Goal: Task Accomplishment & Management: Manage account settings

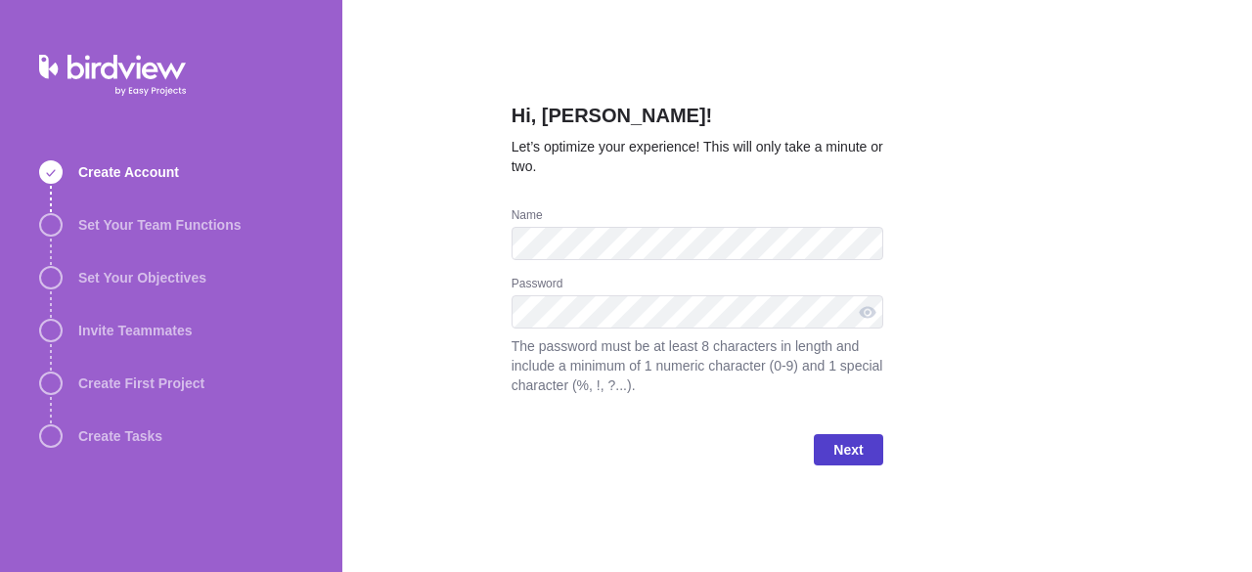
click at [845, 443] on span "Next" at bounding box center [847, 449] width 29 height 23
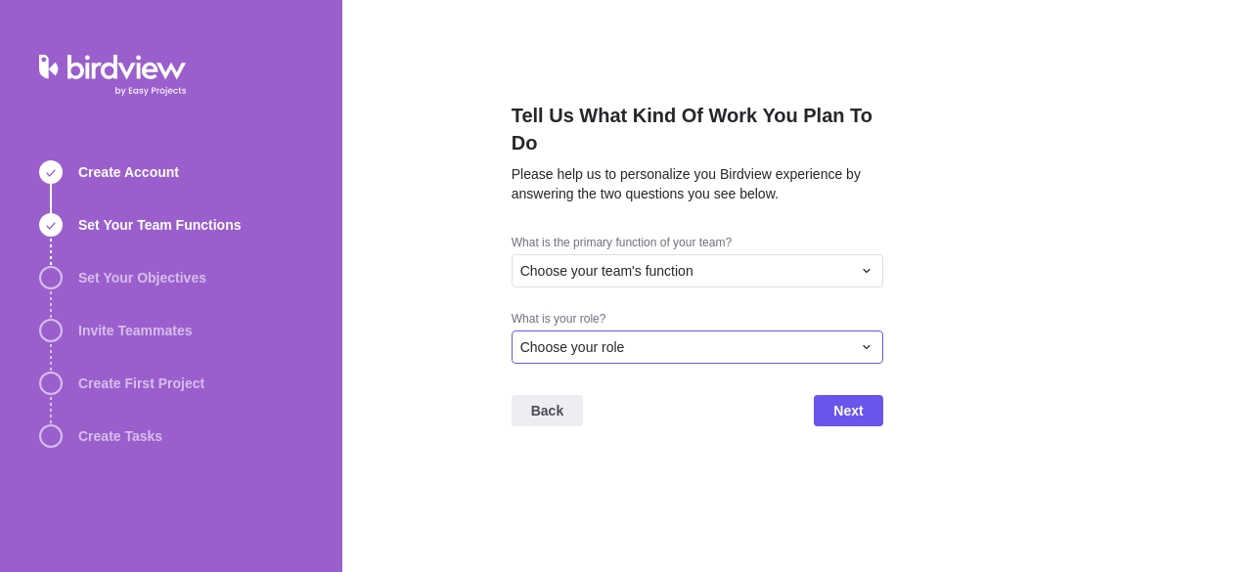
click at [692, 358] on div "Choose your role" at bounding box center [698, 347] width 372 height 33
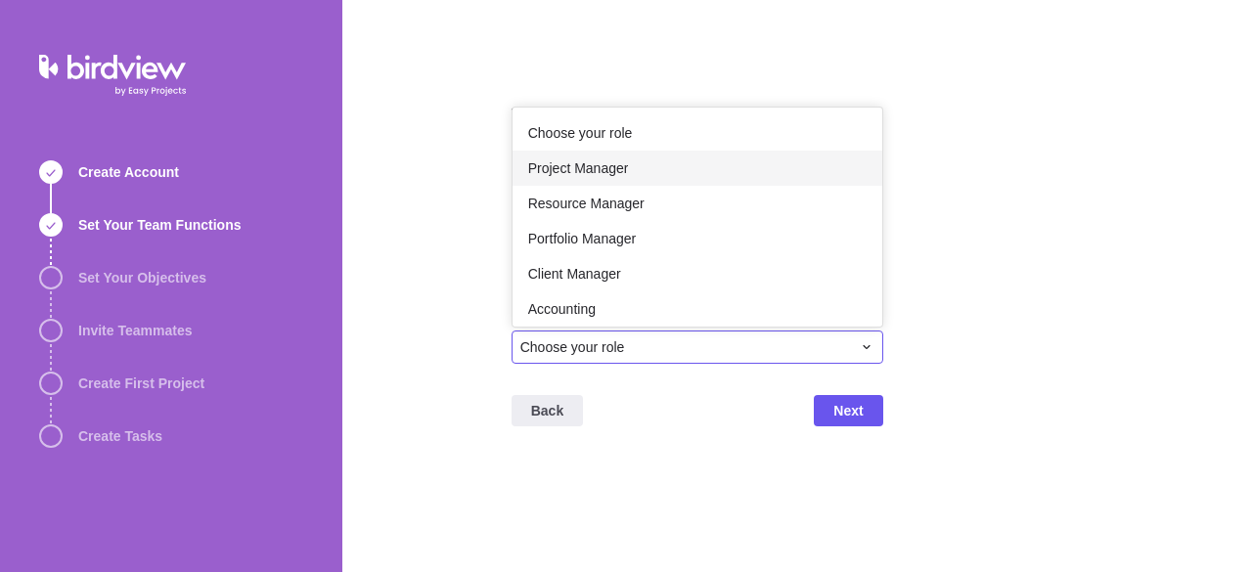
click at [608, 176] on span "Project Manager" at bounding box center [578, 168] width 101 height 20
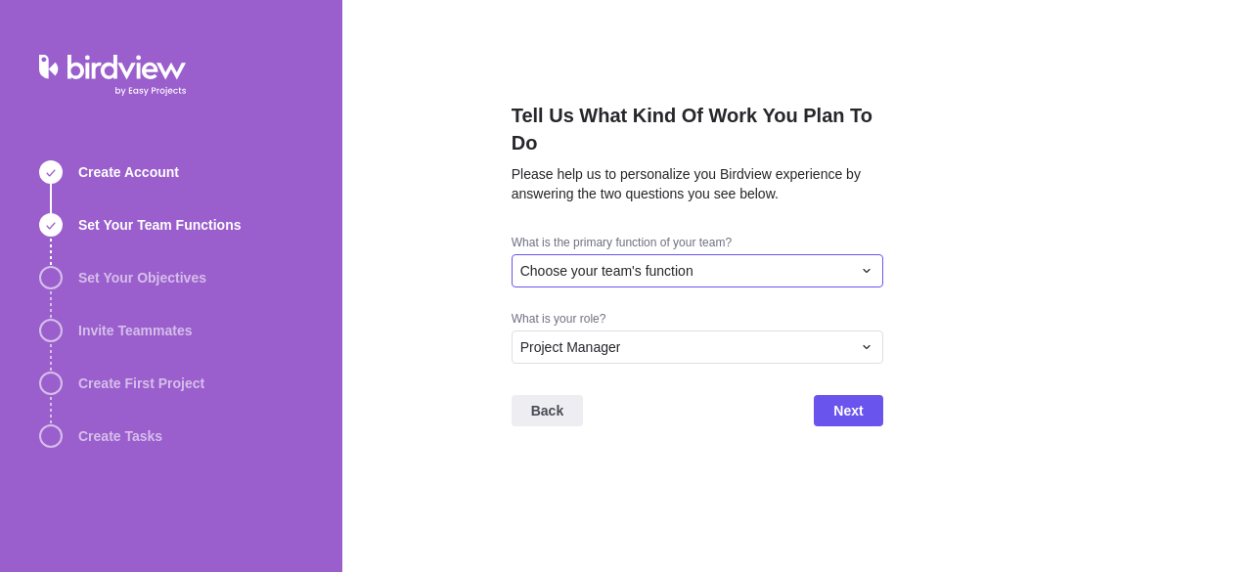
click at [610, 275] on span "Choose your team's function" at bounding box center [606, 271] width 173 height 20
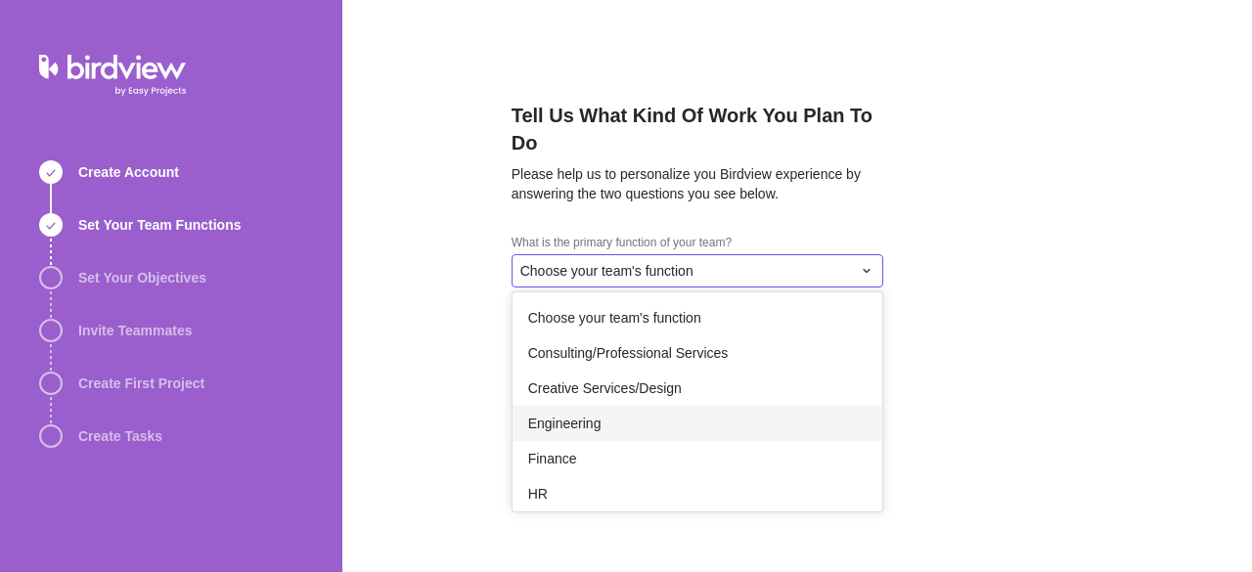
click at [563, 420] on span "Engineering" at bounding box center [564, 424] width 73 height 20
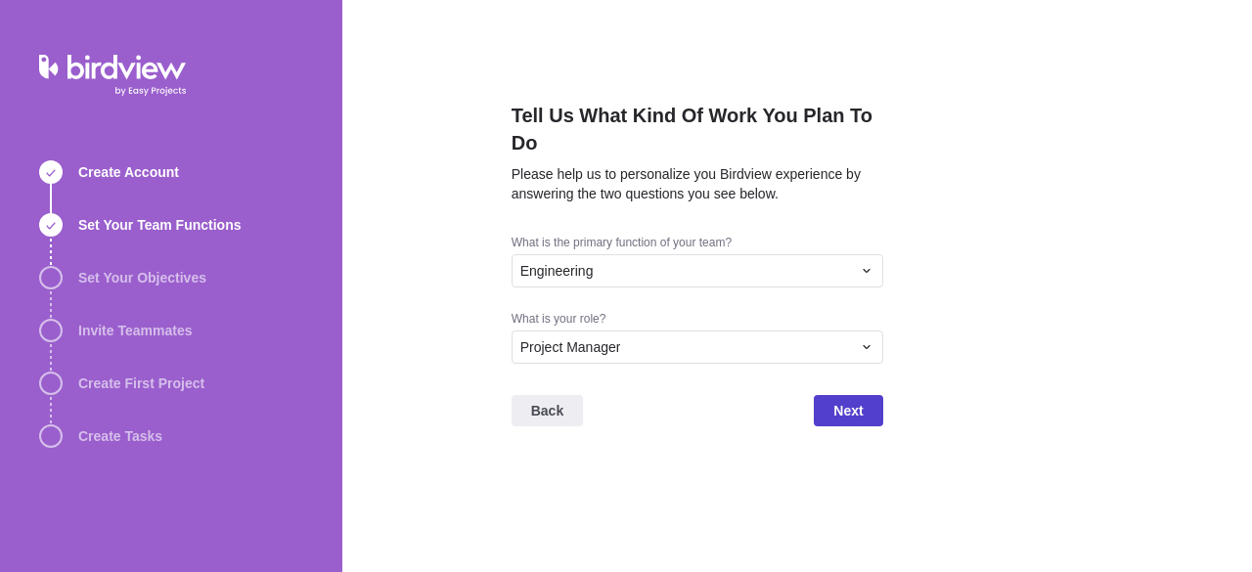
click at [837, 409] on span "Next" at bounding box center [847, 410] width 29 height 23
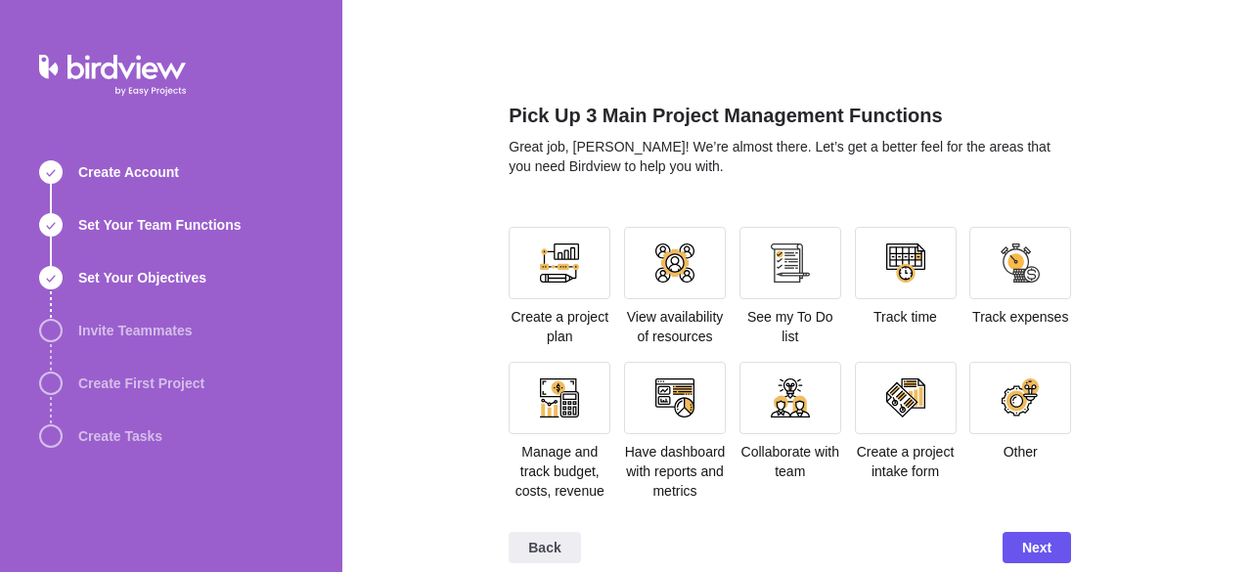
scroll to position [21, 0]
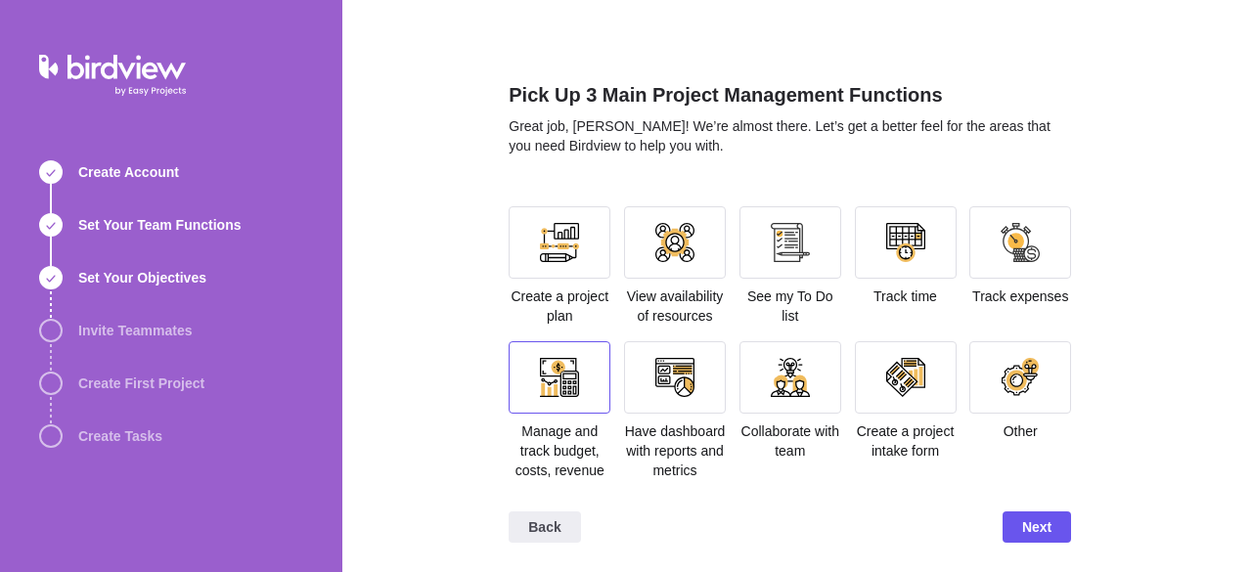
click at [573, 397] on div at bounding box center [560, 377] width 102 height 72
click at [886, 258] on div at bounding box center [905, 242] width 39 height 39
click at [558, 358] on div at bounding box center [559, 377] width 39 height 39
click at [573, 250] on div at bounding box center [560, 242] width 102 height 72
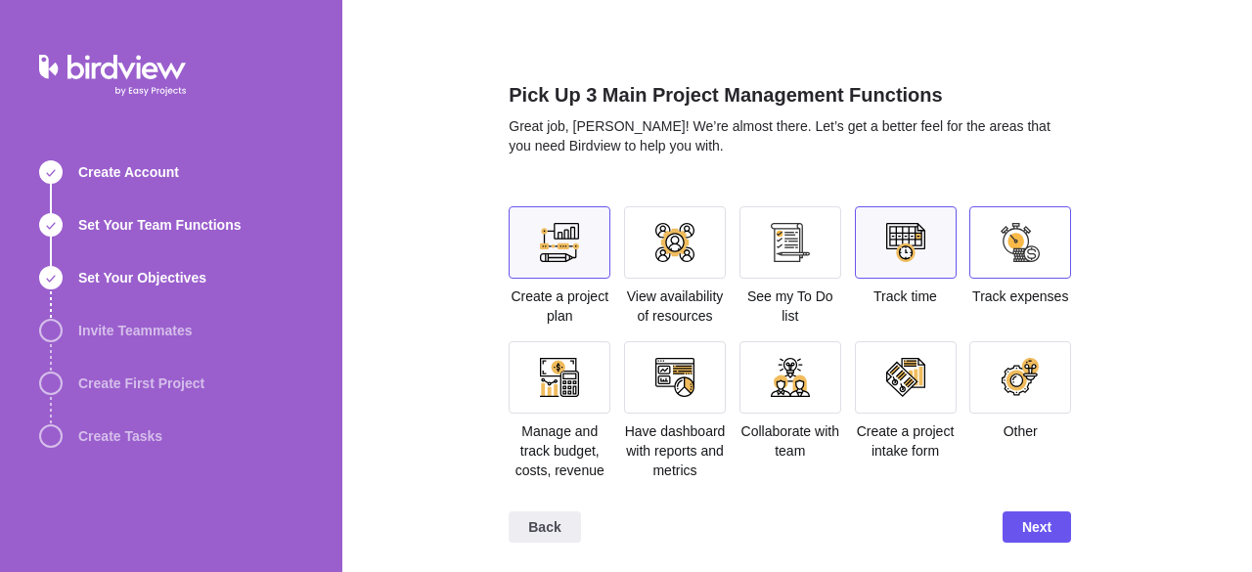
click at [1011, 264] on div at bounding box center [1020, 242] width 102 height 72
click at [1039, 522] on span "Next" at bounding box center [1036, 526] width 29 height 23
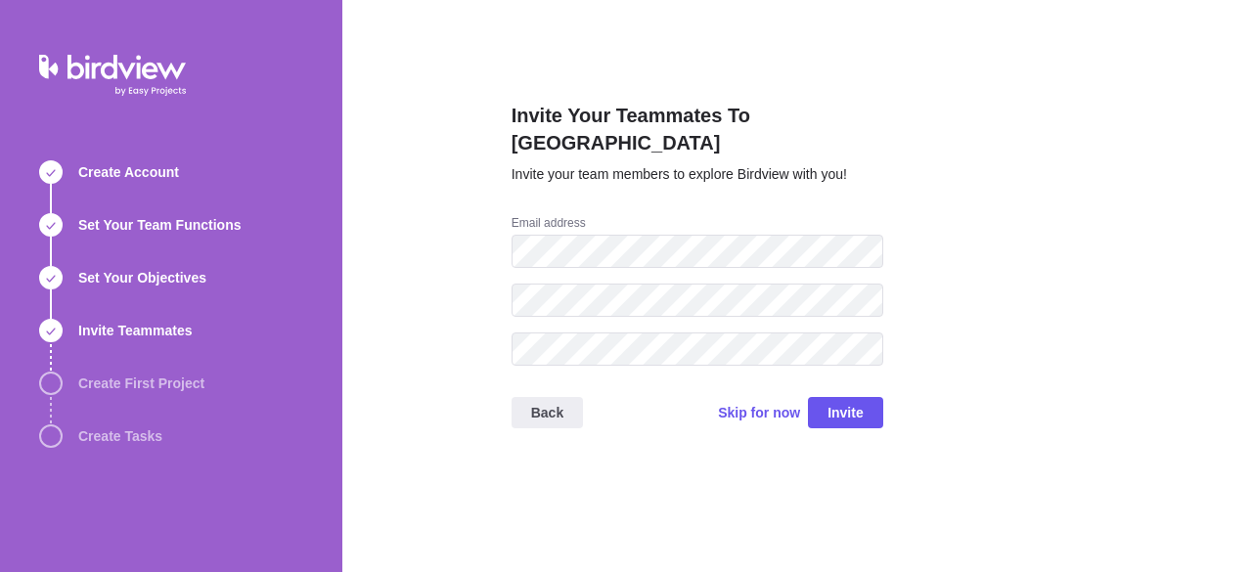
scroll to position [0, 0]
click at [865, 397] on span "Invite" at bounding box center [845, 412] width 75 height 31
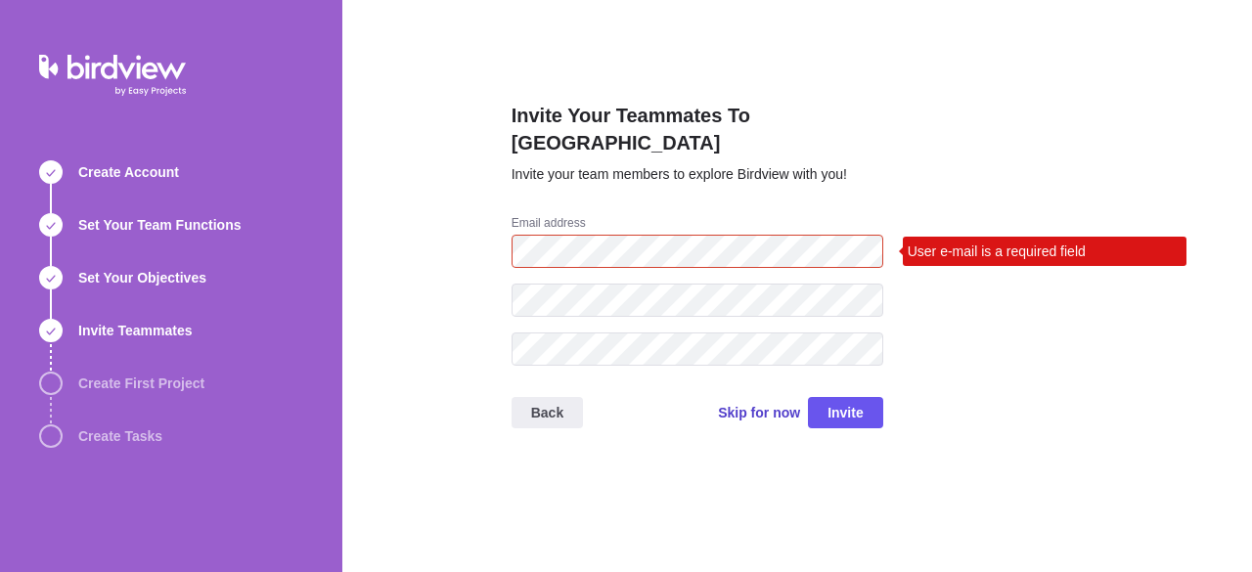
click at [788, 403] on span "Skip for now" at bounding box center [759, 413] width 82 height 20
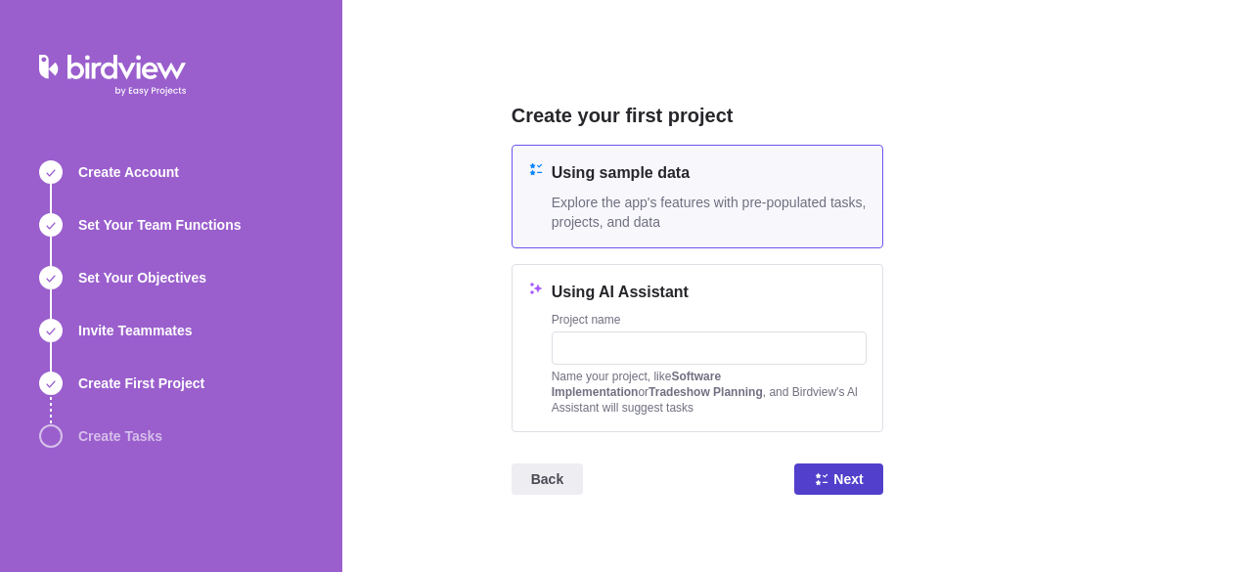
click at [836, 482] on span "Next" at bounding box center [847, 479] width 29 height 23
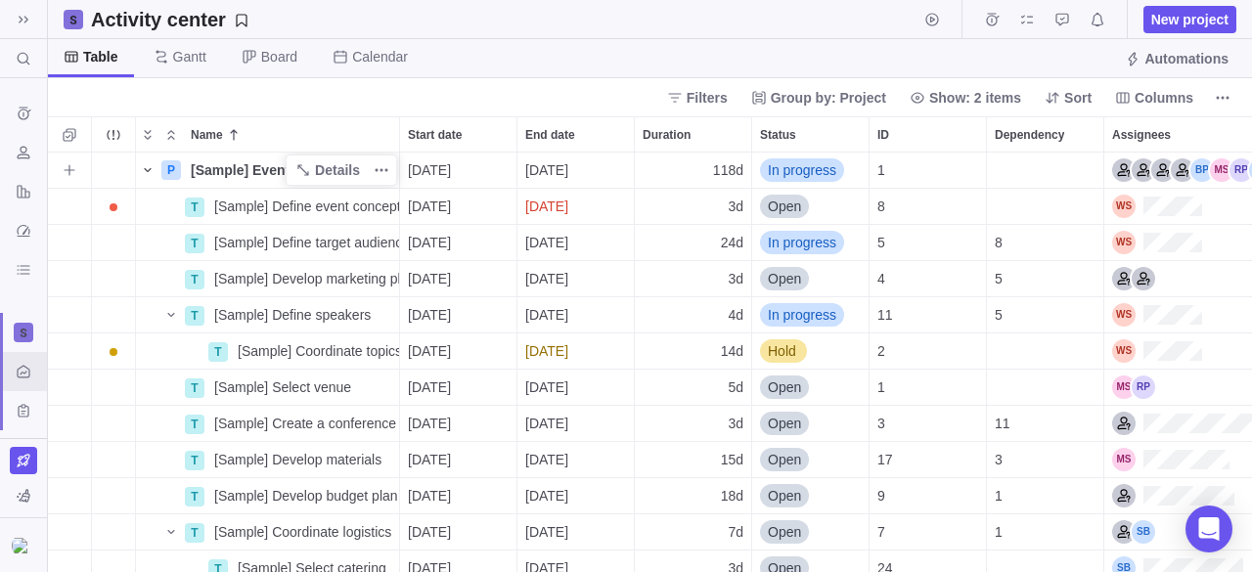
click at [155, 173] on span "Name" at bounding box center [147, 169] width 23 height 27
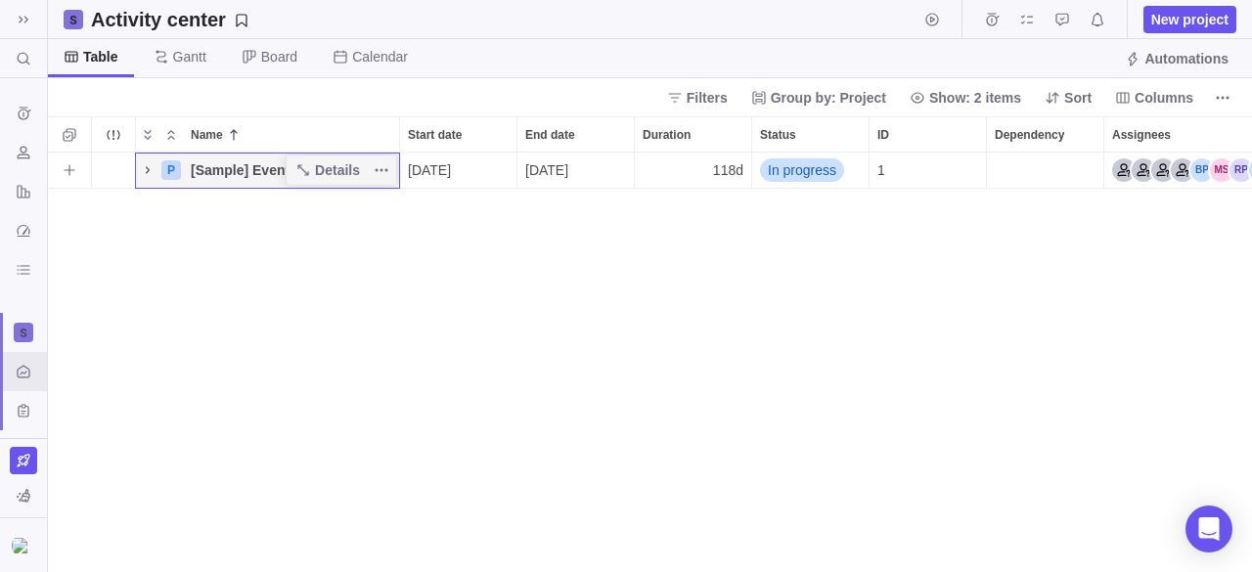
click at [155, 173] on span "Name" at bounding box center [147, 169] width 23 height 27
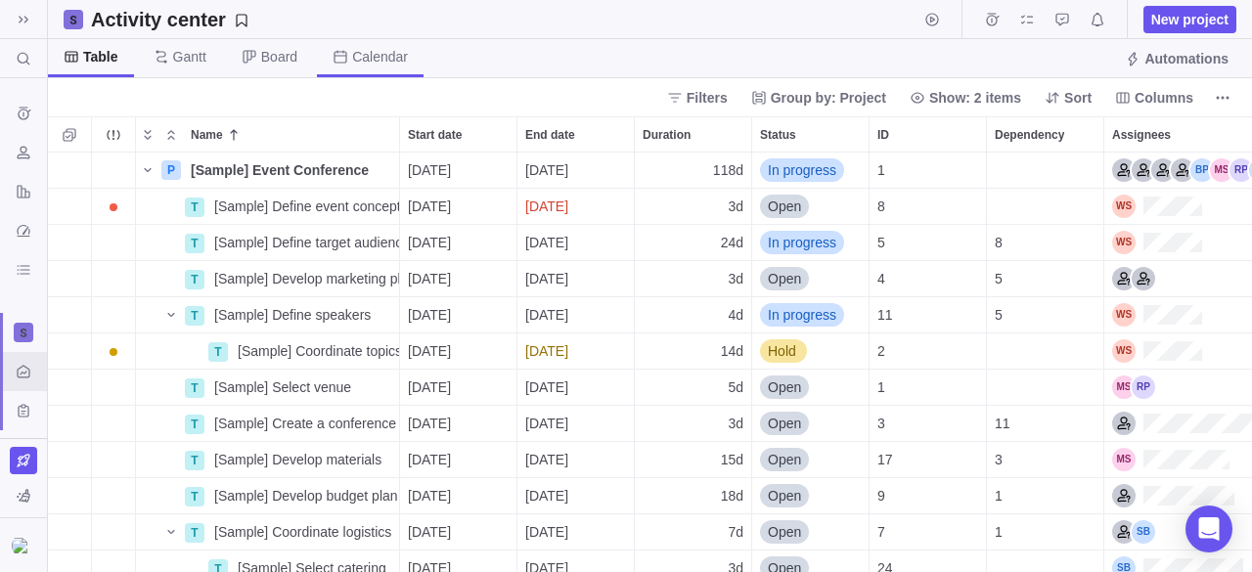
click at [354, 49] on span "Calendar" at bounding box center [380, 57] width 56 height 20
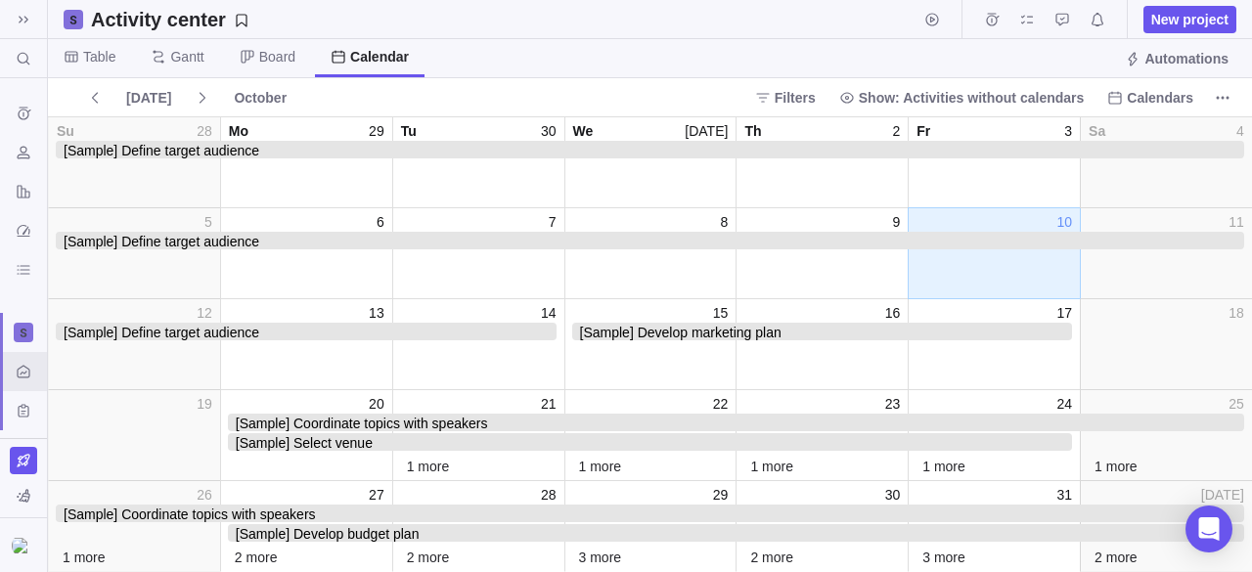
click at [777, 330] on span "[Sample] Develop marketing plan" at bounding box center [822, 332] width 501 height 18
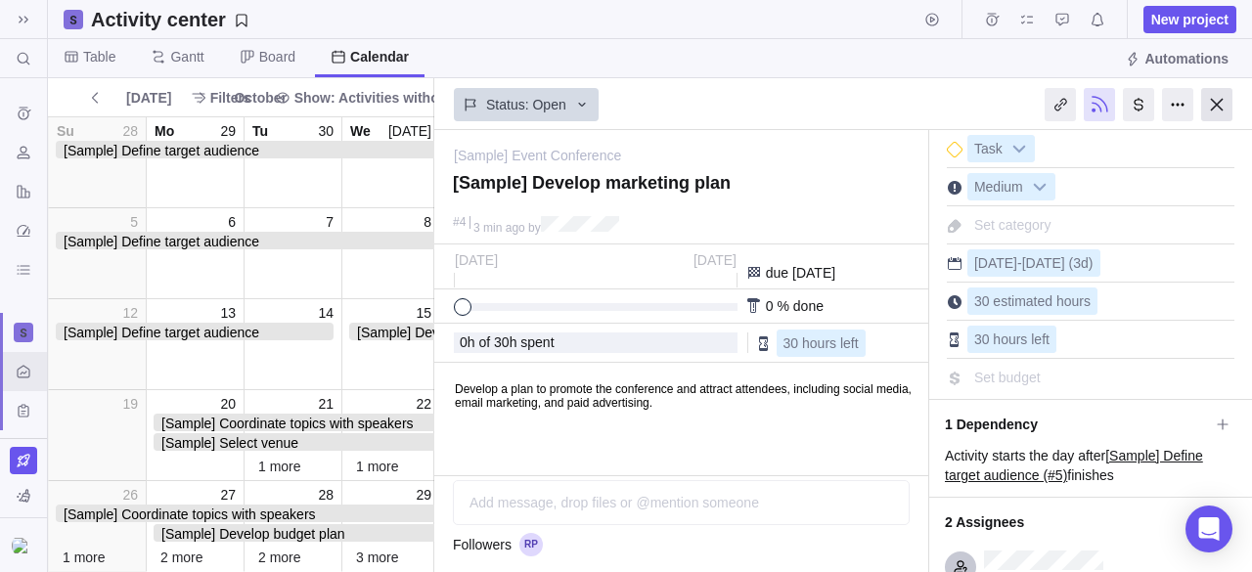
click at [1219, 105] on div at bounding box center [1216, 104] width 31 height 33
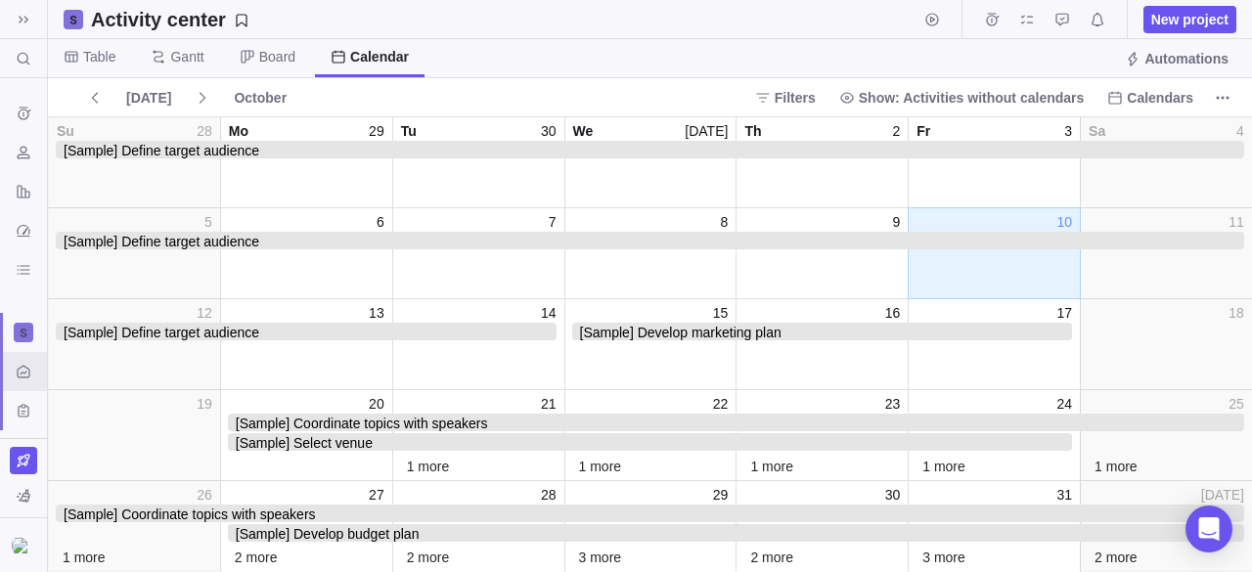
click at [855, 330] on span "[Sample] Develop marketing plan" at bounding box center [822, 332] width 501 height 18
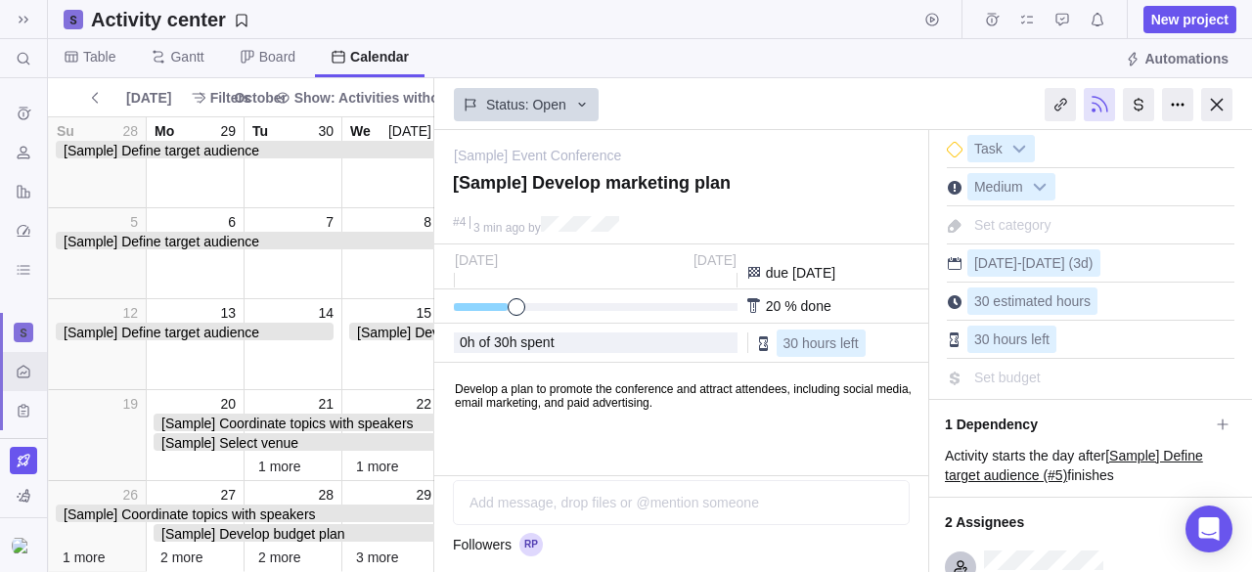
drag, startPoint x: 460, startPoint y: 303, endPoint x: 525, endPoint y: 306, distance: 65.6
click at [523, 306] on div at bounding box center [588, 307] width 268 height 8
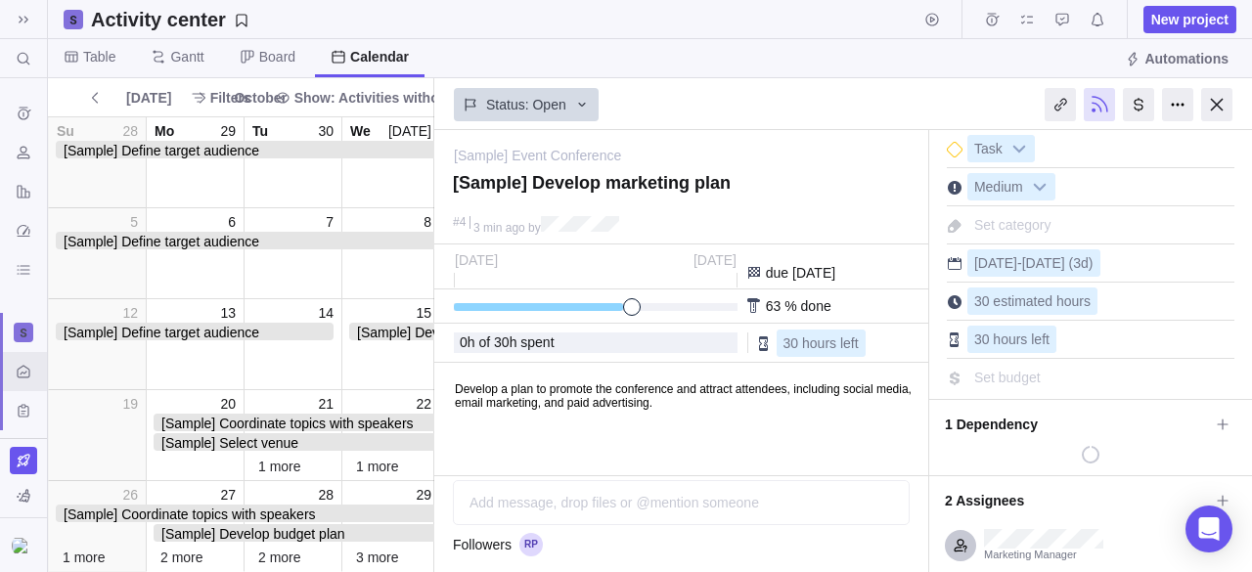
drag, startPoint x: 525, startPoint y: 306, endPoint x: 613, endPoint y: 306, distance: 88.0
click at [613, 306] on div at bounding box center [588, 307] width 268 height 8
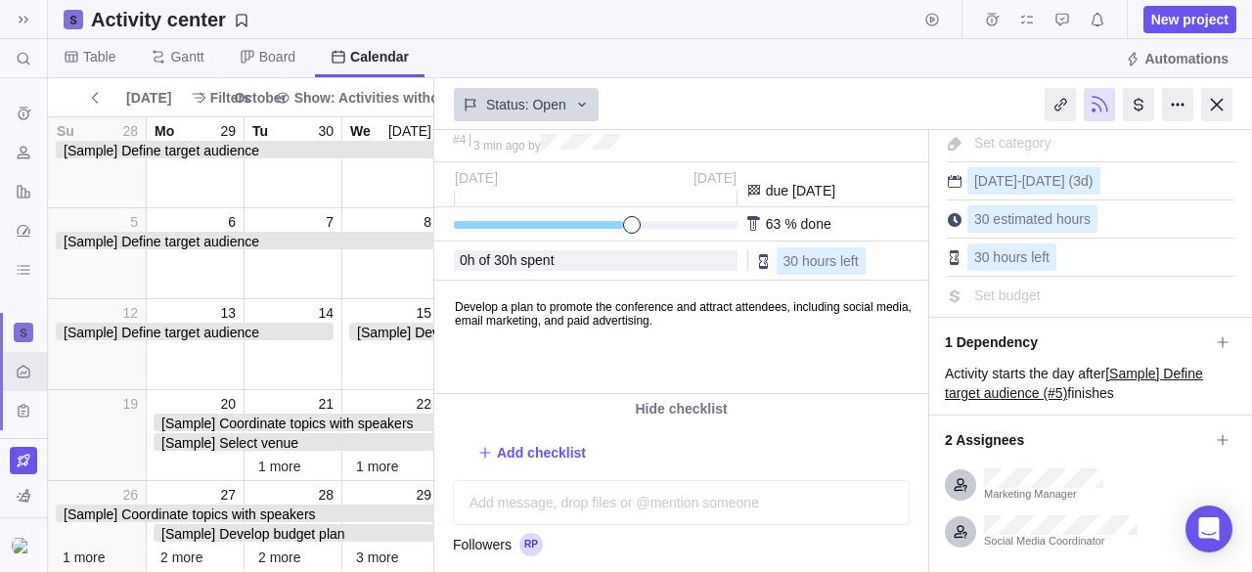
scroll to position [180, 0]
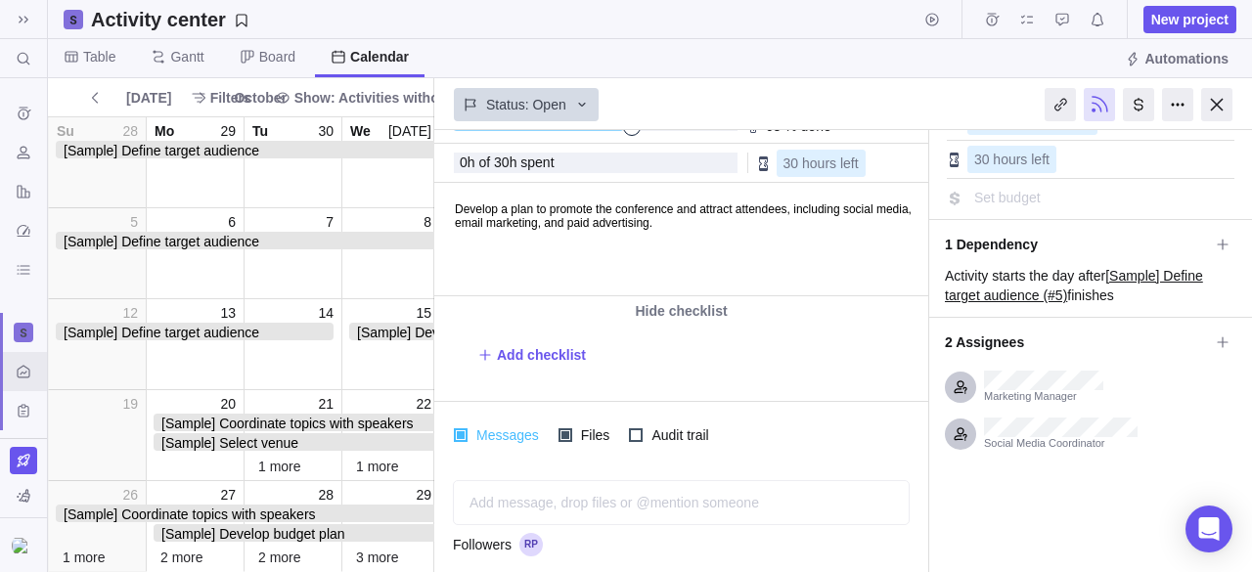
click at [454, 437] on div at bounding box center [461, 435] width 14 height 14
click at [458, 432] on div at bounding box center [461, 435] width 14 height 14
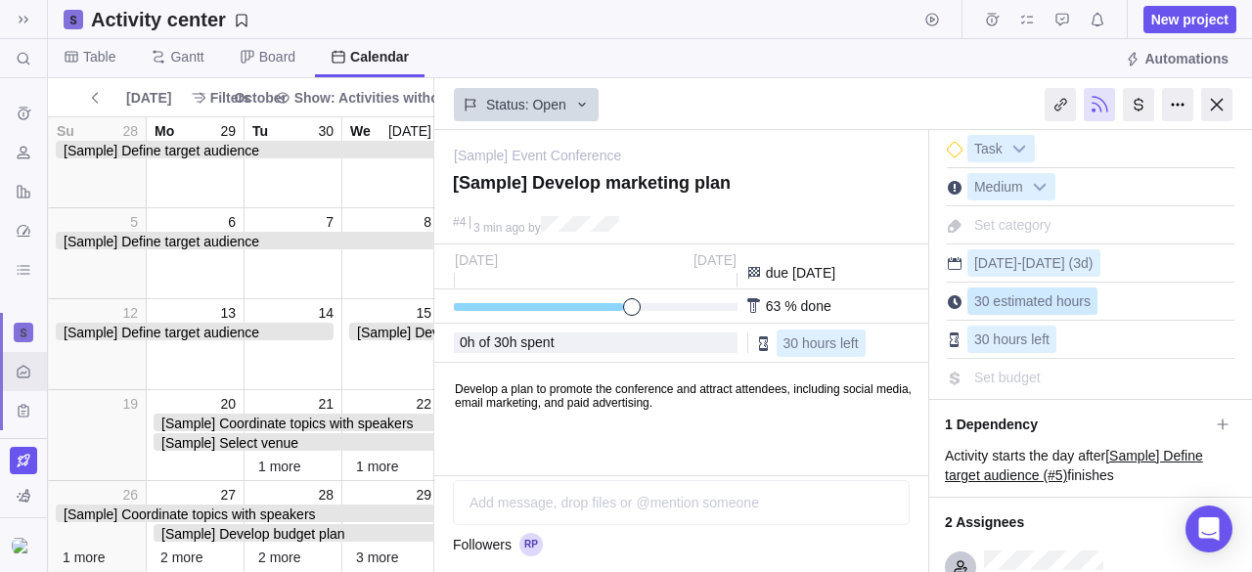
click at [1095, 303] on div "30 estimated hours" at bounding box center [1091, 298] width 288 height 33
click at [1050, 306] on span "30 estimated hours" at bounding box center [1032, 301] width 116 height 16
click at [1062, 279] on div "Task Medium Set category [DATE] - [DATE] (3d) 30 estimated hours 30 hours left" at bounding box center [1090, 260] width 323 height 261
click at [1054, 264] on span "[DATE]" at bounding box center [1043, 263] width 43 height 16
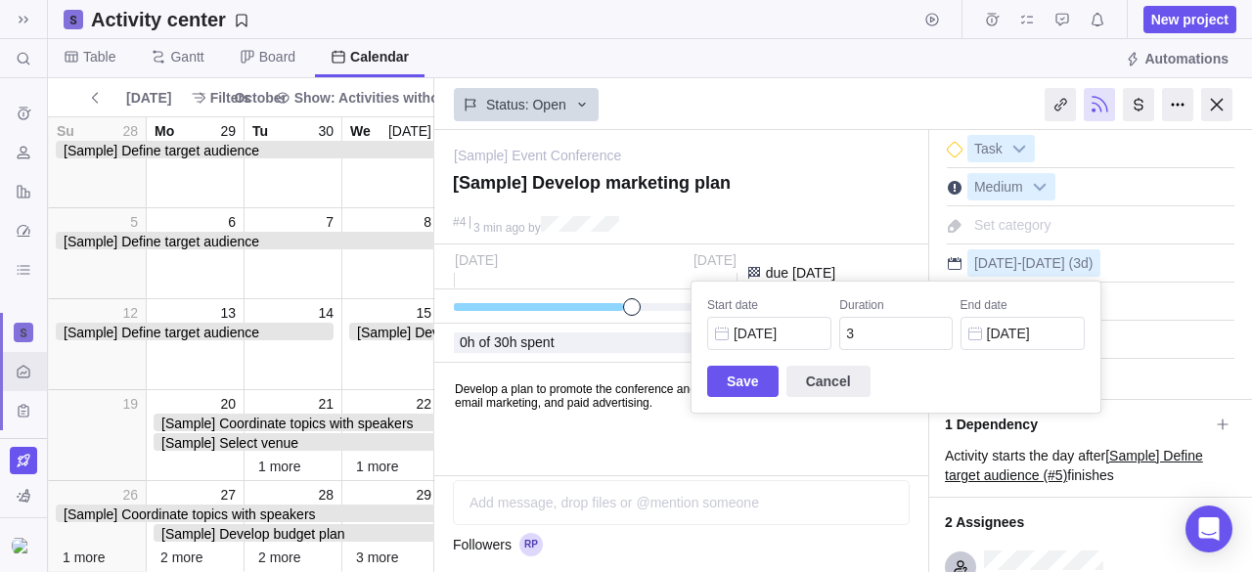
click at [1131, 259] on div "[Sample] Event Conference — change [Sample] Develop marketing plan #4 3 min ago…" at bounding box center [843, 351] width 818 height 442
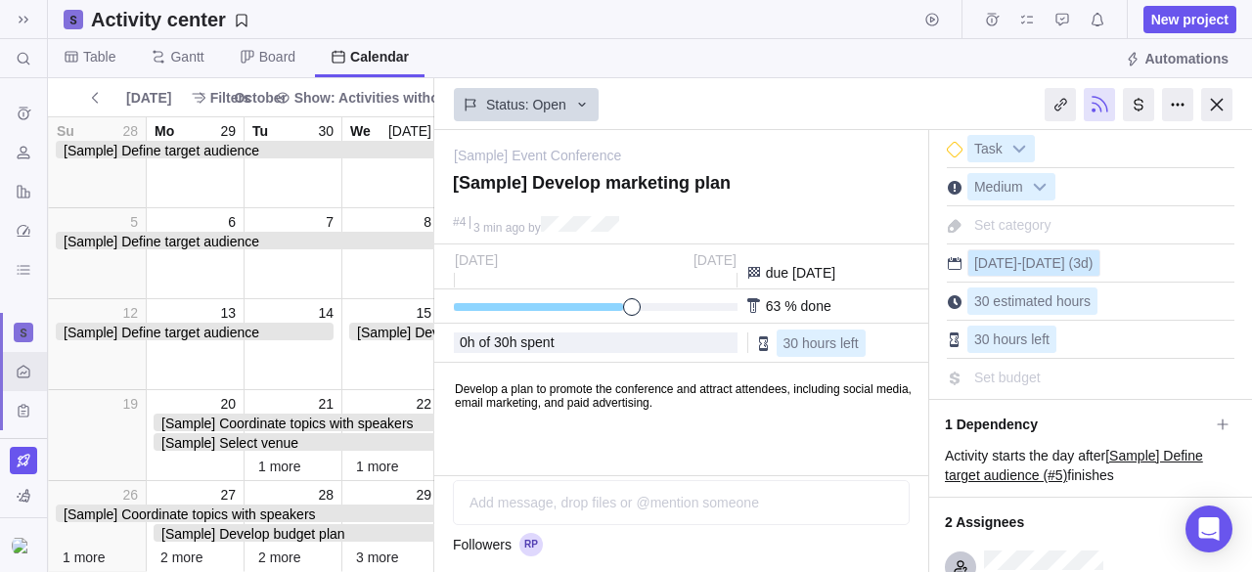
click at [1035, 261] on span "[DATE]" at bounding box center [1043, 263] width 43 height 16
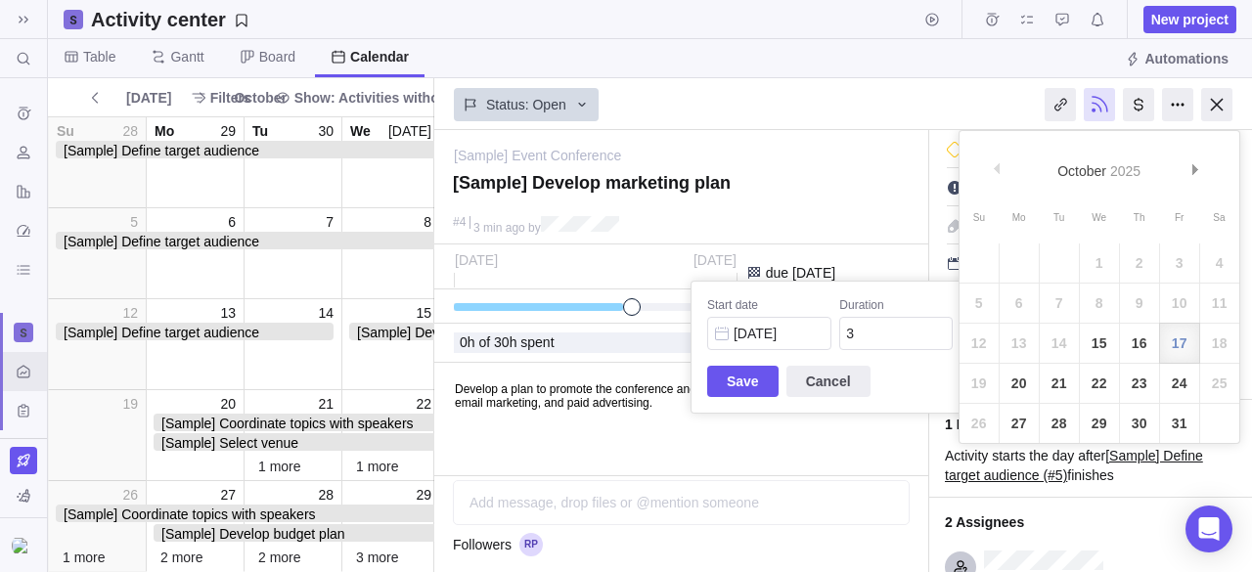
click at [1004, 332] on div "[Sample] Event Conference — change [Sample] Develop marketing plan #4 3 min ago…" at bounding box center [843, 351] width 818 height 442
click at [879, 250] on div "[Sample] Event Conference — change [Sample] Develop marketing plan #4 3 min ago…" at bounding box center [843, 351] width 818 height 442
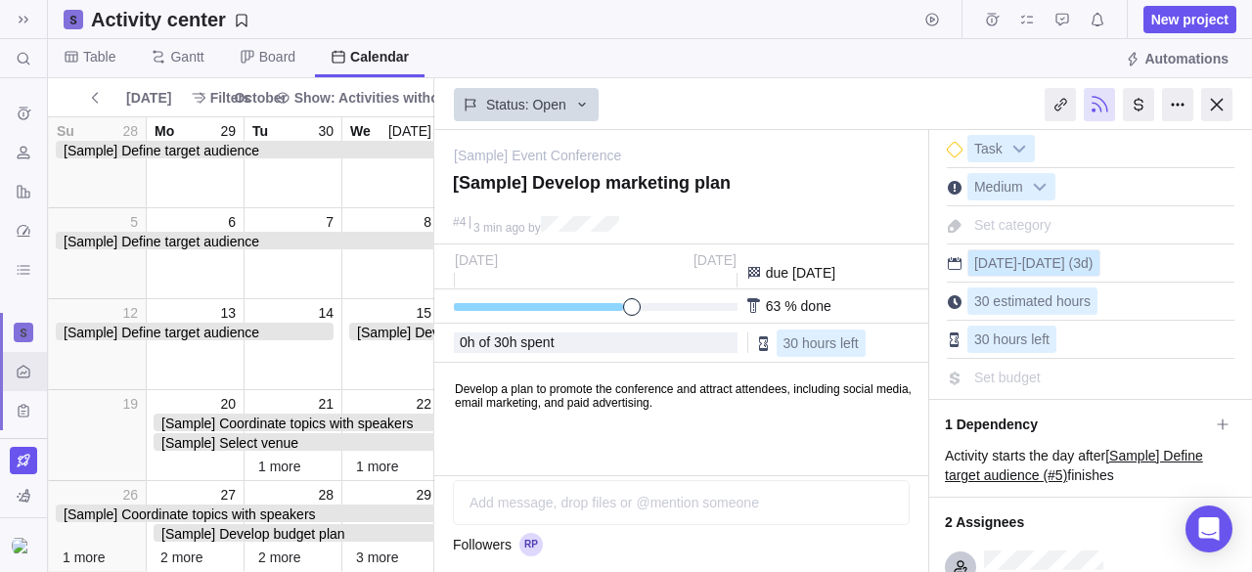
click at [1011, 263] on span "[DATE]" at bounding box center [995, 263] width 43 height 16
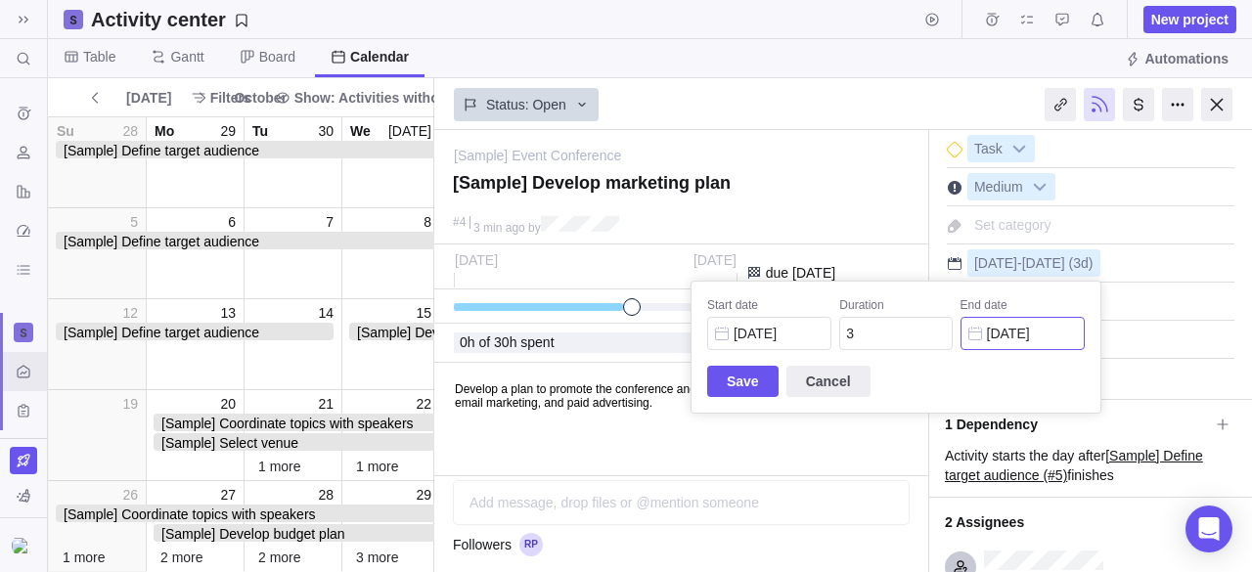
click at [1003, 331] on div "[Sample] Event Conference — change [Sample] Develop marketing plan #4 3 min ago…" at bounding box center [843, 351] width 818 height 442
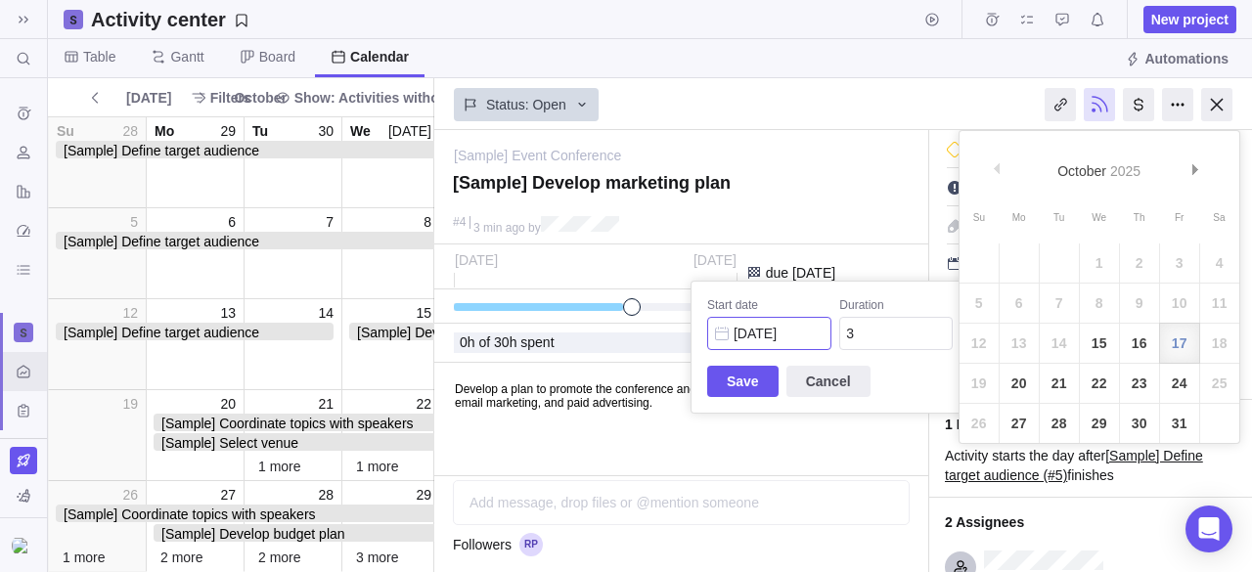
click at [781, 332] on div "[Sample] Event Conference — change [Sample] Develop marketing plan #4 3 min ago…" at bounding box center [843, 351] width 818 height 442
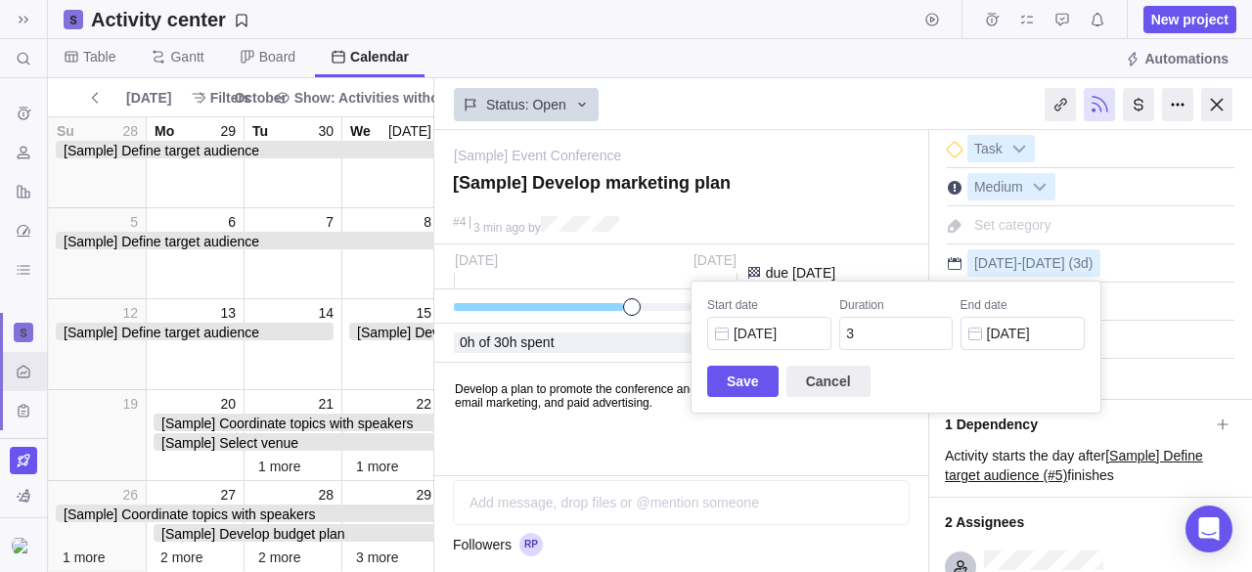
click at [1038, 391] on div "Save Cancel" at bounding box center [896, 381] width 378 height 31
click at [1158, 292] on div "[Sample] Event Conference — change [Sample] Develop marketing plan #4 3 min ago…" at bounding box center [843, 351] width 818 height 442
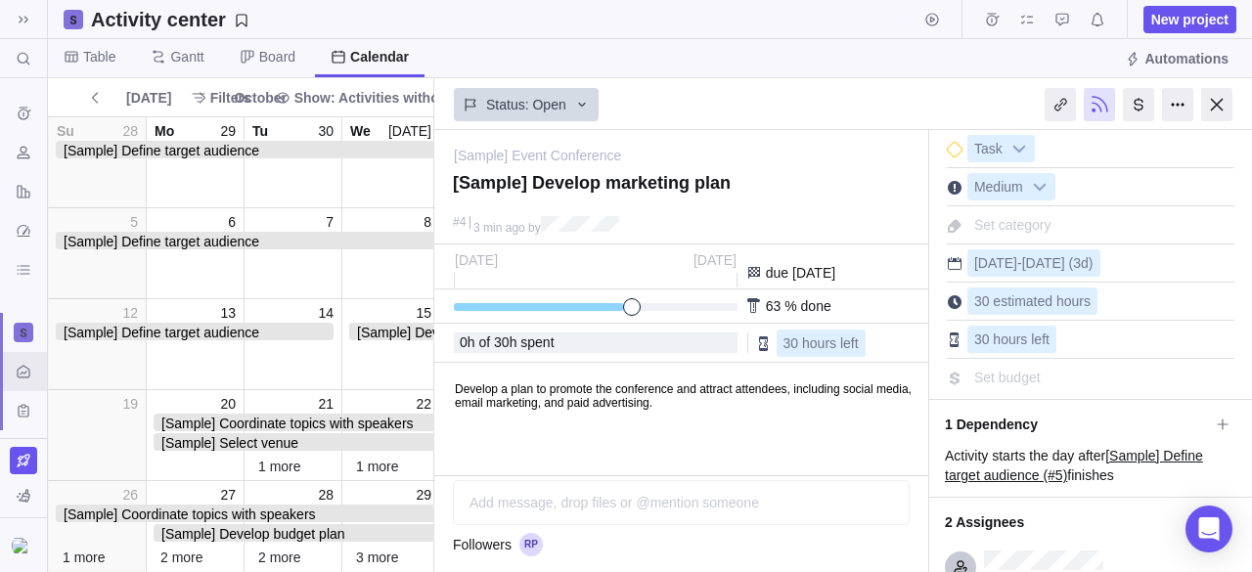
click at [1161, 268] on div "[DATE] - [DATE] (3d)" at bounding box center [1091, 260] width 288 height 33
click at [1028, 177] on b at bounding box center [1039, 186] width 29 height 25
click at [1016, 154] on b at bounding box center [1019, 148] width 29 height 25
drag, startPoint x: 628, startPoint y: 302, endPoint x: 577, endPoint y: 306, distance: 51.0
click at [577, 306] on div at bounding box center [588, 307] width 268 height 8
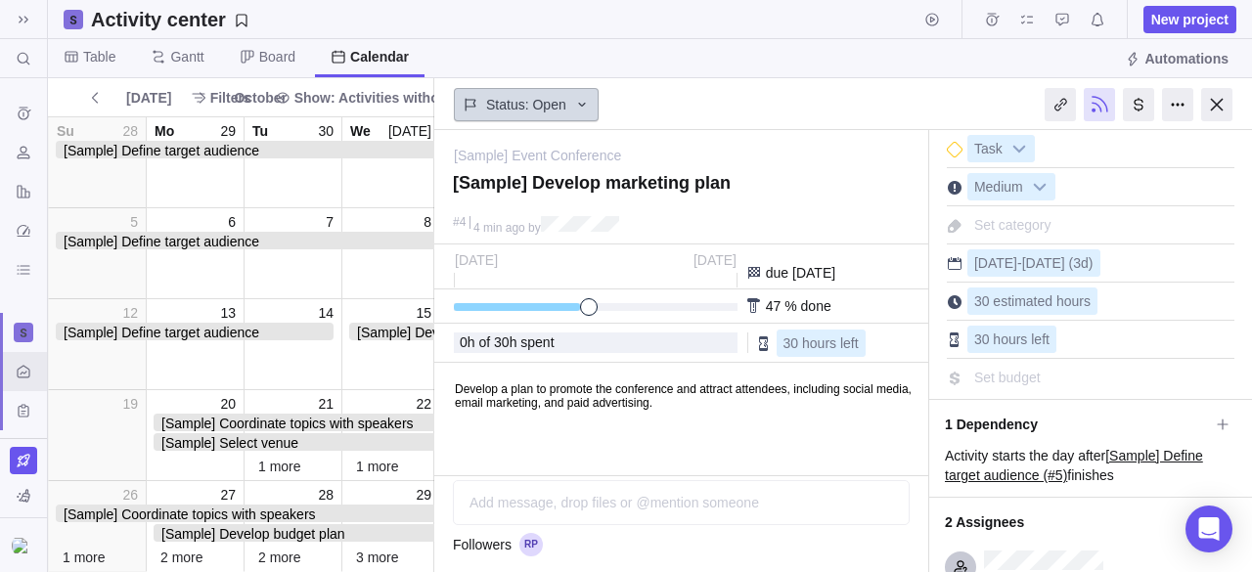
click at [541, 112] on span "Status: Open" at bounding box center [526, 105] width 80 height 20
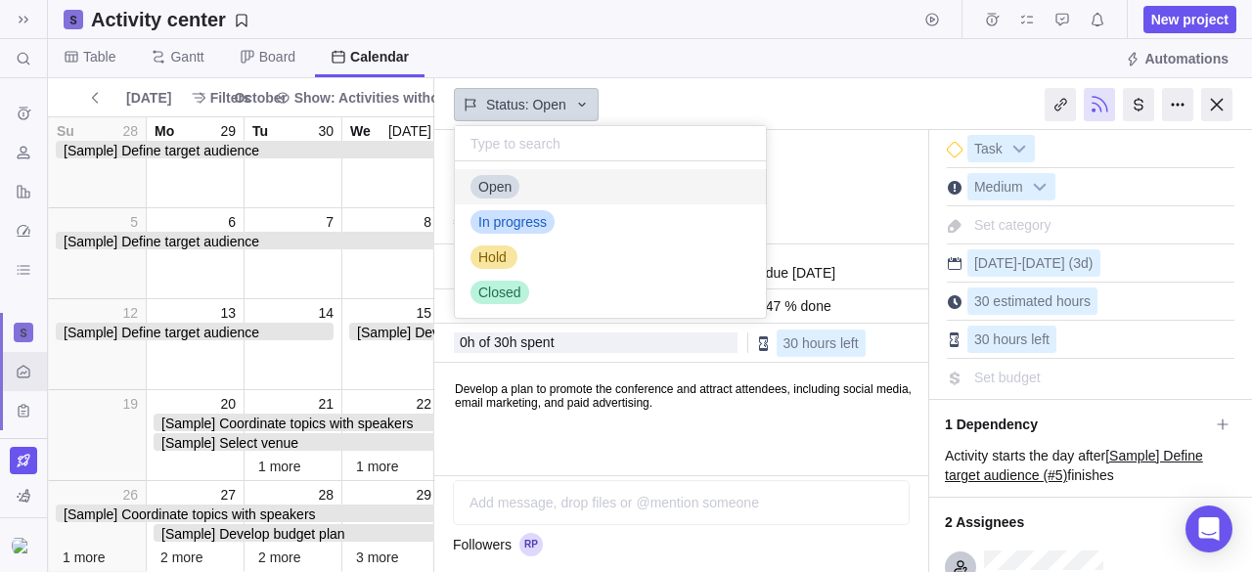
scroll to position [141, 296]
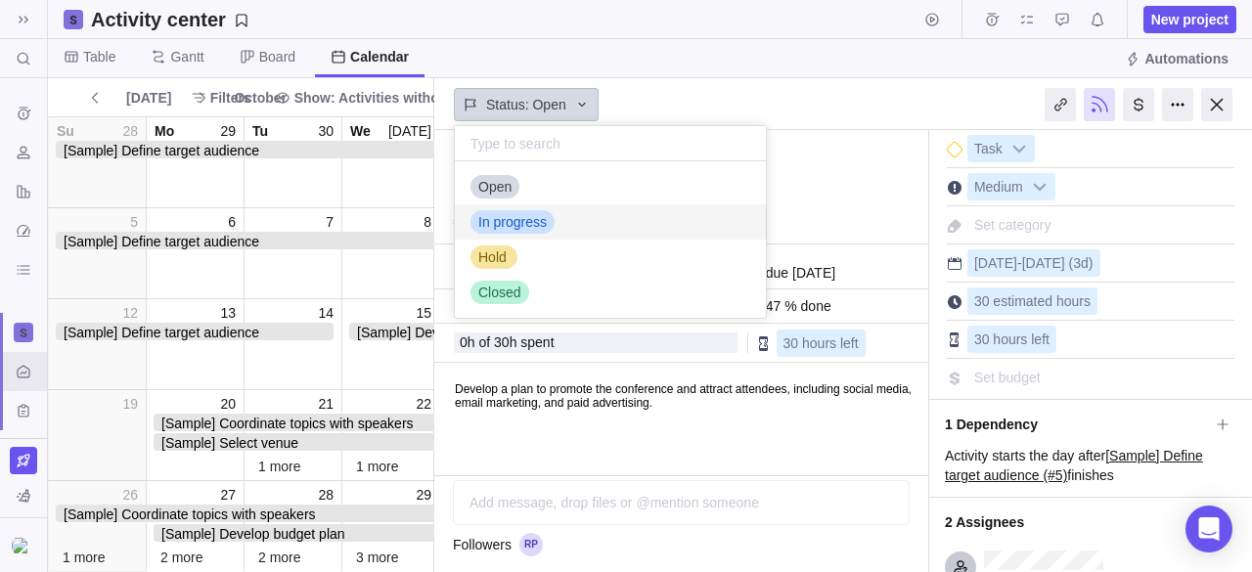
click at [523, 226] on span "In progress" at bounding box center [512, 222] width 68 height 20
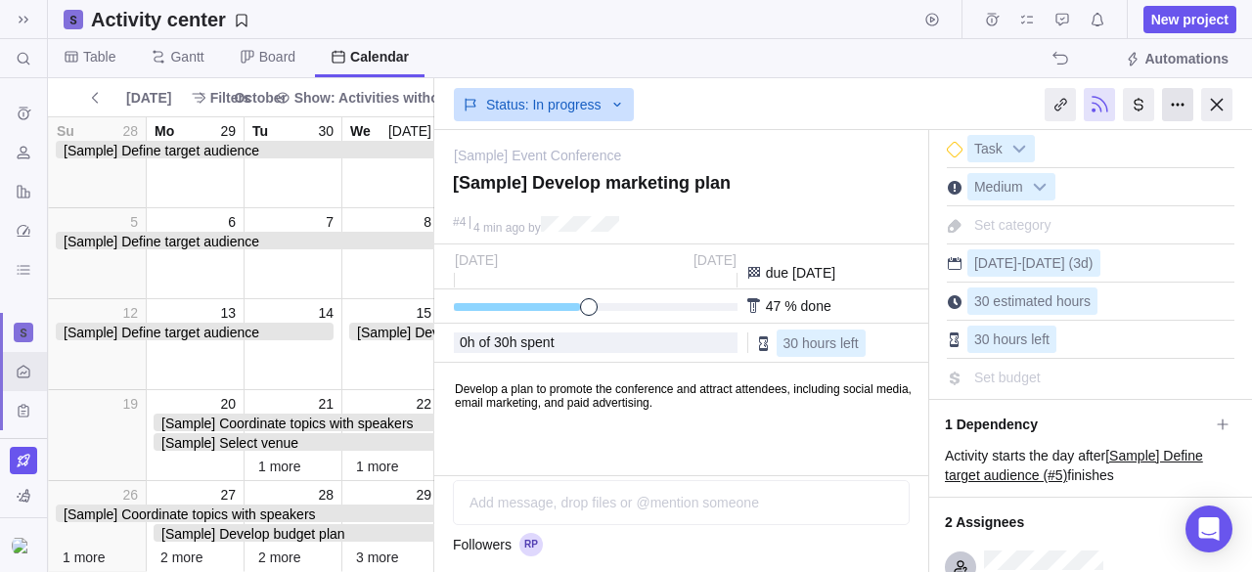
click at [1185, 97] on div at bounding box center [1177, 104] width 31 height 33
click at [1182, 97] on div at bounding box center [1177, 104] width 31 height 33
click at [1056, 107] on div at bounding box center [1060, 104] width 31 height 33
click at [1214, 111] on div at bounding box center [1216, 104] width 31 height 33
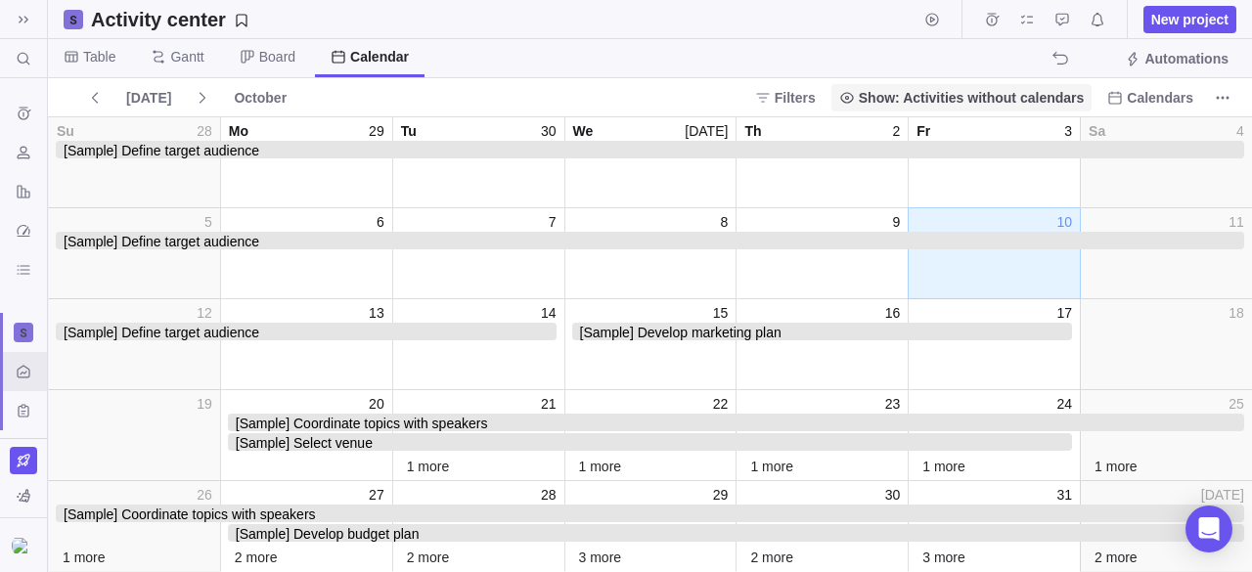
click at [966, 96] on span "Show: Activities without calendars" at bounding box center [972, 98] width 226 height 20
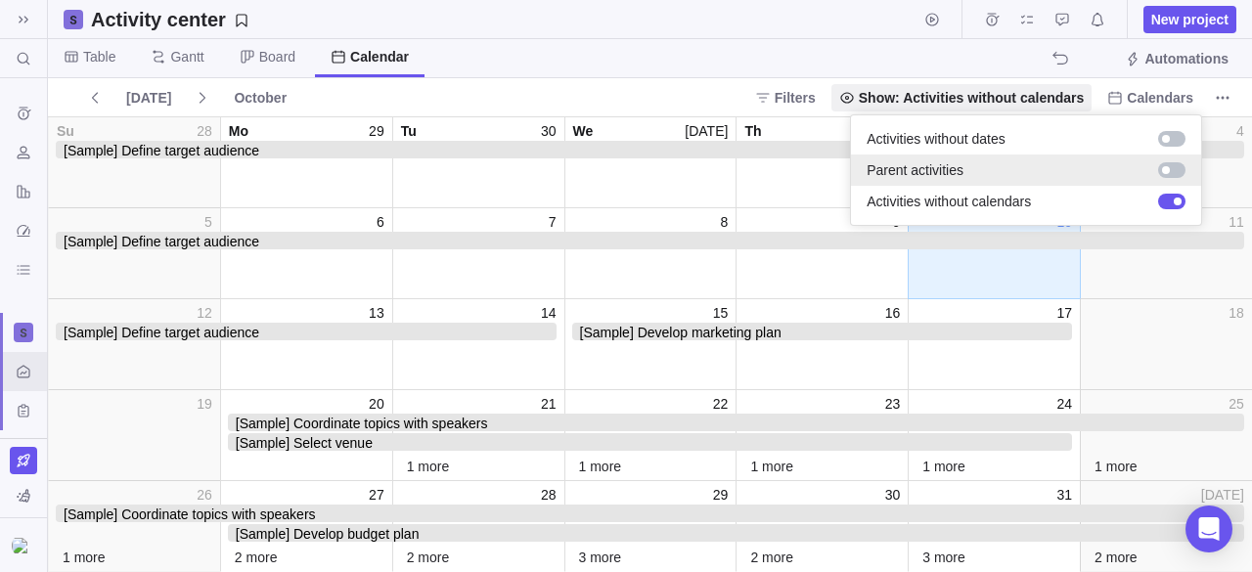
click at [1166, 163] on div at bounding box center [1171, 170] width 27 height 16
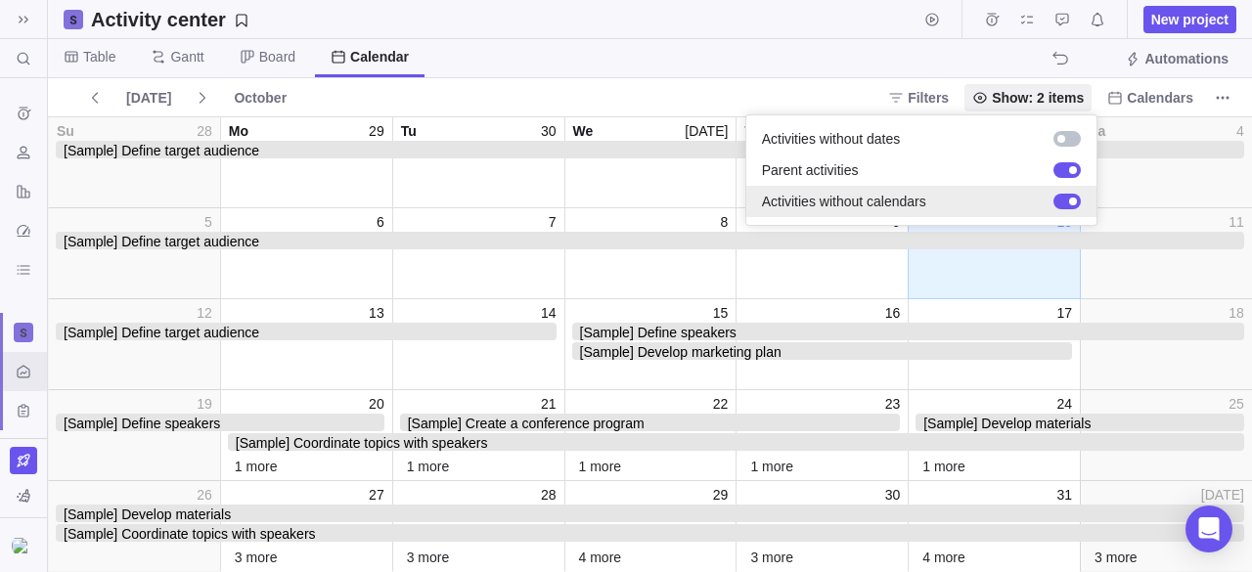
click at [1070, 201] on div at bounding box center [1073, 202] width 8 height 8
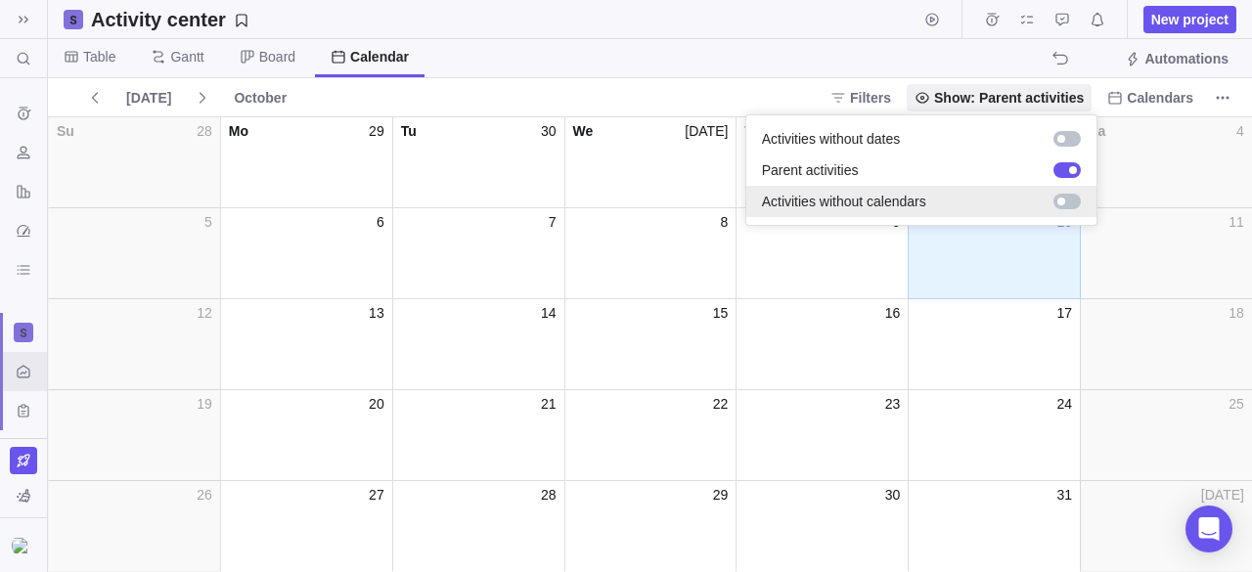
click at [1070, 201] on div at bounding box center [1066, 202] width 27 height 16
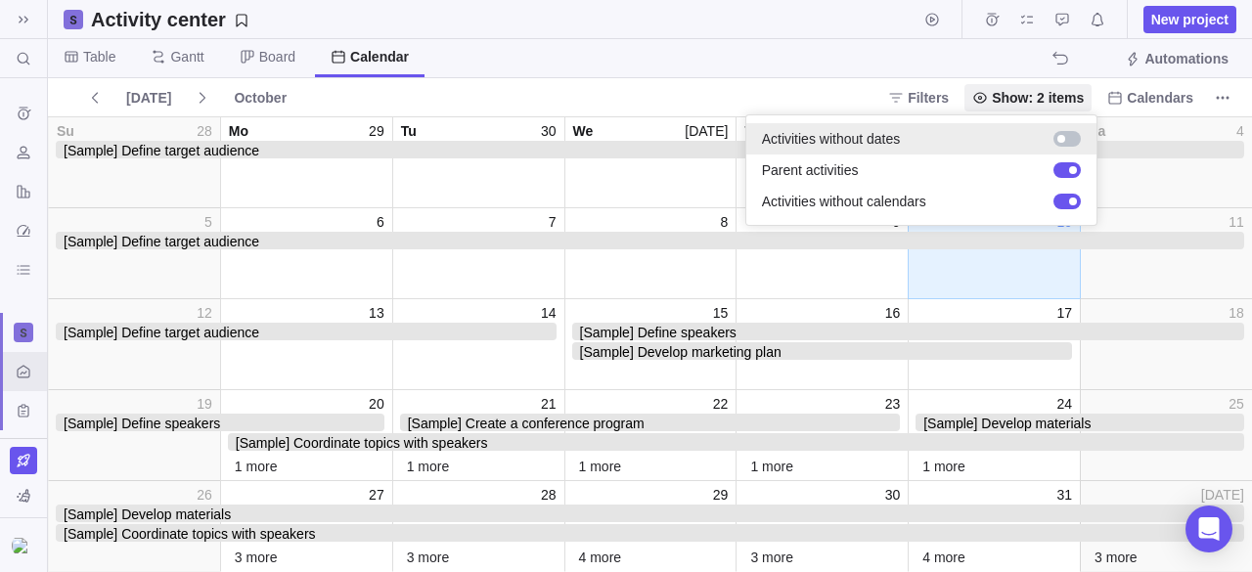
click at [1058, 136] on div at bounding box center [1061, 139] width 8 height 8
click at [1058, 136] on div at bounding box center [1066, 139] width 27 height 16
click at [1058, 136] on div at bounding box center [1061, 139] width 8 height 8
click at [1068, 137] on div at bounding box center [1066, 139] width 27 height 16
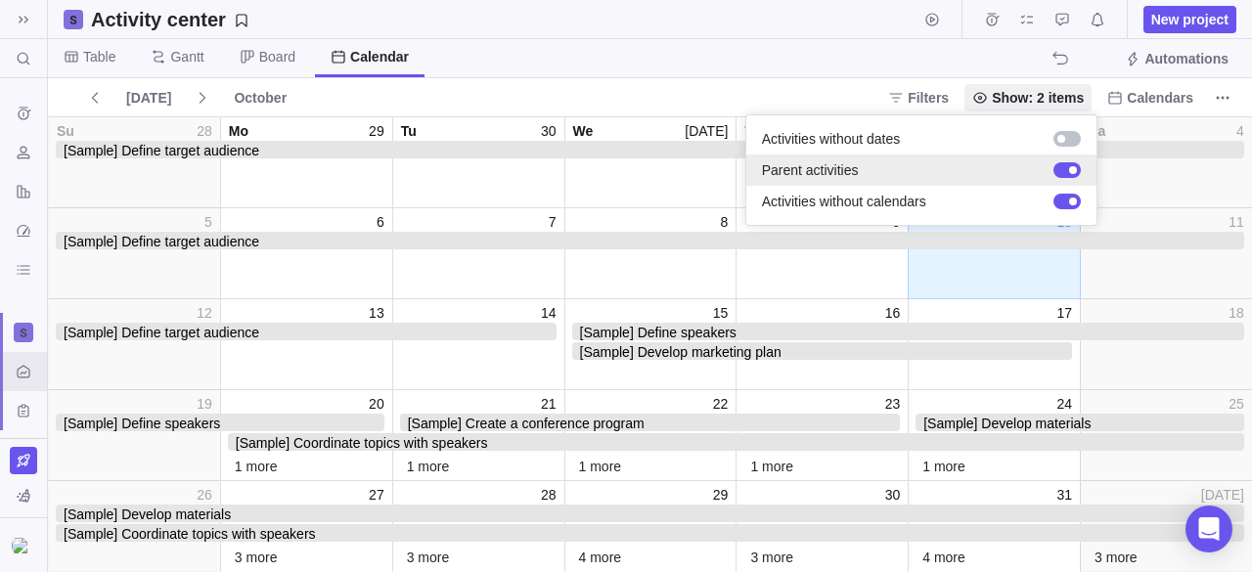
click at [1065, 170] on div at bounding box center [1066, 170] width 27 height 16
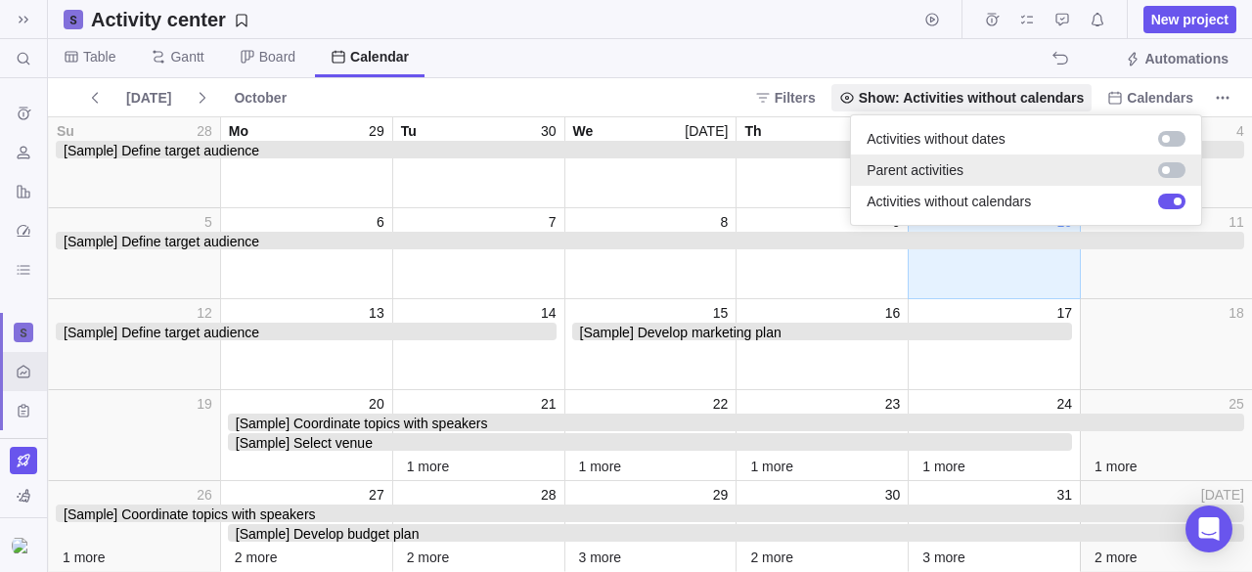
click at [1168, 171] on div at bounding box center [1166, 170] width 8 height 8
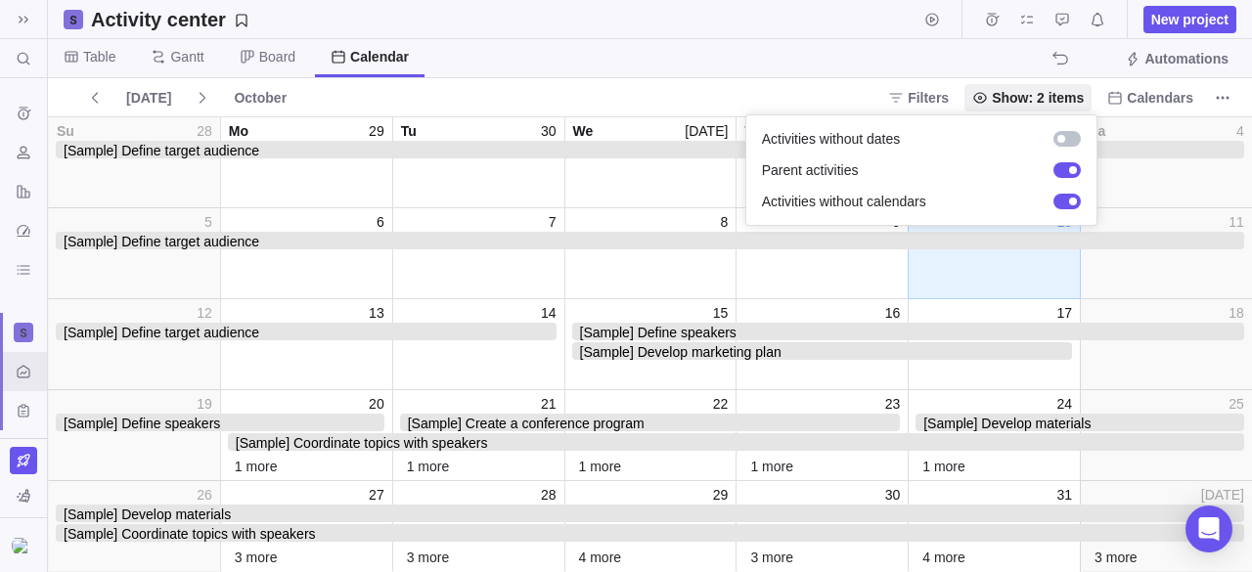
click at [104, 56] on body "Search (Ctrl+K) Time logs history Resources Reports Dashboard BI dashboards Act…" at bounding box center [626, 286] width 1252 height 572
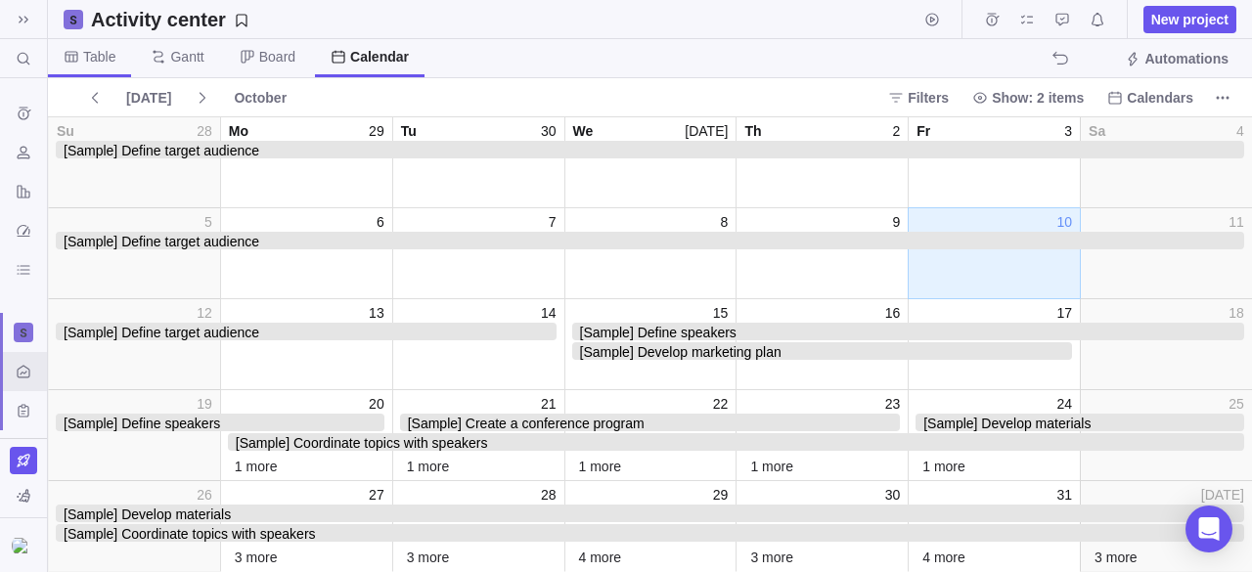
click at [103, 58] on span "Table" at bounding box center [99, 57] width 32 height 20
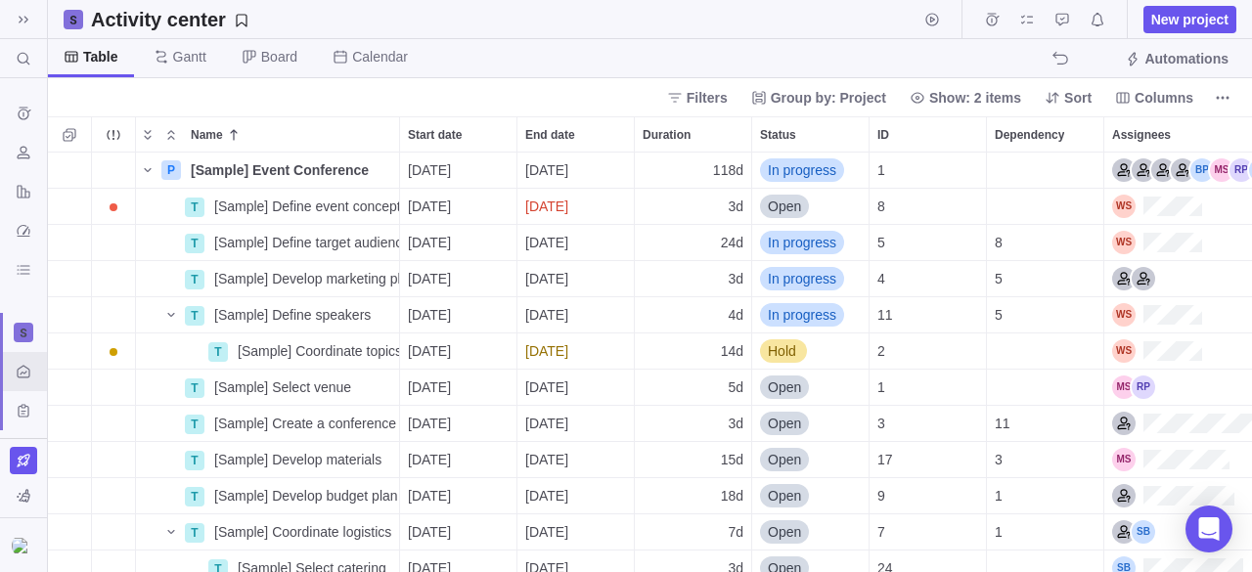
scroll to position [405, 1189]
click at [154, 62] on icon at bounding box center [162, 57] width 16 height 16
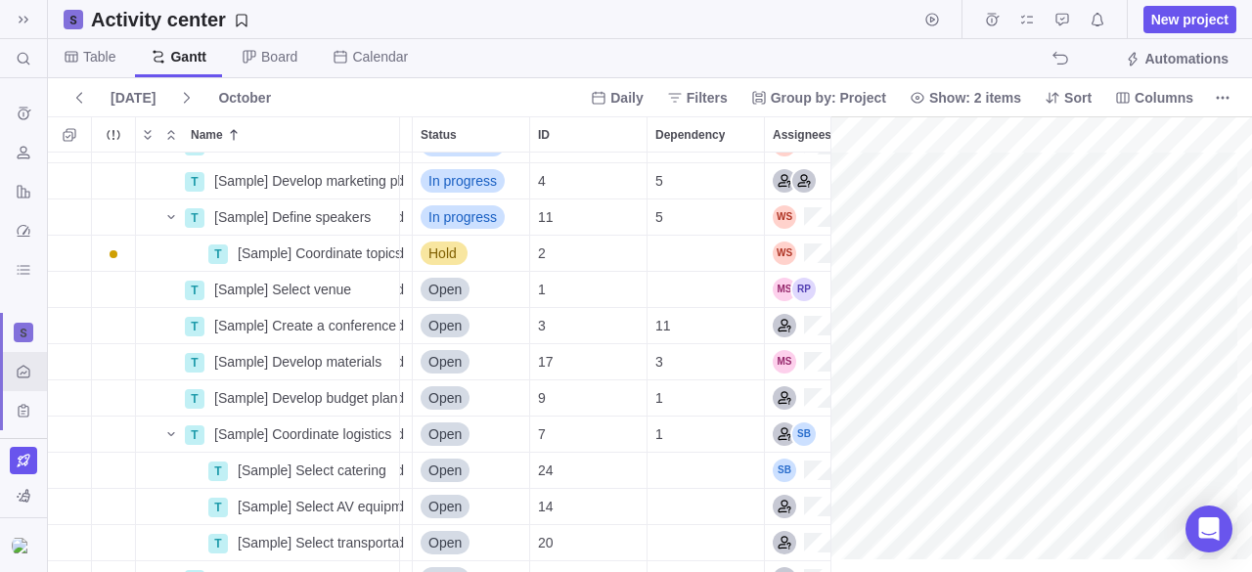
scroll to position [0, 469]
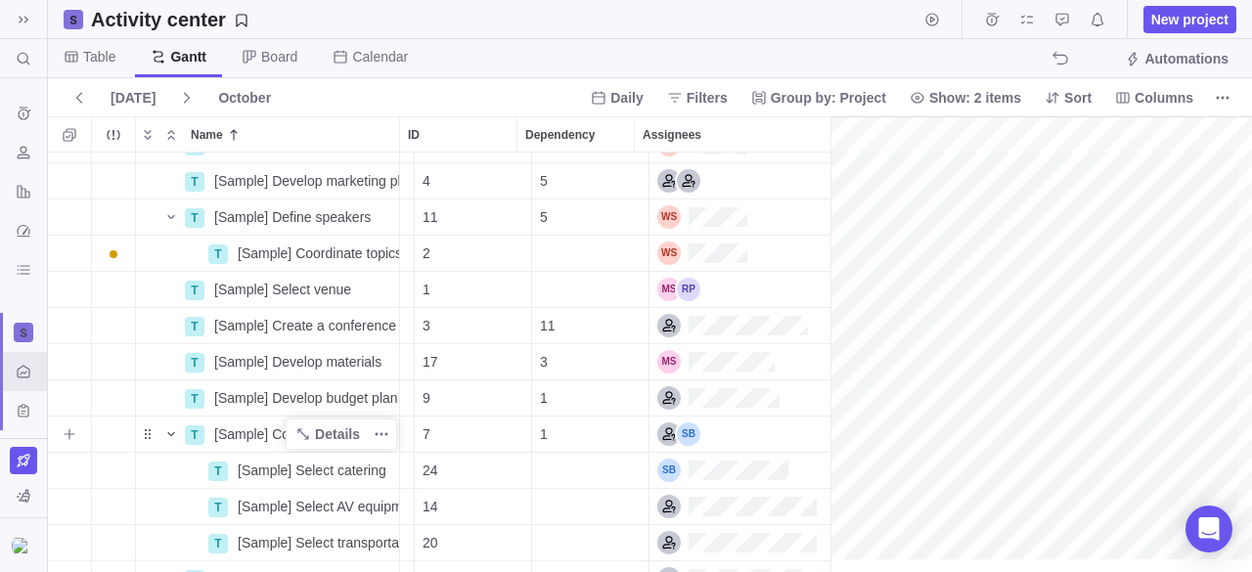
click at [171, 441] on icon "Name" at bounding box center [171, 434] width 16 height 16
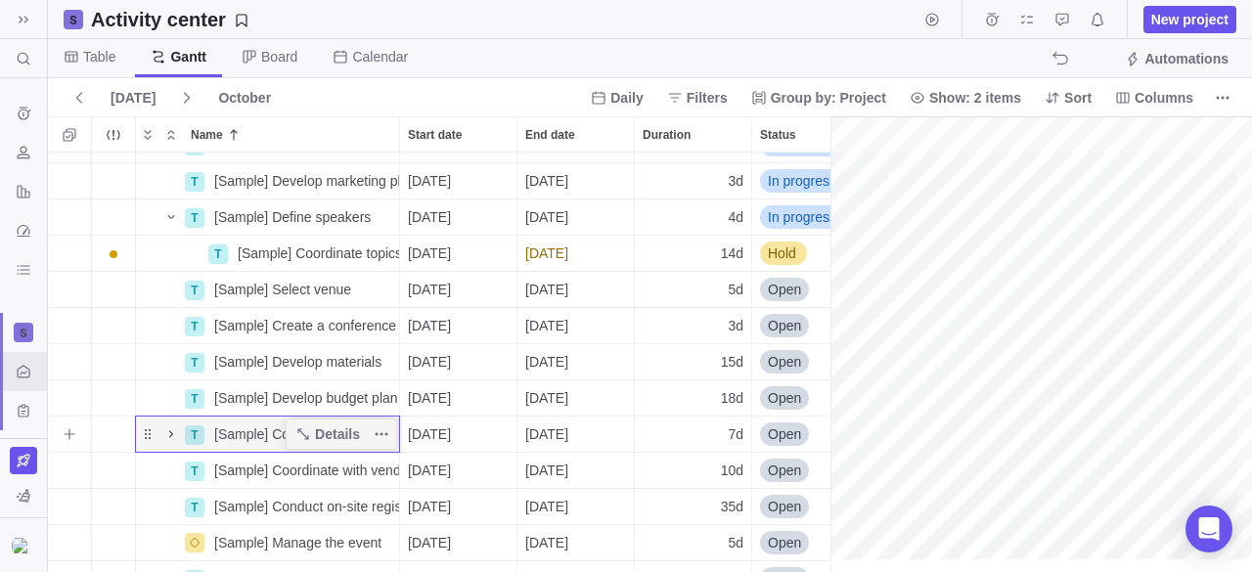
click at [171, 441] on icon "Name" at bounding box center [171, 434] width 16 height 16
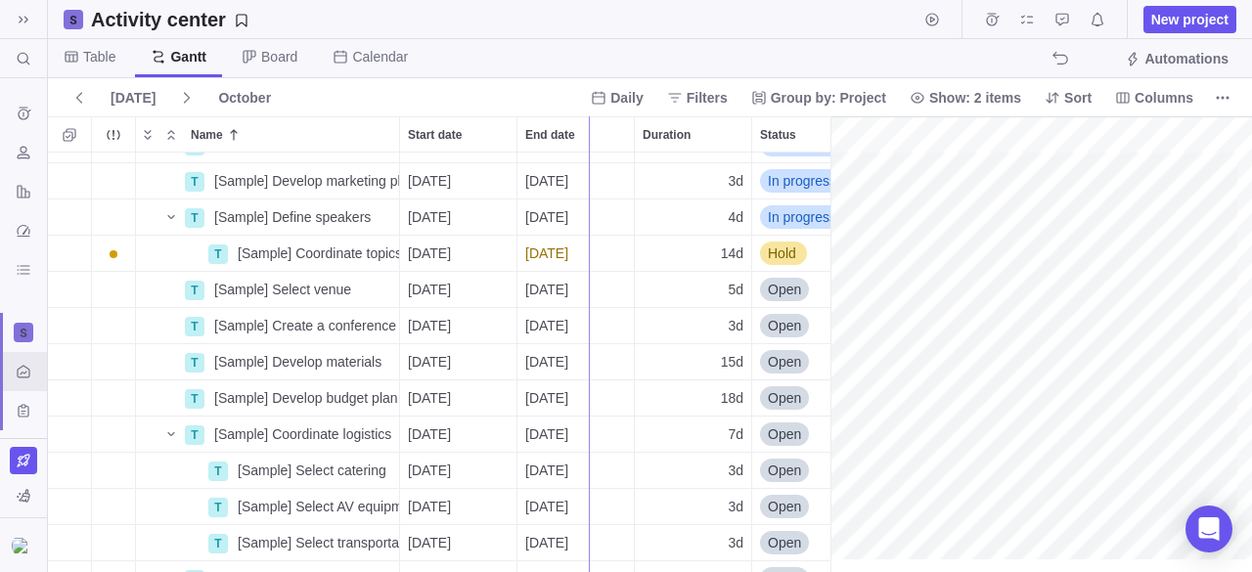
drag, startPoint x: 833, startPoint y: 178, endPoint x: 499, endPoint y: 191, distance: 334.8
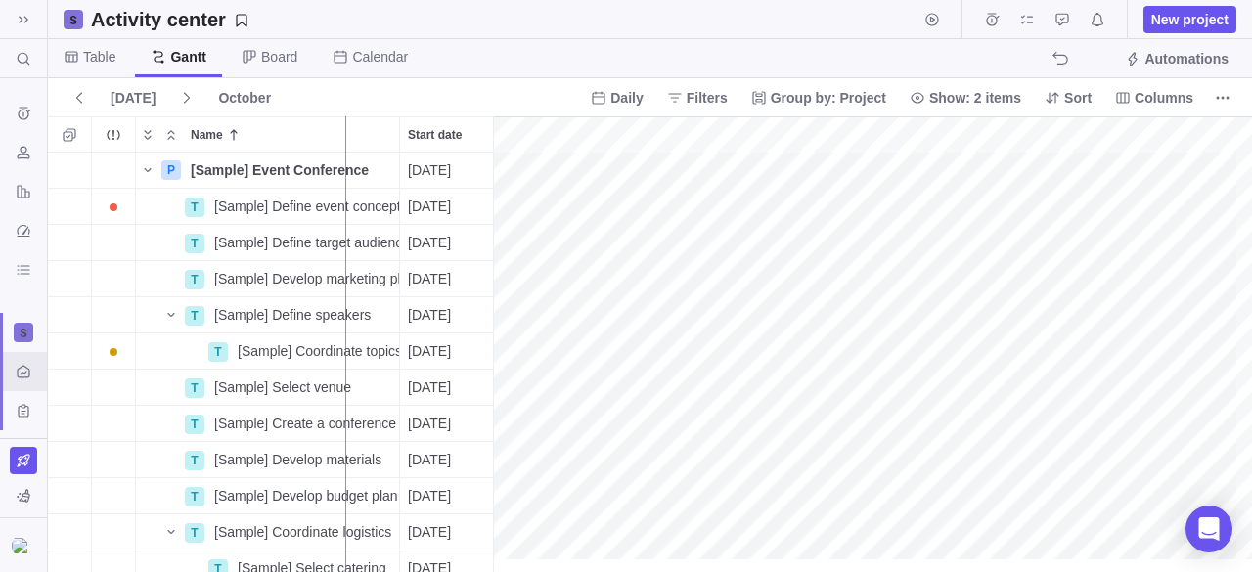
drag, startPoint x: 409, startPoint y: 255, endPoint x: 345, endPoint y: 252, distance: 63.6
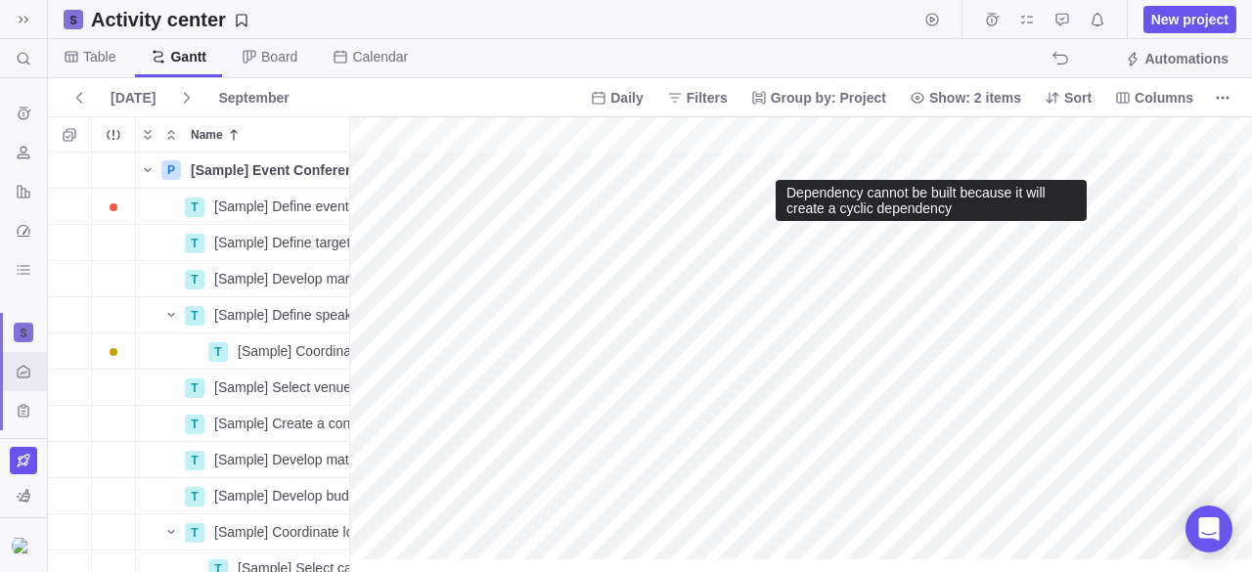
click at [779, 242] on div "gantt" at bounding box center [800, 344] width 903 height 457
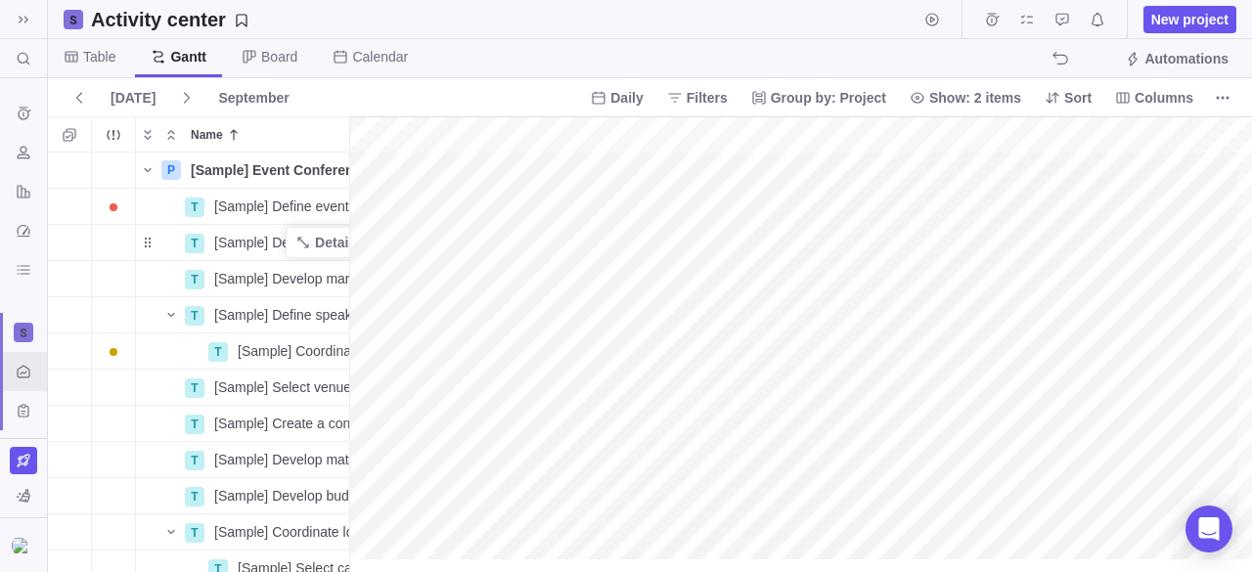
click at [329, 244] on div "Name Start date End date Duration Status ID Dependency Assignees P [Sample] Eve…" at bounding box center [650, 344] width 1204 height 456
click at [283, 60] on span "Board" at bounding box center [279, 57] width 36 height 20
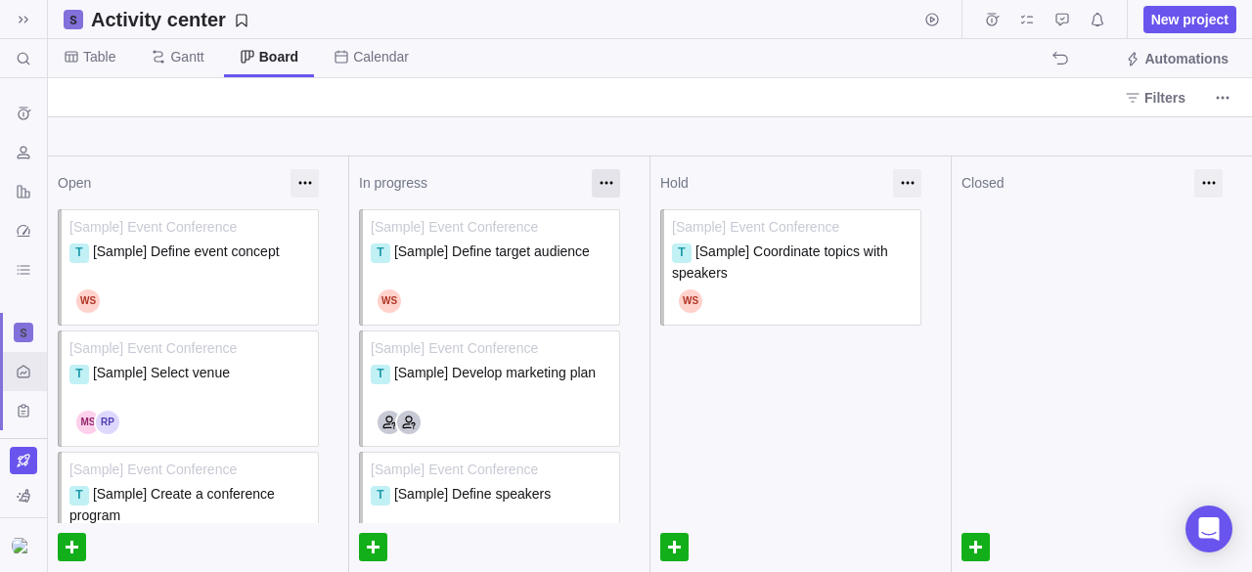
click at [606, 185] on div at bounding box center [606, 183] width 28 height 28
click at [545, 293] on div at bounding box center [492, 301] width 242 height 33
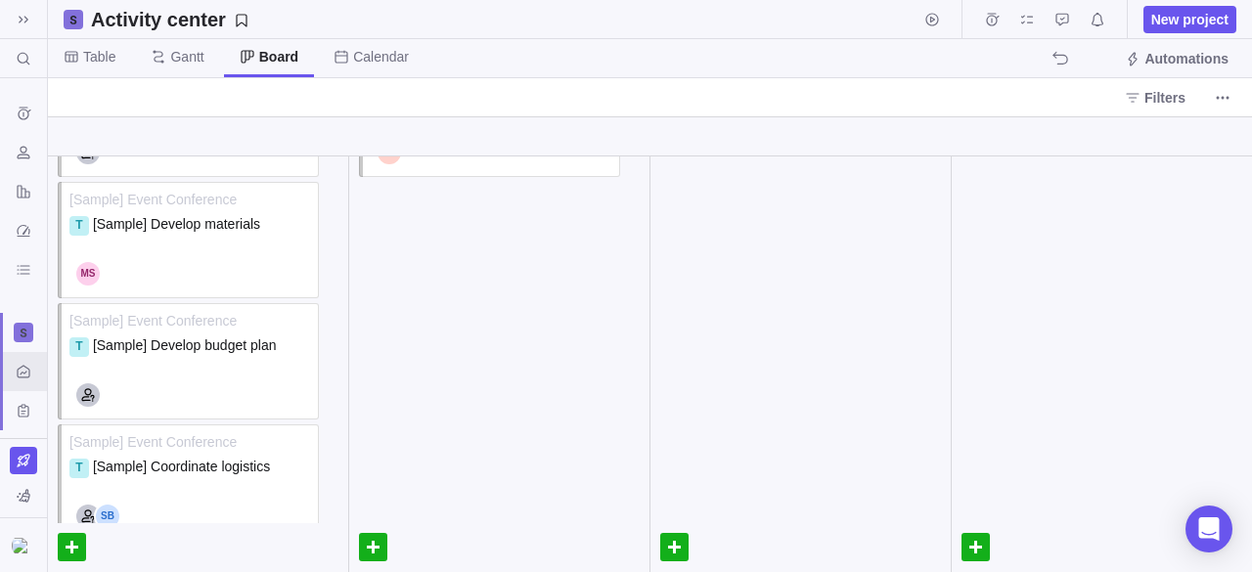
scroll to position [98, 0]
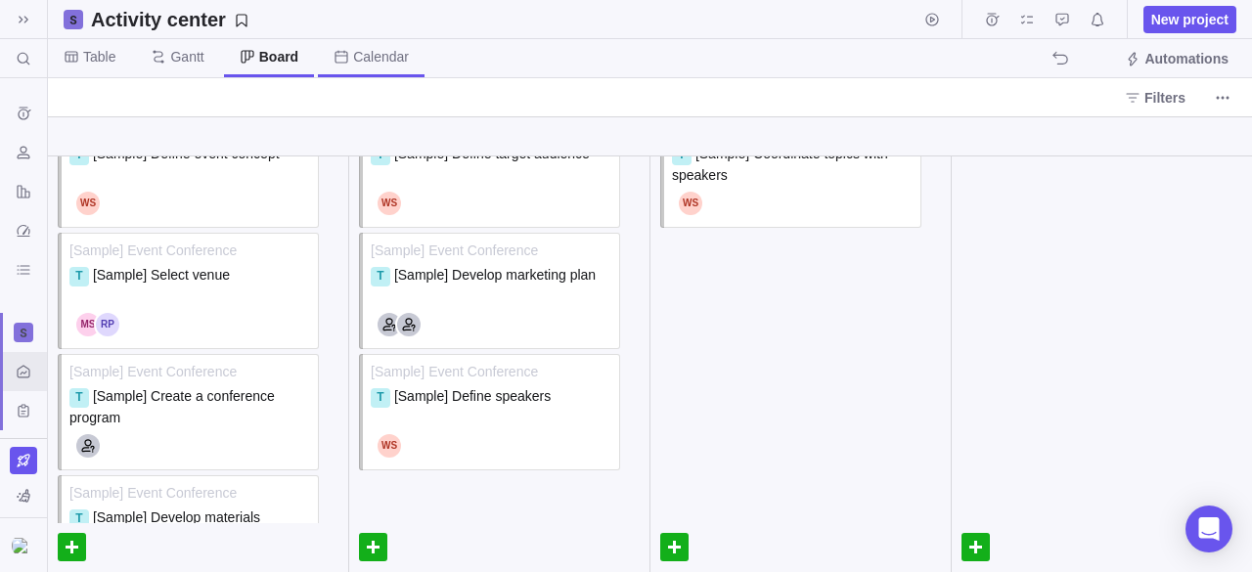
click at [371, 67] on span "Calendar" at bounding box center [371, 58] width 107 height 38
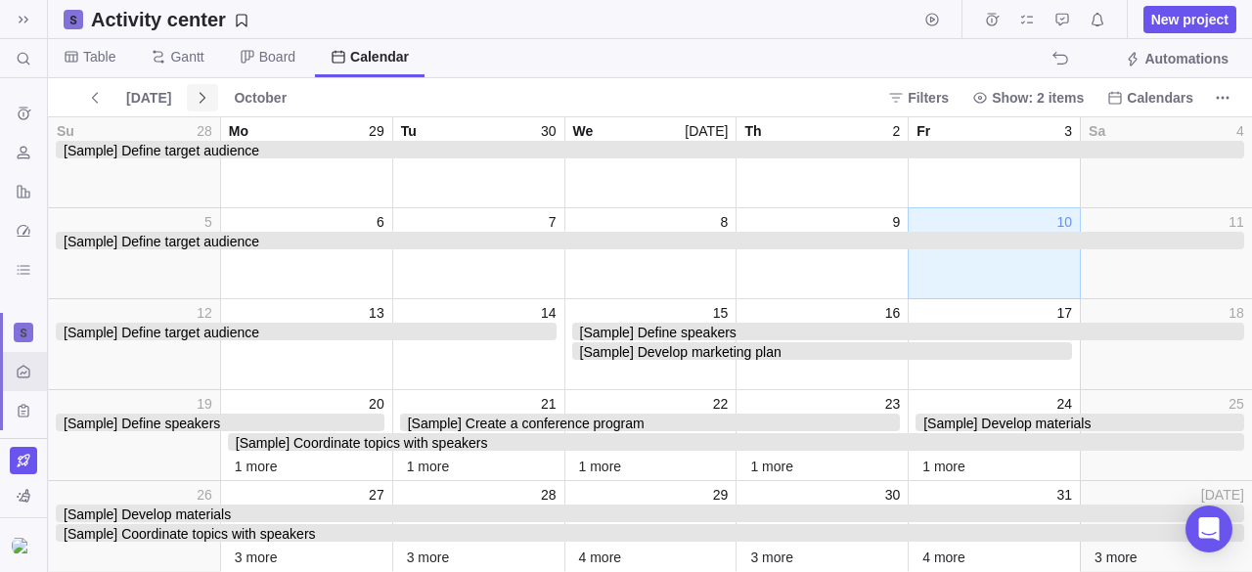
click at [195, 99] on icon at bounding box center [203, 98] width 16 height 16
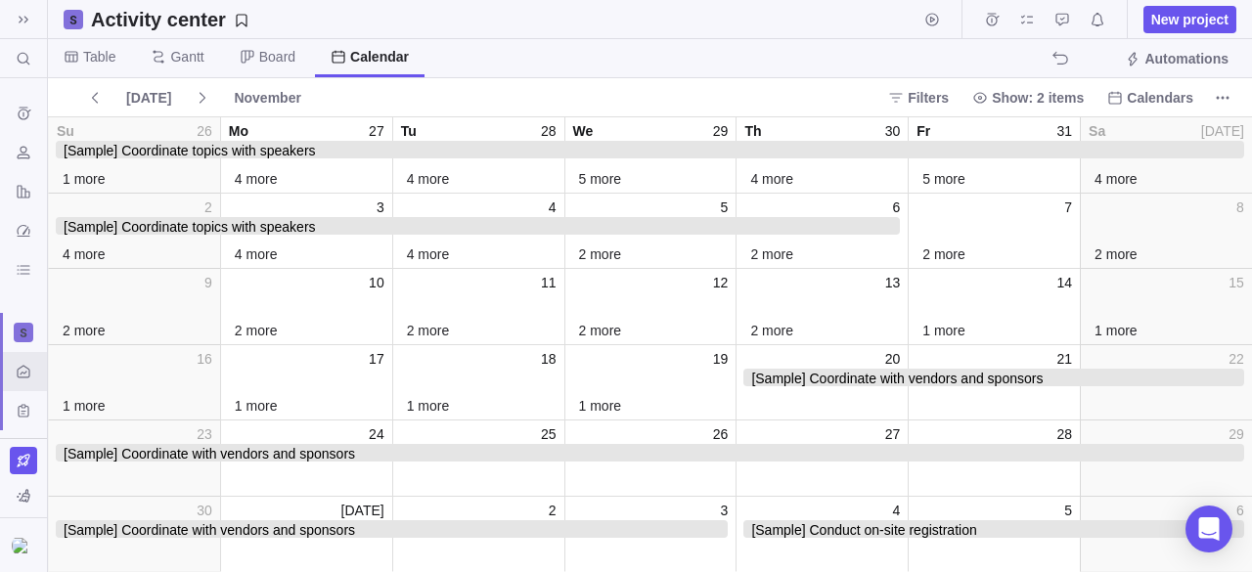
click at [112, 101] on div "[DATE]" at bounding box center [148, 97] width 139 height 27
click at [1021, 94] on span "Show: 2 items" at bounding box center [1038, 98] width 92 height 20
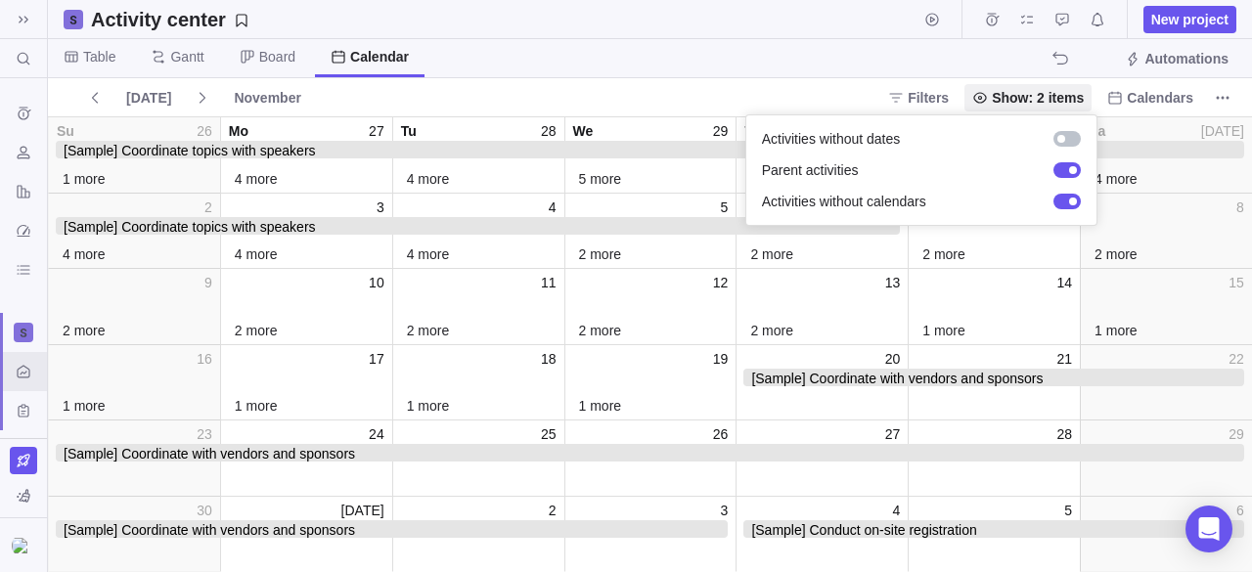
click at [1184, 99] on body "Search (Ctrl+K) Time logs history Resources Reports Dashboard BI dashboards Act…" at bounding box center [626, 286] width 1252 height 572
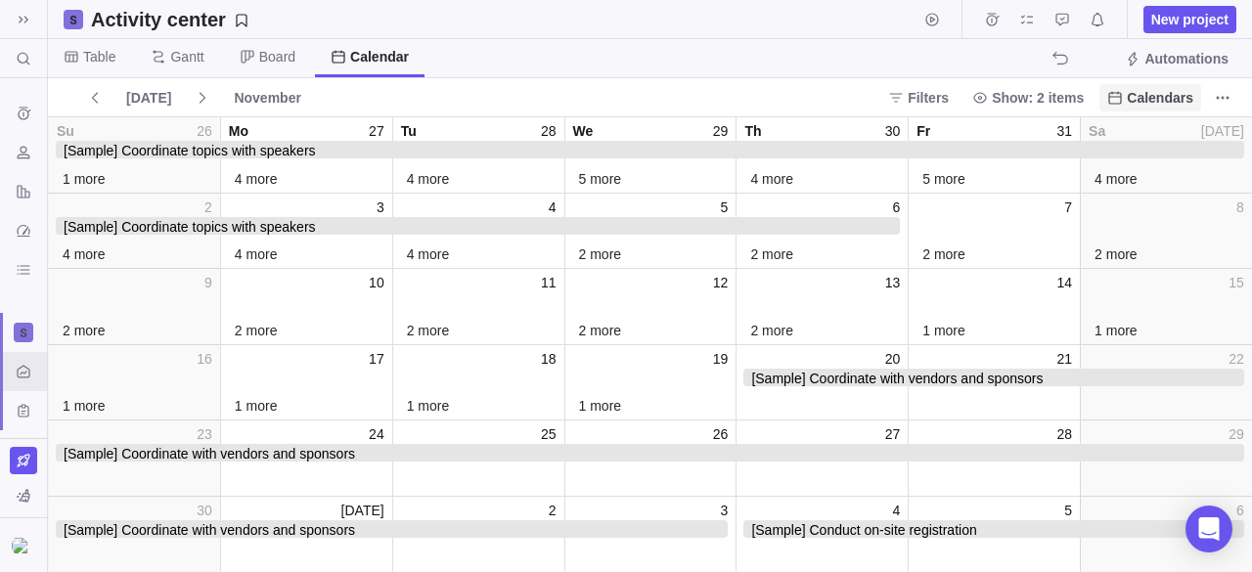
click at [1144, 99] on span "Calendars" at bounding box center [1160, 98] width 67 height 20
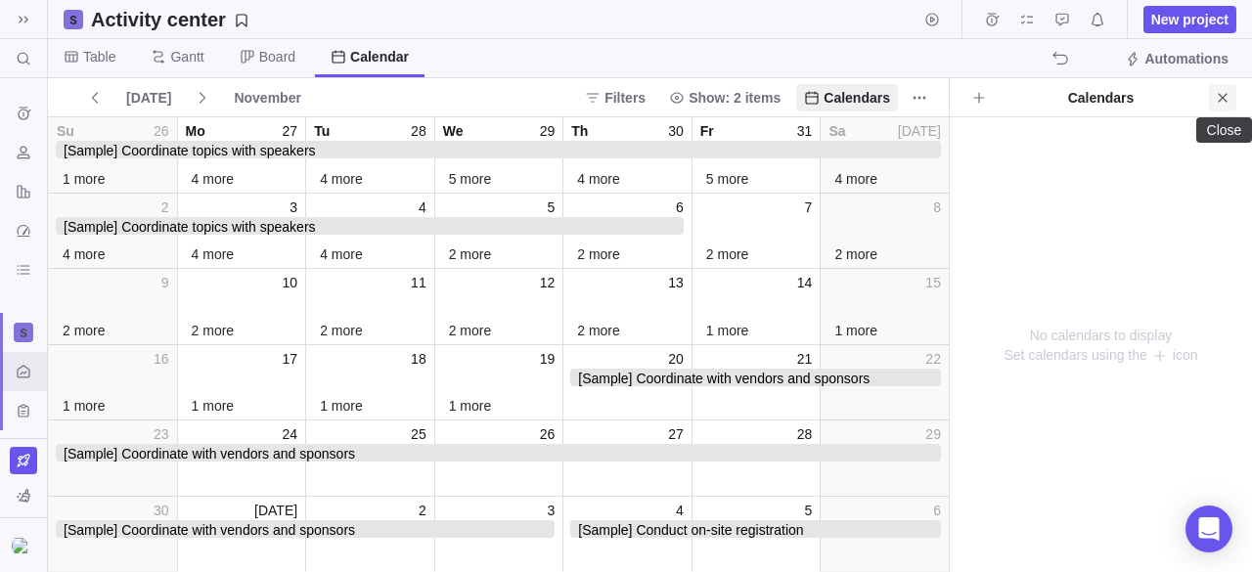
click at [1231, 91] on span "Close" at bounding box center [1222, 97] width 27 height 27
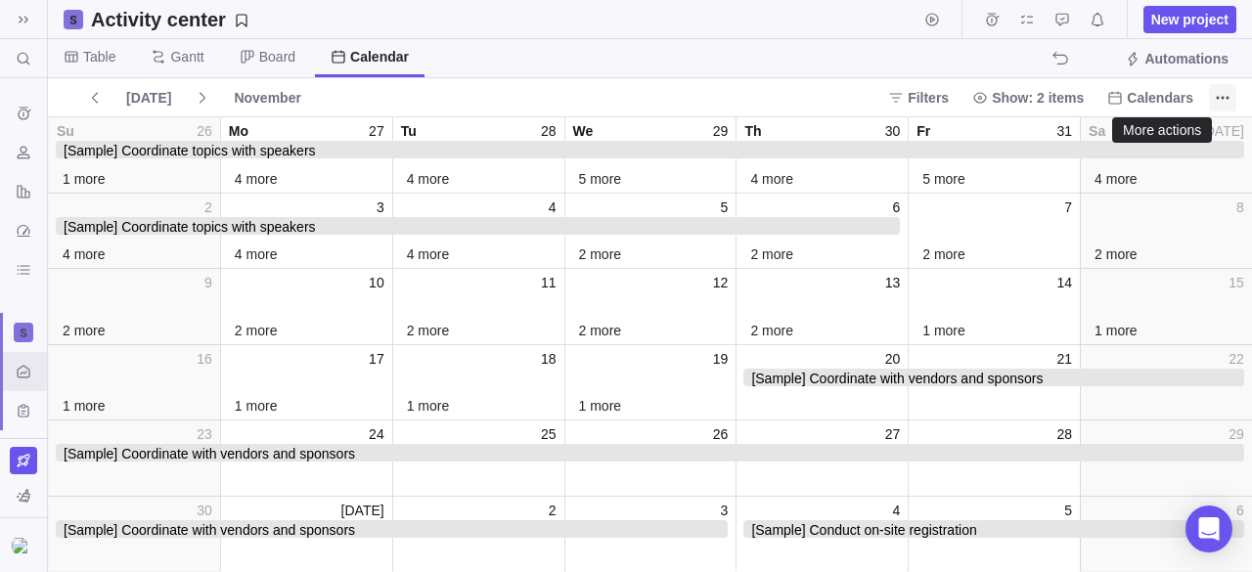
click at [1228, 97] on icon "More actions" at bounding box center [1227, 97] width 3 height 3
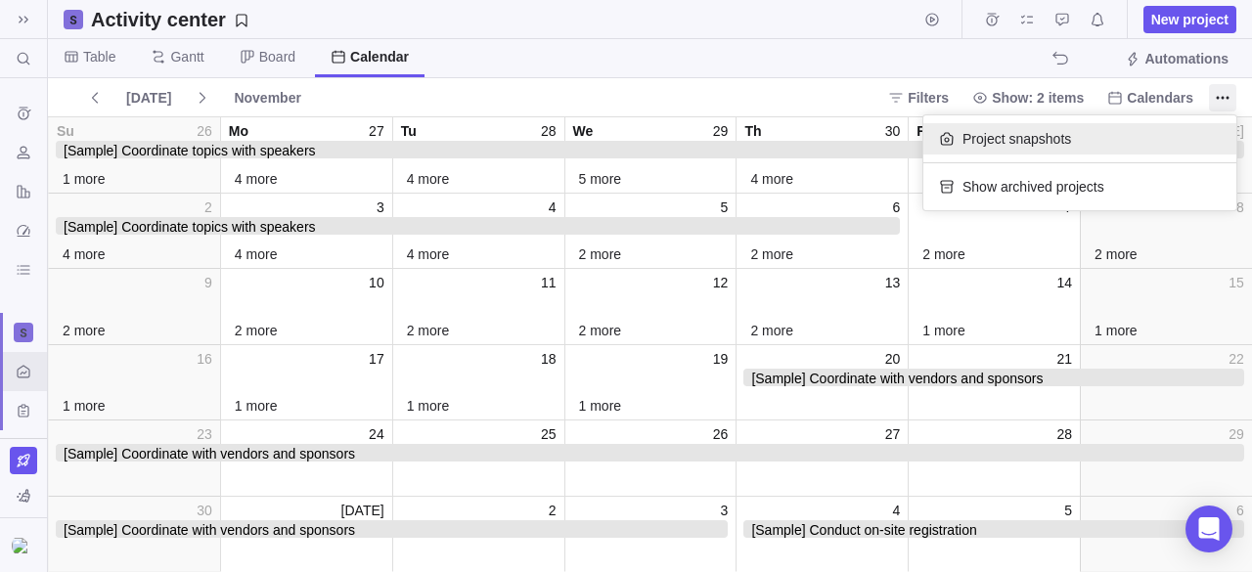
click at [1010, 142] on span "Project snapshots" at bounding box center [1016, 139] width 109 height 20
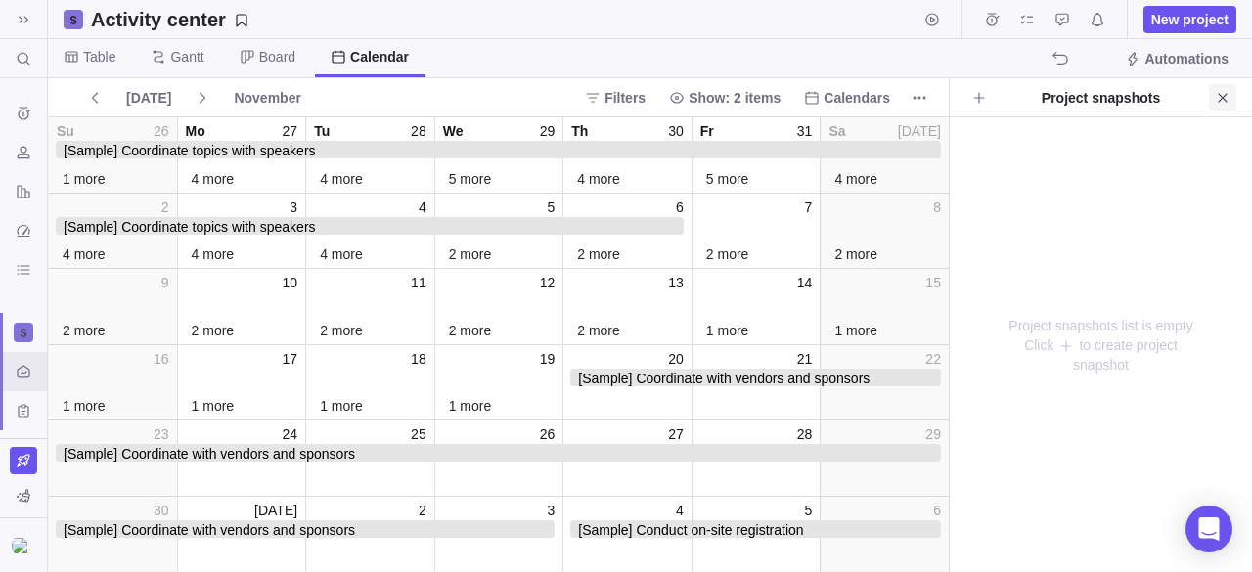
click at [1223, 100] on icon "Close" at bounding box center [1223, 98] width 16 height 16
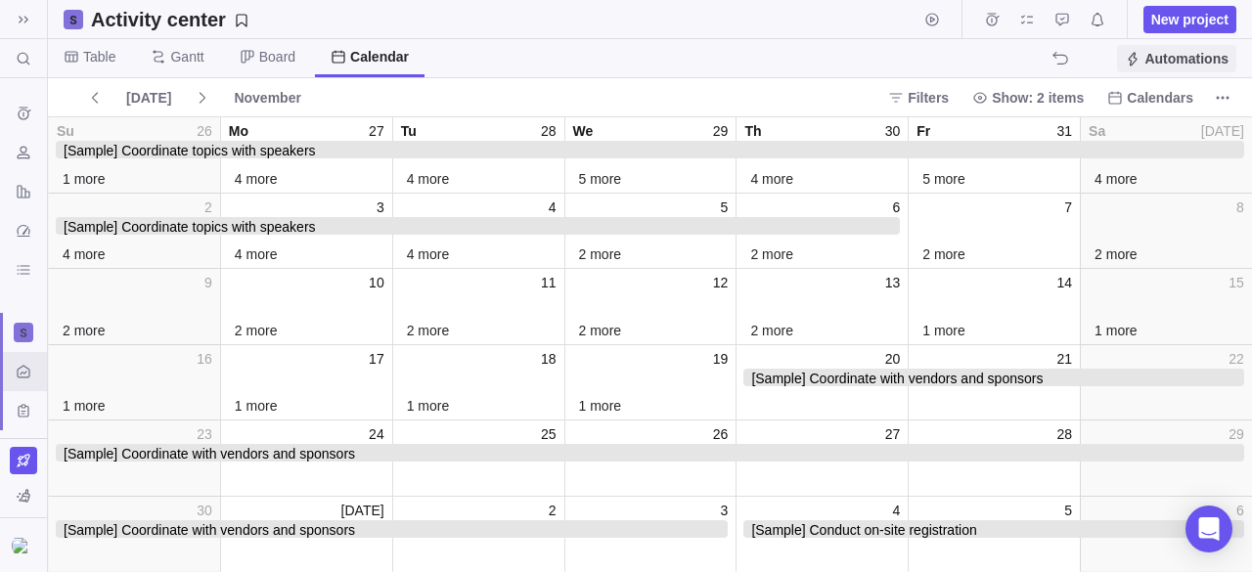
click at [1174, 60] on span "Automations" at bounding box center [1186, 59] width 84 height 20
click at [936, 21] on icon "Start timer" at bounding box center [932, 20] width 16 height 16
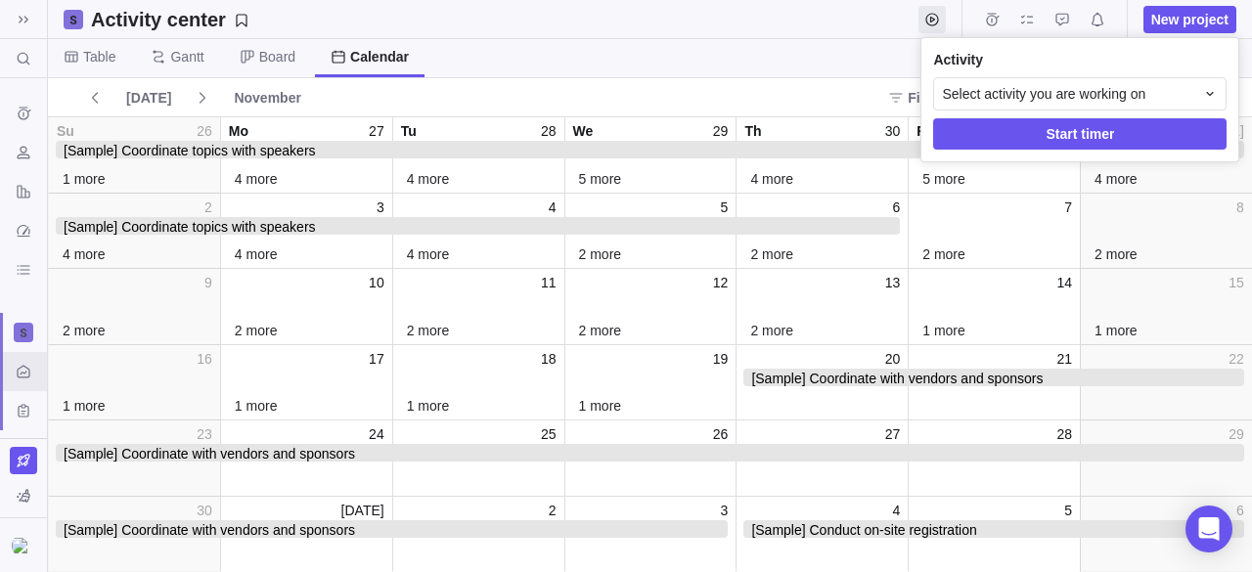
click at [993, 19] on body "Search (Ctrl+K) Time logs history Resources Reports Dashboard BI dashboards Act…" at bounding box center [626, 286] width 1252 height 572
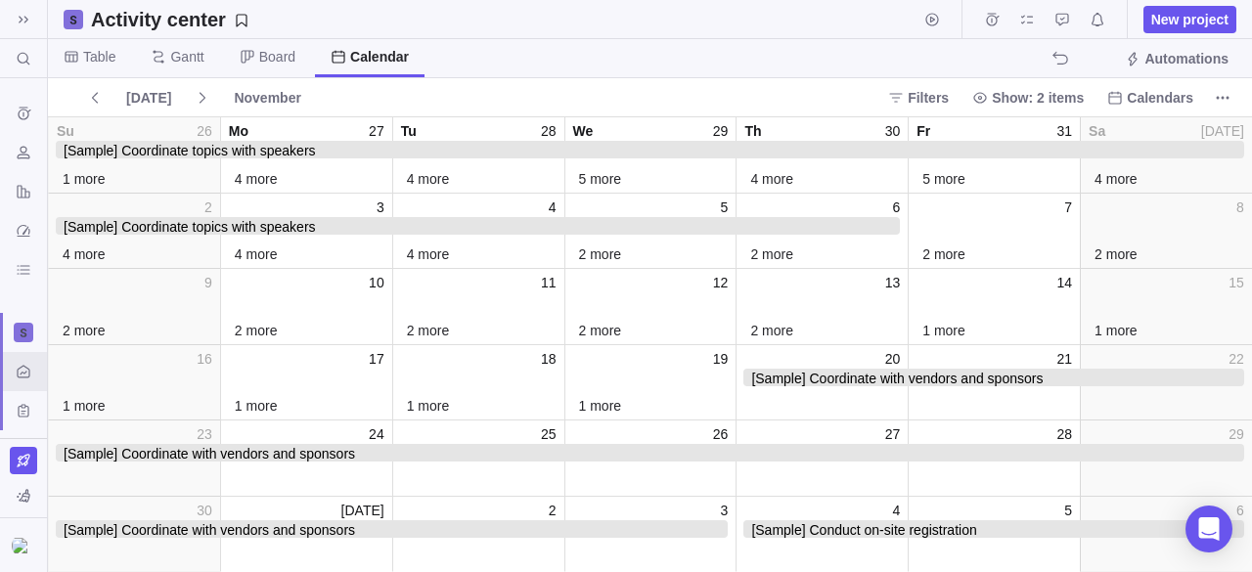
click at [993, 19] on icon "Time logs" at bounding box center [992, 20] width 16 height 16
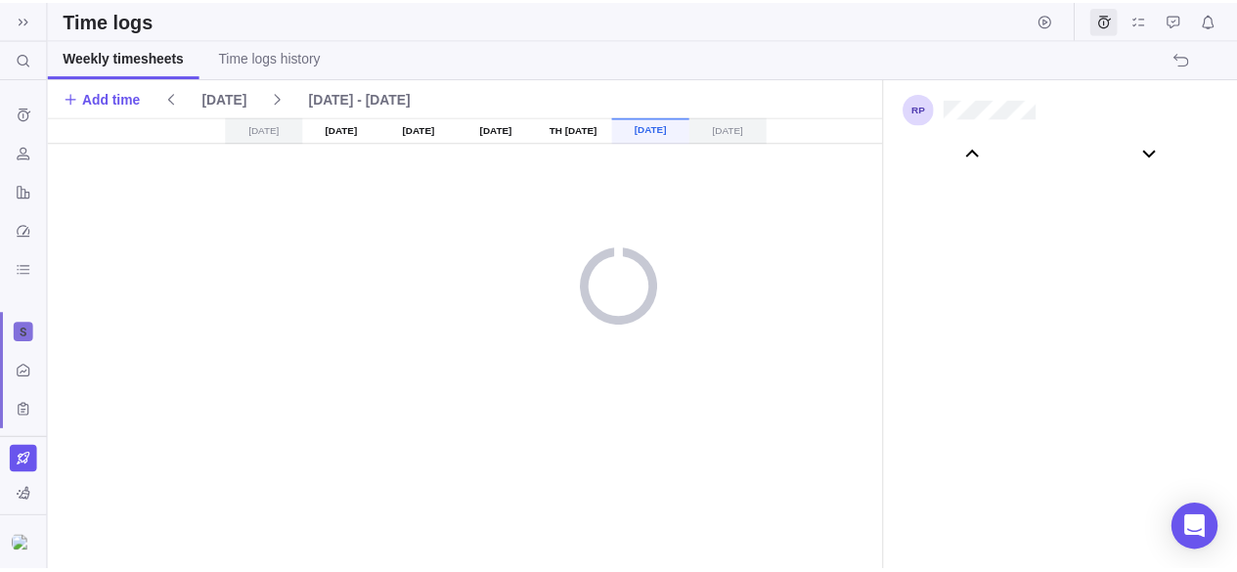
scroll to position [109430, 0]
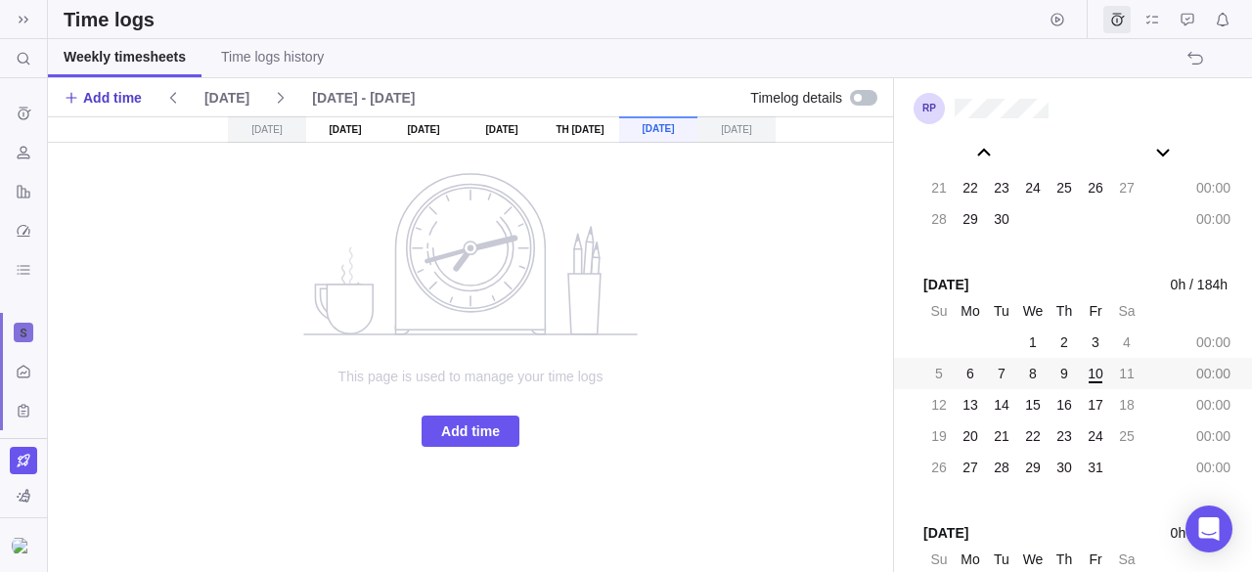
click at [102, 98] on span "Add time" at bounding box center [112, 98] width 59 height 20
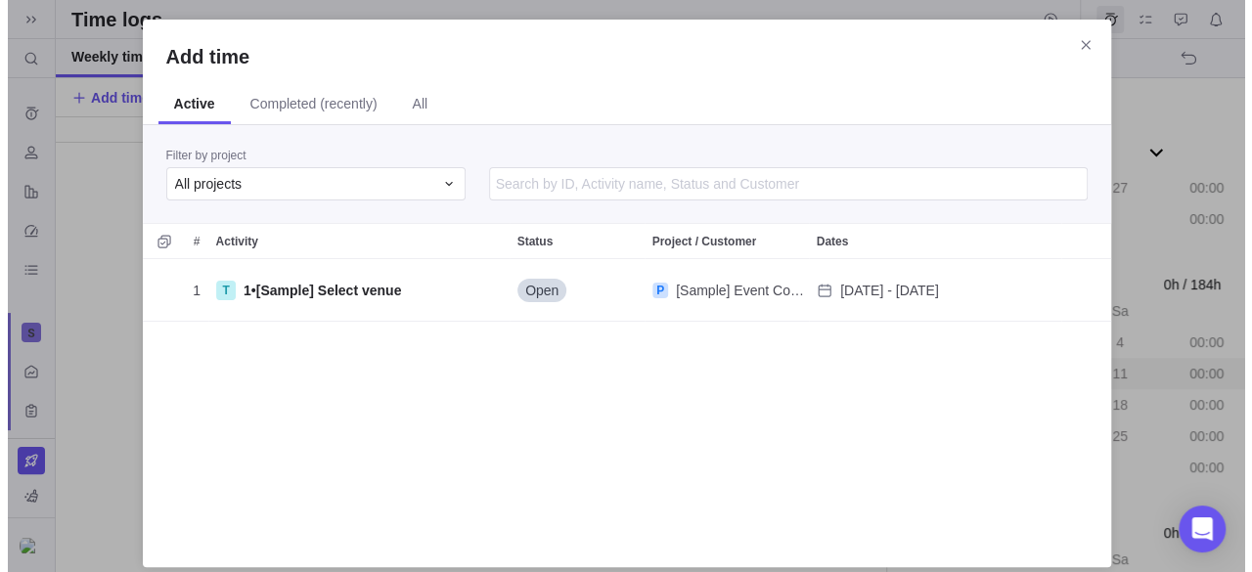
scroll to position [270, 953]
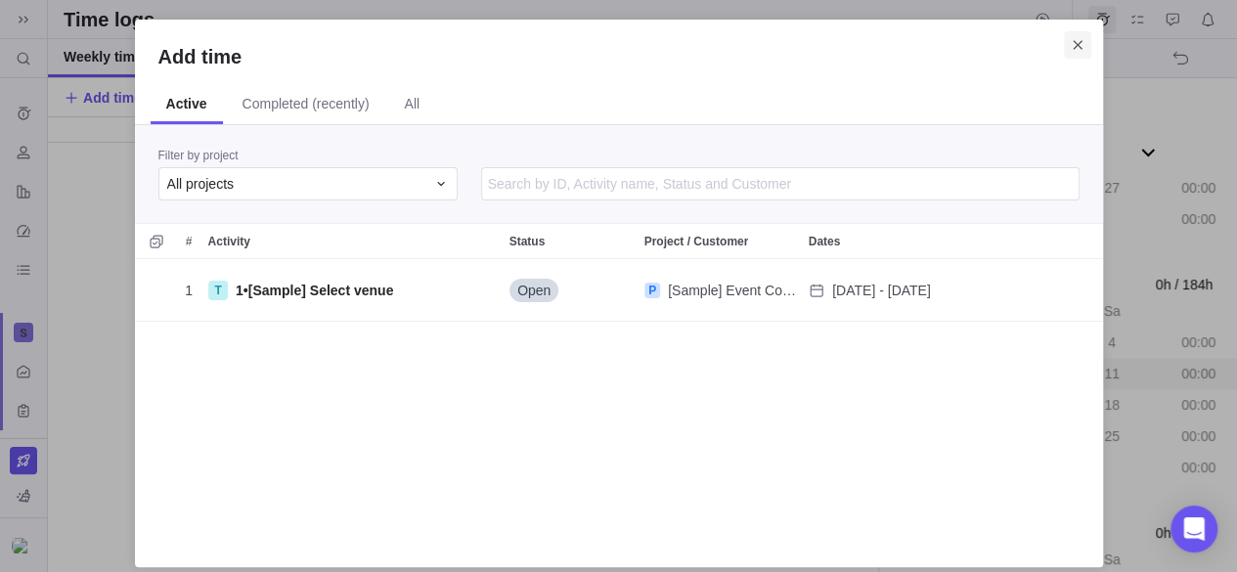
click at [1082, 46] on icon "Close" at bounding box center [1078, 45] width 16 height 16
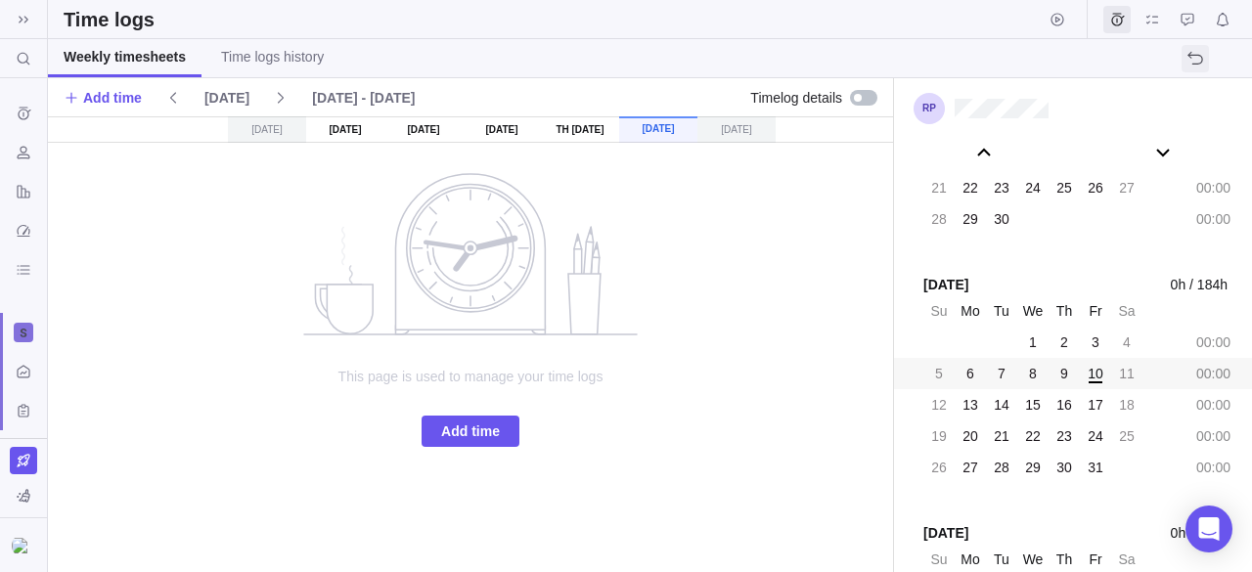
click at [1199, 62] on icon "The action will be undone: changing the activity status" at bounding box center [1195, 59] width 15 height 10
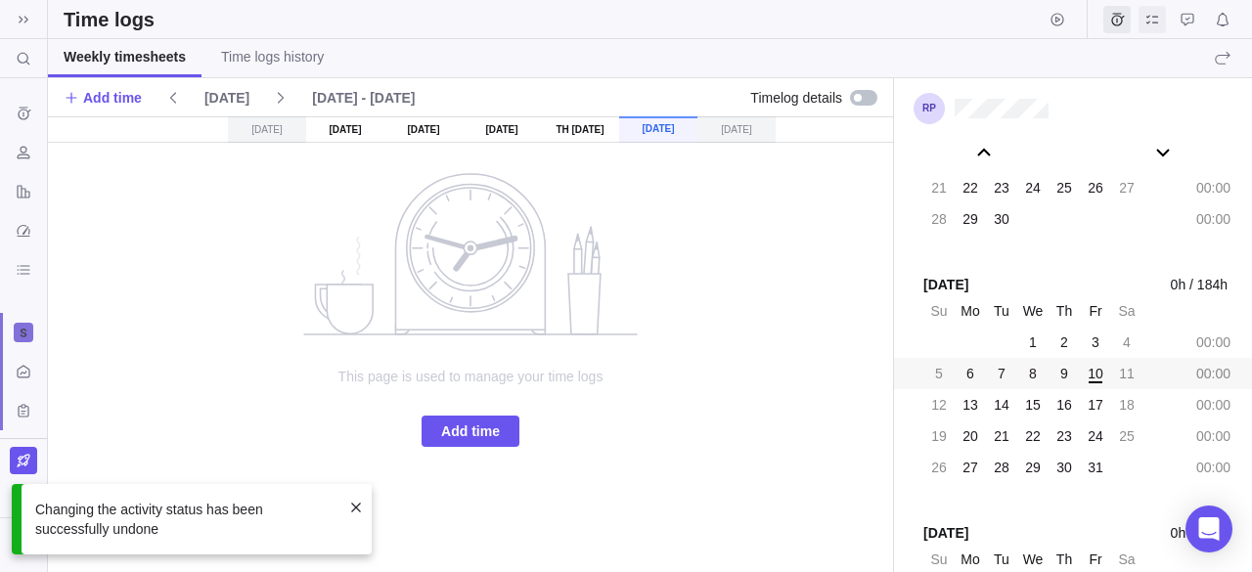
click at [1152, 18] on icon "My assignments" at bounding box center [1152, 20] width 16 height 16
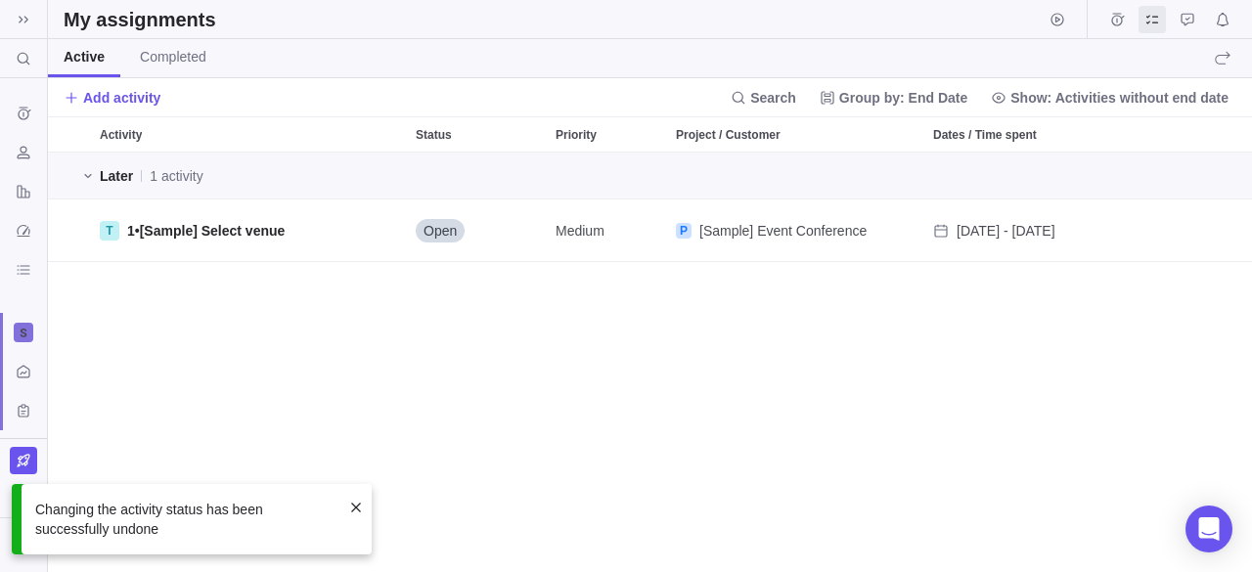
scroll to position [405, 1189]
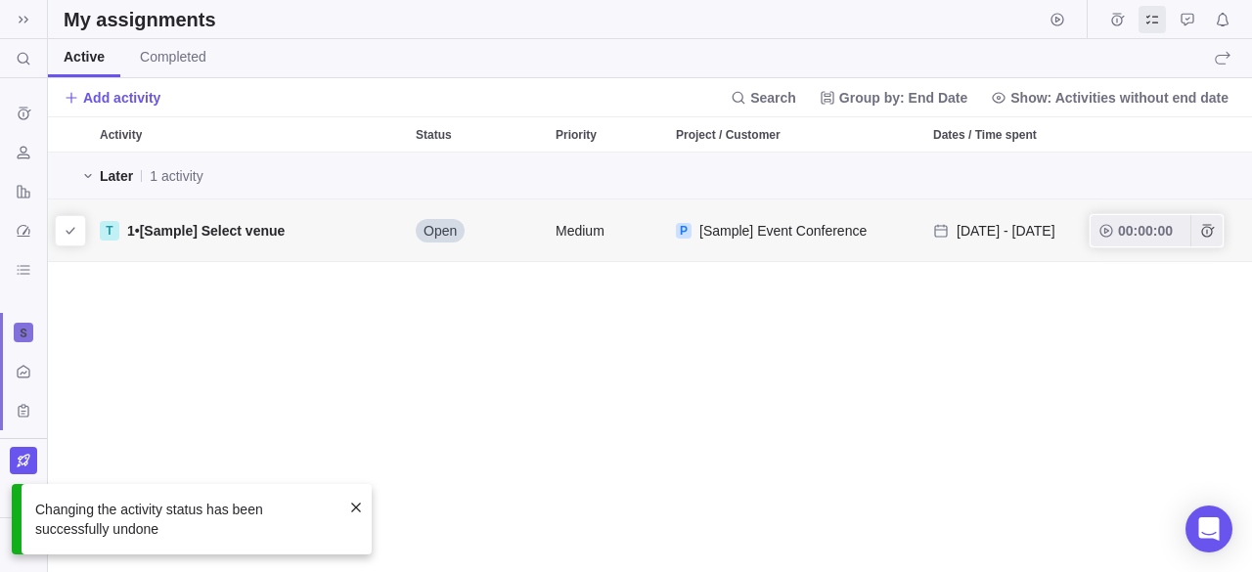
click at [157, 232] on span "[Sample] Select venue" at bounding box center [213, 231] width 146 height 16
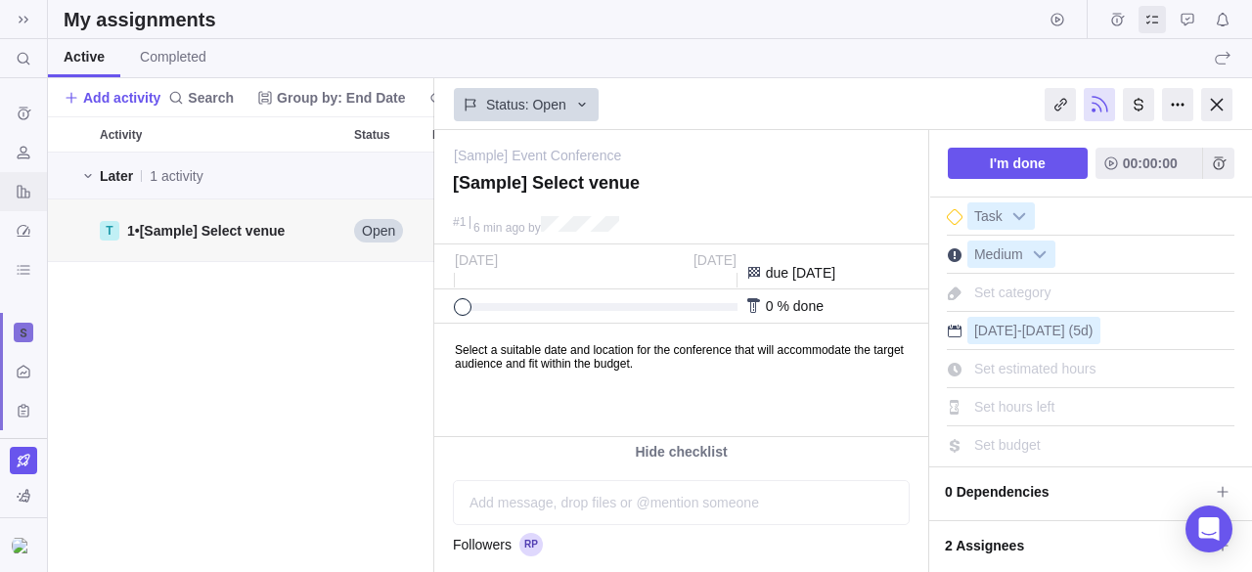
click at [22, 191] on icon "Reports" at bounding box center [24, 192] width 16 height 16
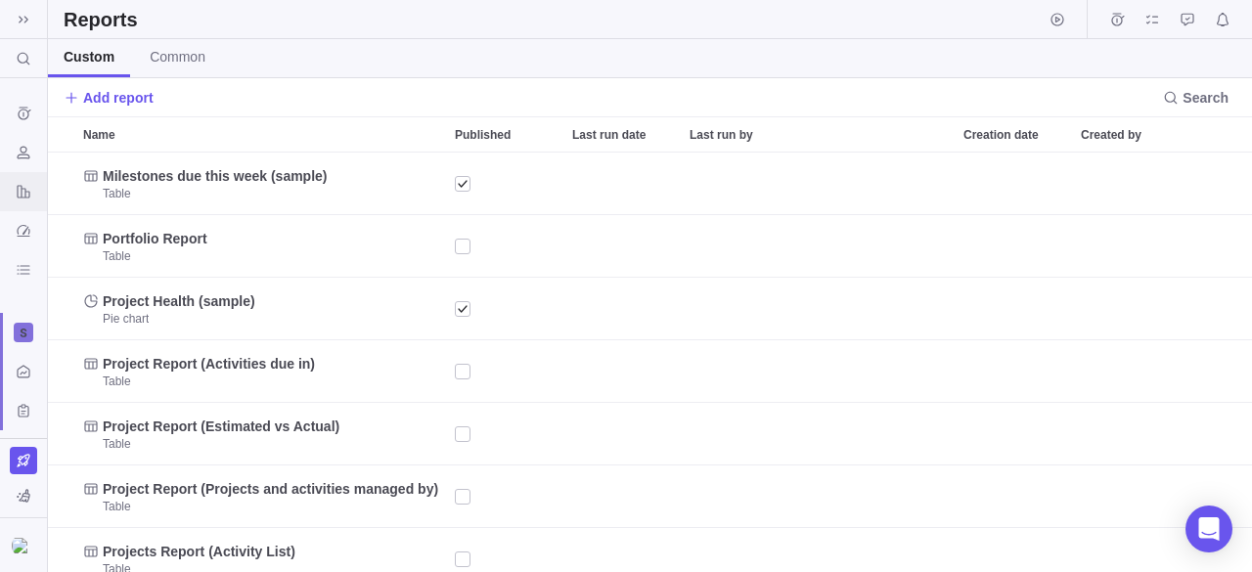
scroll to position [405, 1189]
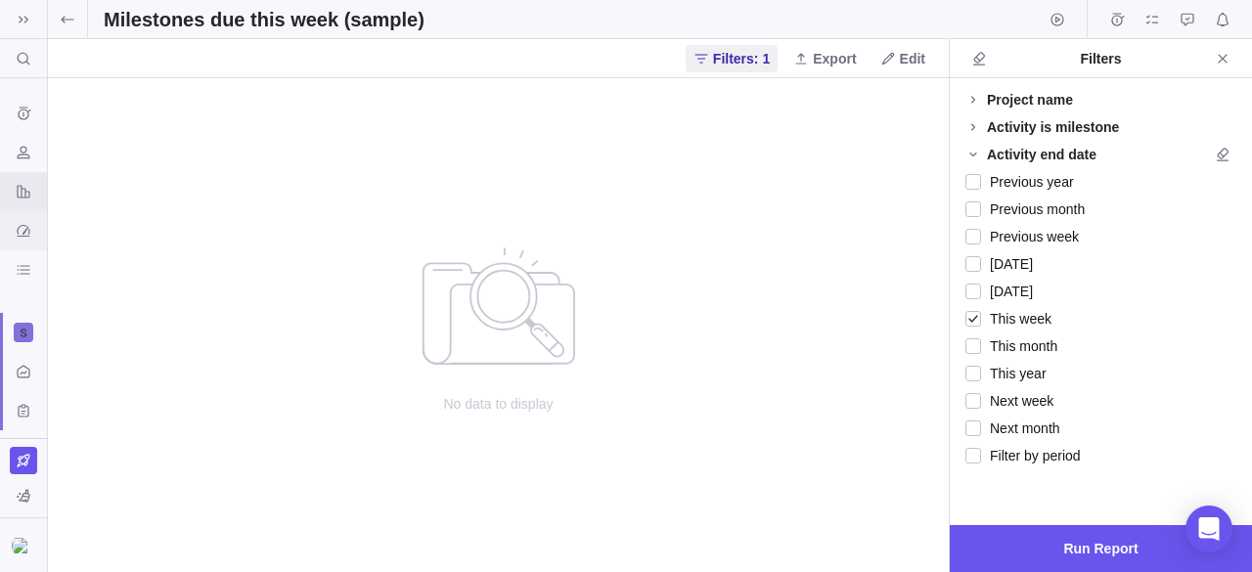
click at [23, 220] on div "Dashboard" at bounding box center [23, 230] width 31 height 31
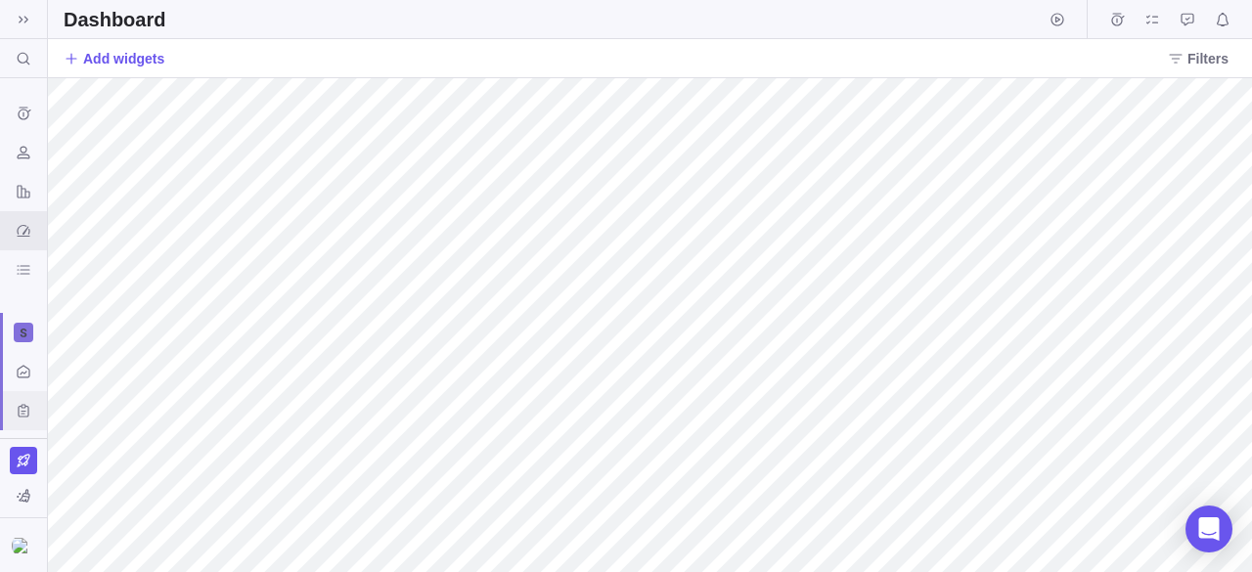
click at [24, 400] on div "Custom forms" at bounding box center [23, 410] width 31 height 31
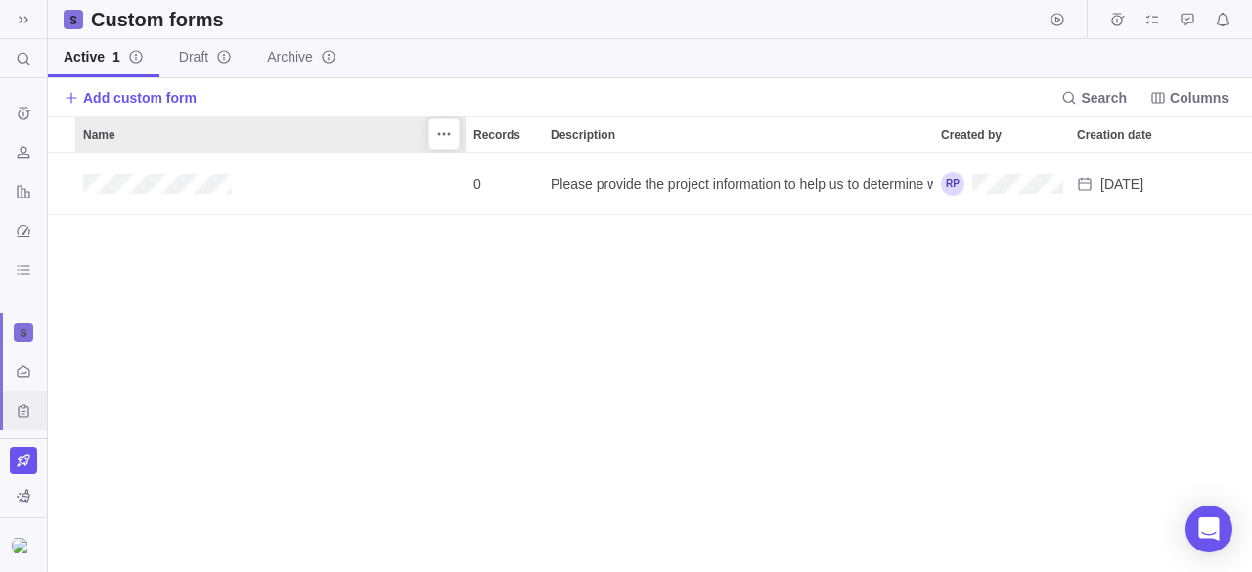
scroll to position [405, 1189]
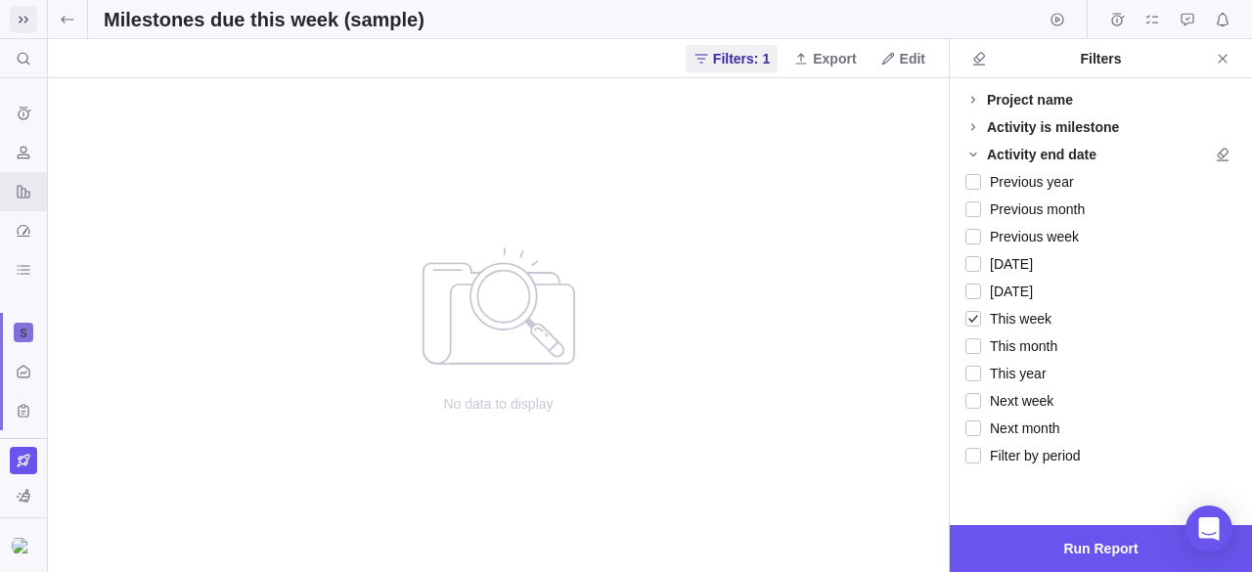
click at [19, 24] on icon at bounding box center [24, 20] width 16 height 16
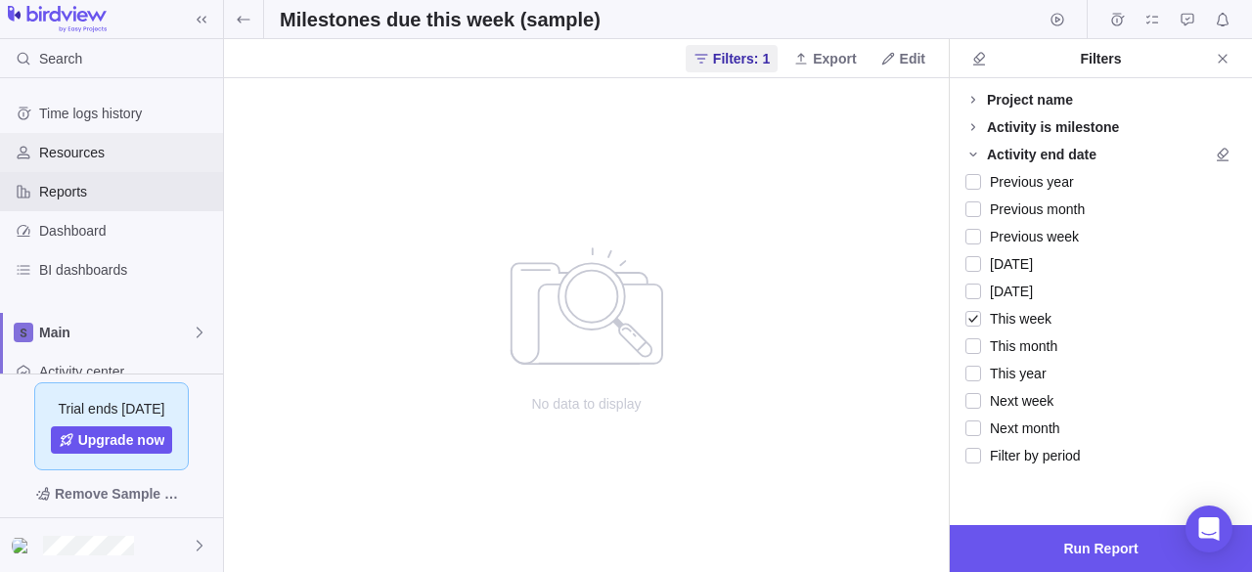
click at [70, 148] on span "Resources" at bounding box center [127, 153] width 176 height 20
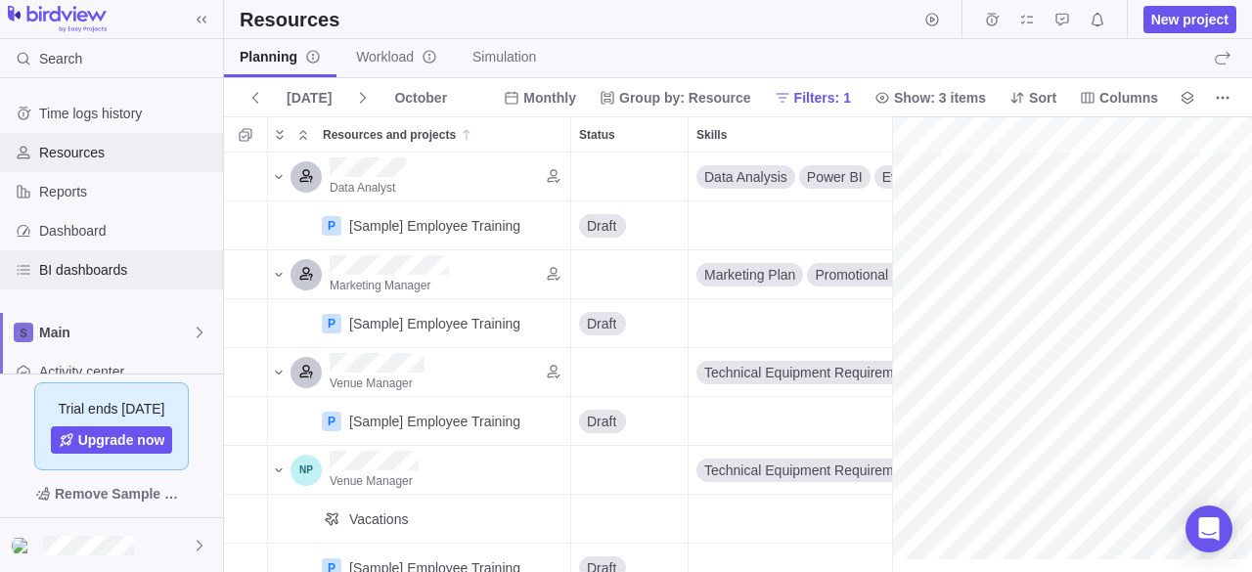
scroll to position [0, 347]
click at [275, 175] on icon "Resources and projects" at bounding box center [278, 176] width 7 height 4
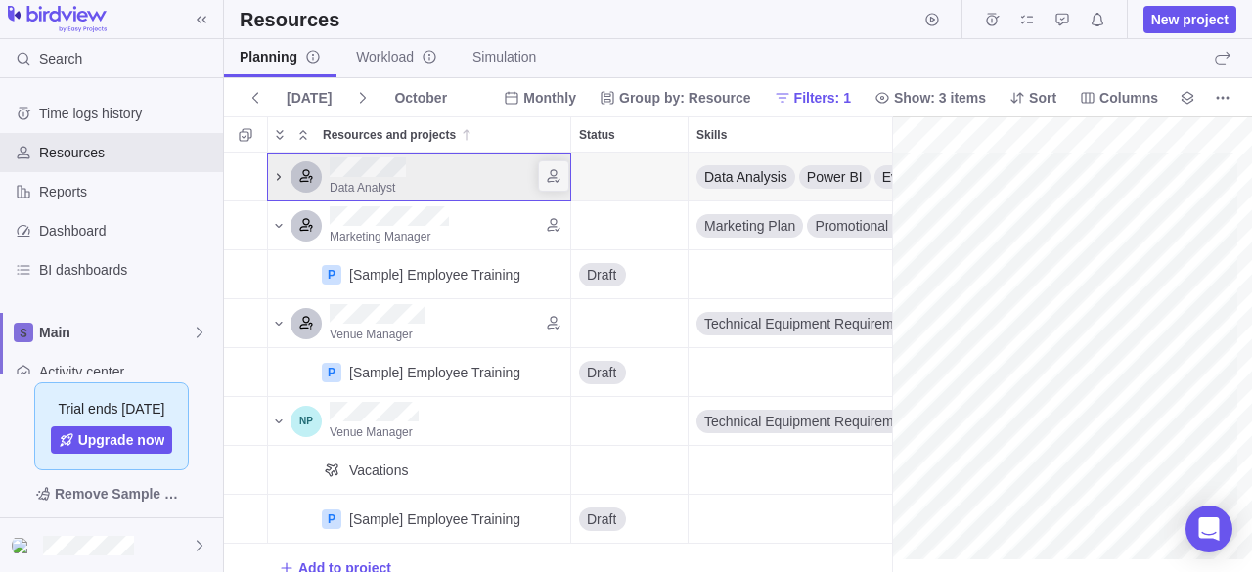
click at [278, 173] on icon "Resources and projects" at bounding box center [279, 176] width 4 height 7
click at [278, 173] on icon "Resources and projects" at bounding box center [279, 177] width 12 height 12
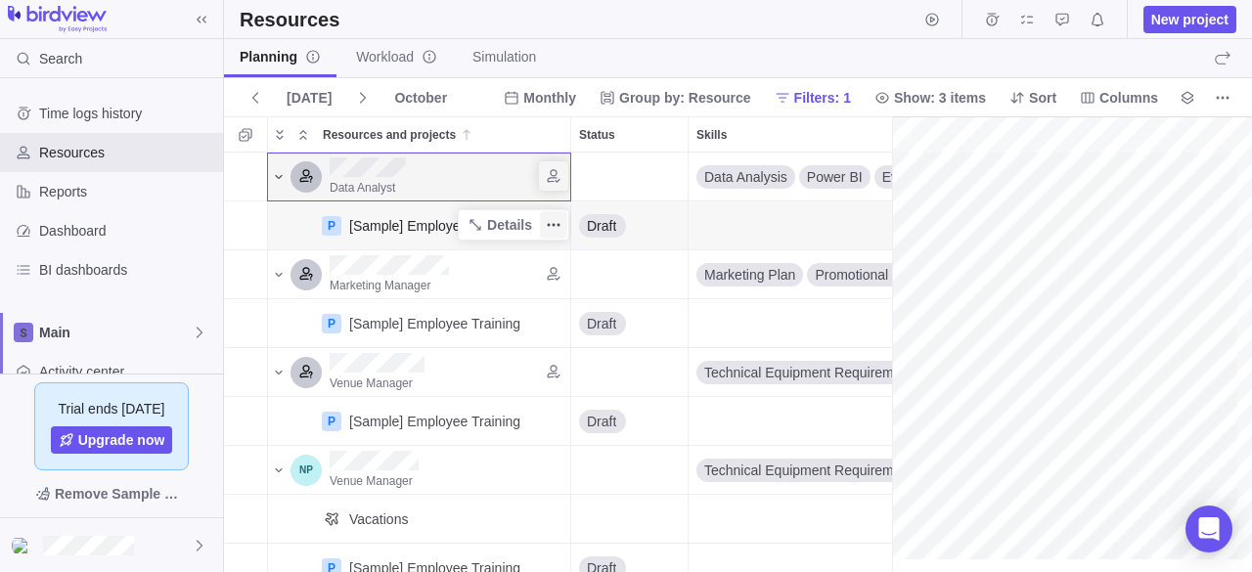
click at [561, 223] on icon "More actions" at bounding box center [554, 225] width 16 height 16
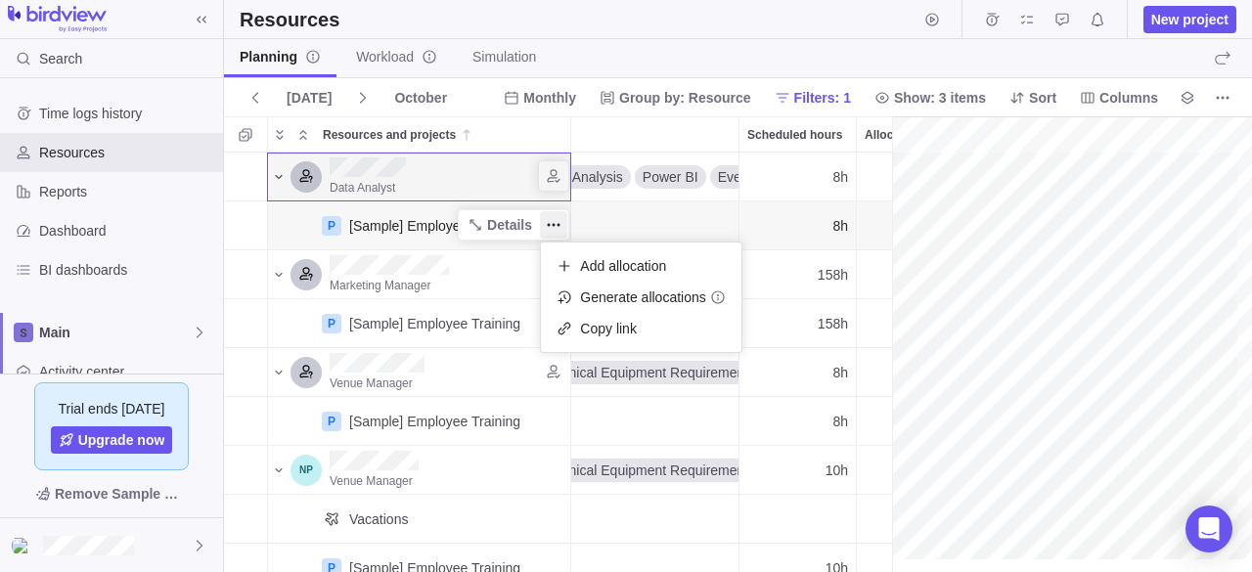
scroll to position [0, 246]
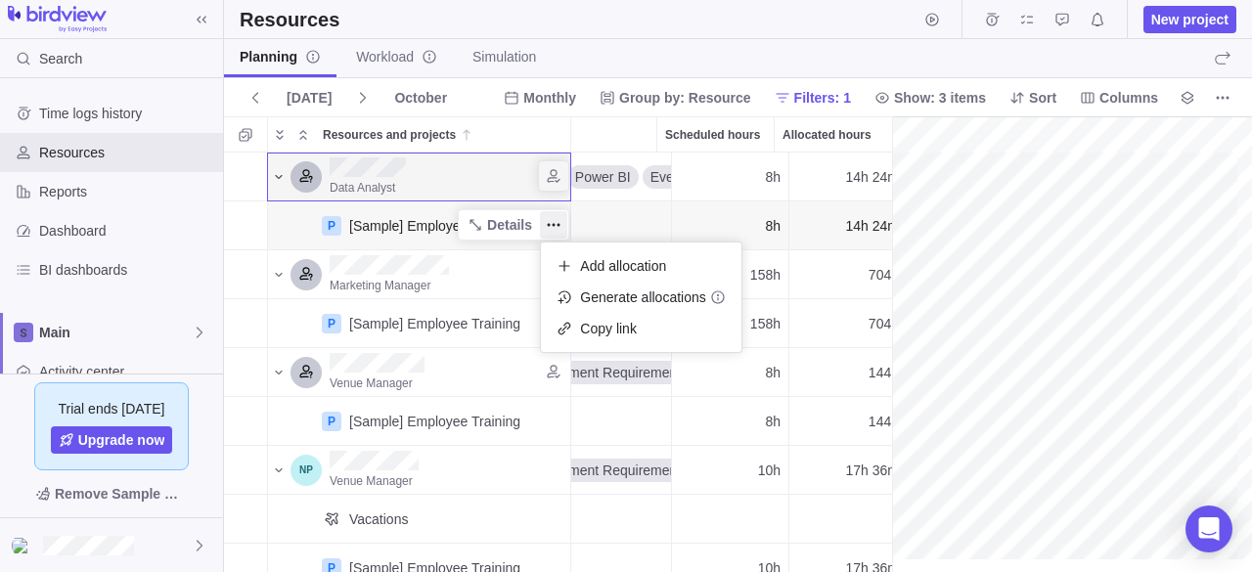
click at [765, 549] on div "Data Analyst Data Analysis Power BI Event Performance Metrics Python 8h 14h 24m…" at bounding box center [565, 363] width 683 height 421
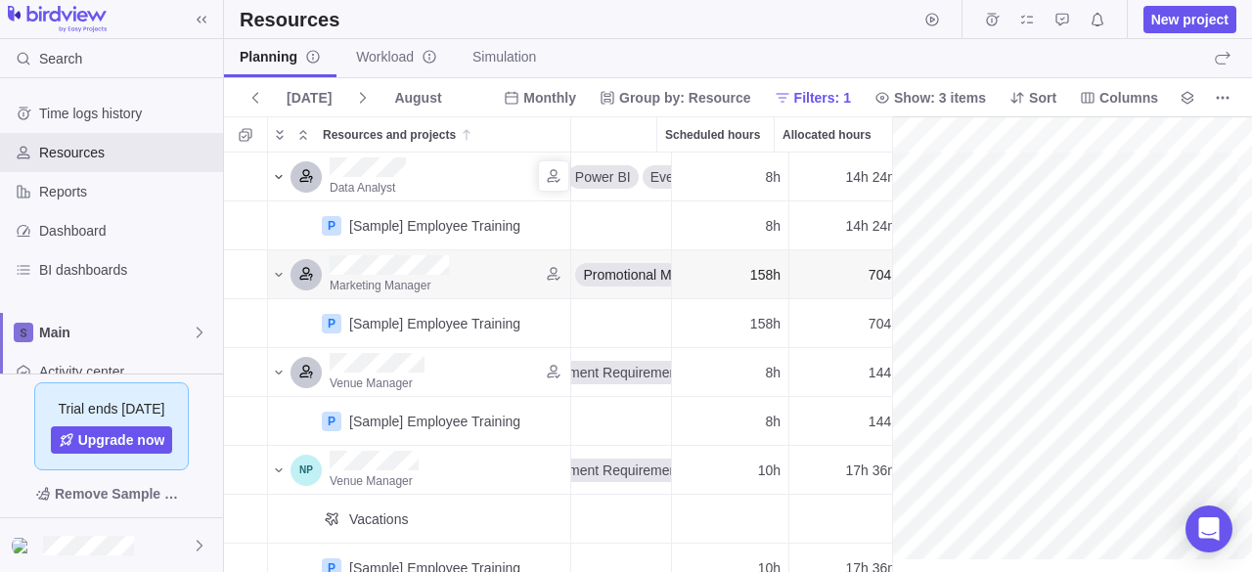
scroll to position [0, 141]
click at [1251, 257] on div "gantt" at bounding box center [1072, 344] width 360 height 457
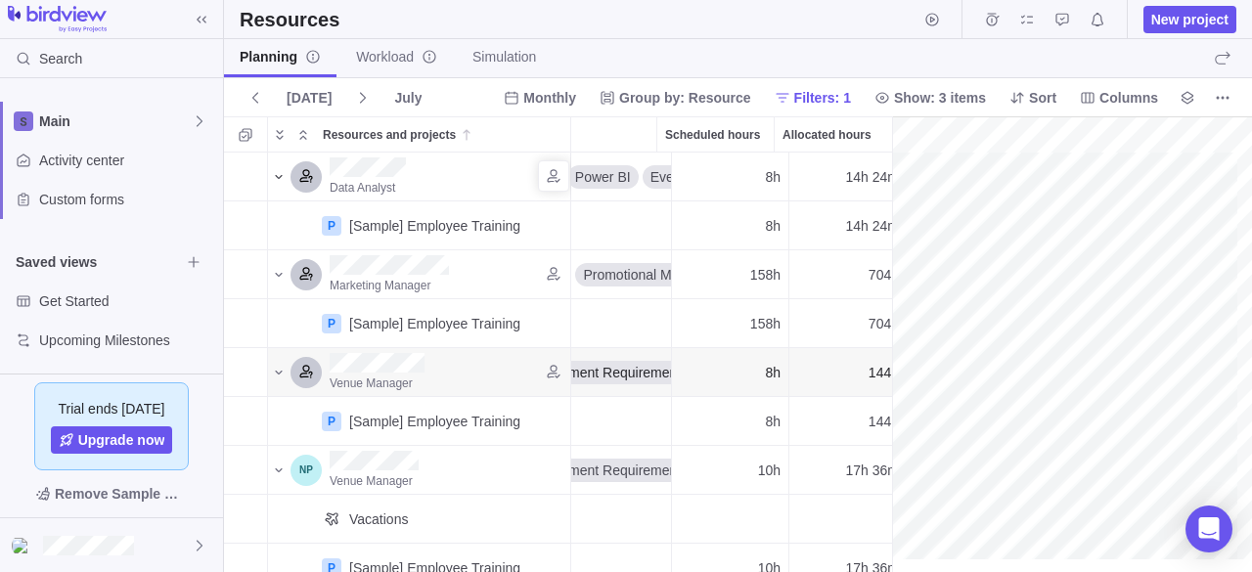
scroll to position [0, 0]
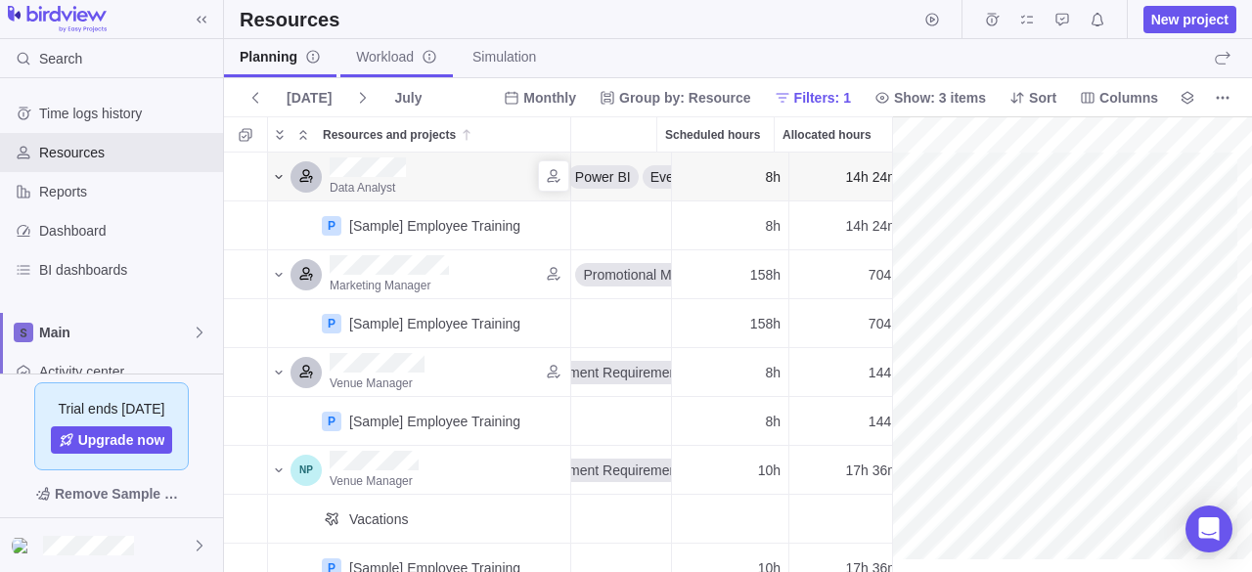
click at [350, 56] on link "Workload" at bounding box center [396, 58] width 112 height 38
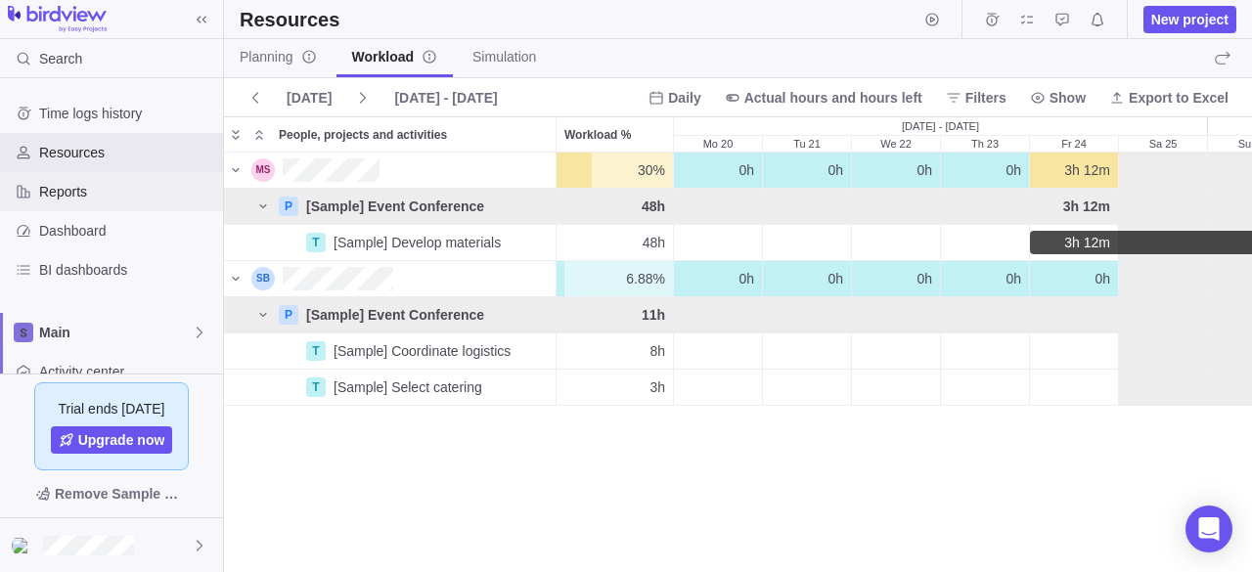
scroll to position [405, 1013]
click at [776, 98] on span "Actual hours and hours left" at bounding box center [833, 98] width 178 height 20
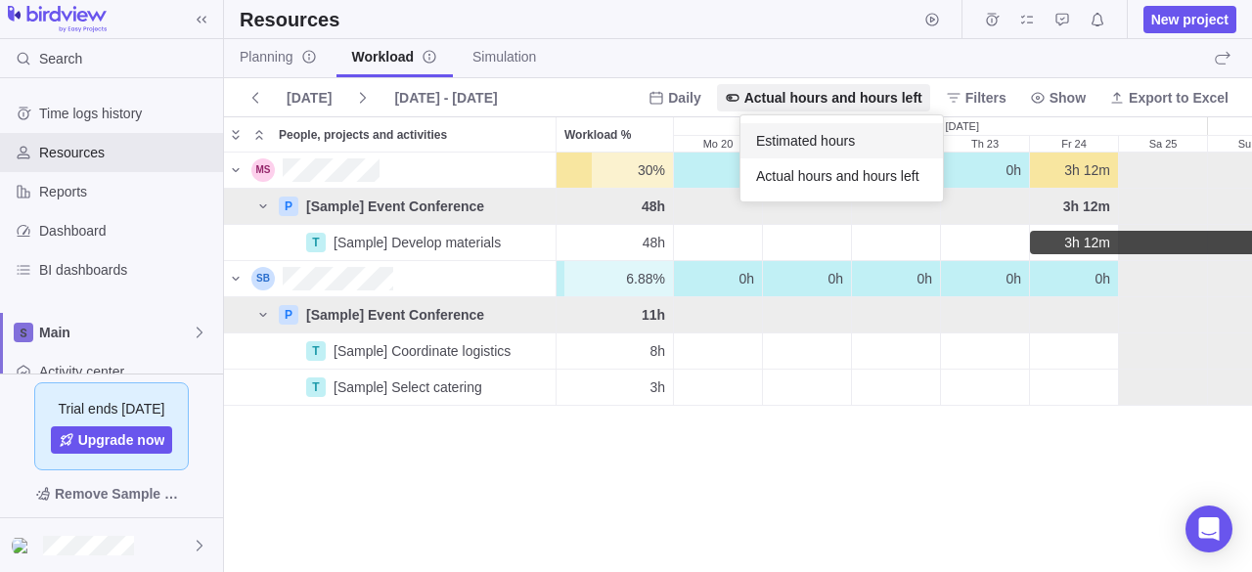
click at [697, 101] on body "Search Time logs history Resources Reports Dashboard BI dashboards Main Activit…" at bounding box center [626, 286] width 1252 height 572
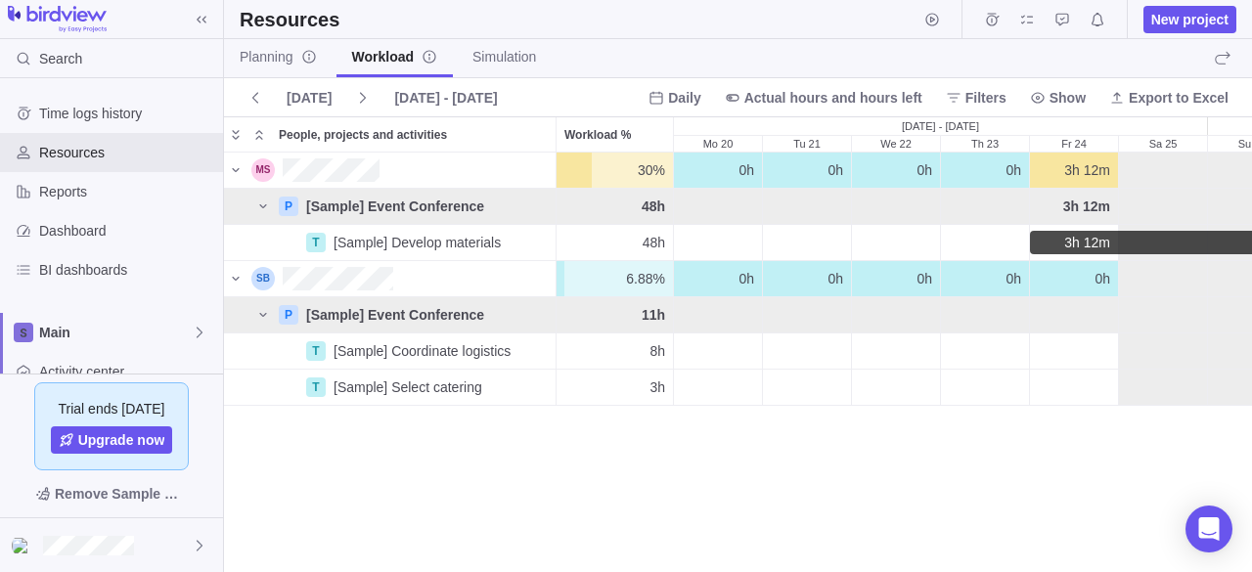
click at [697, 101] on span "Daily" at bounding box center [684, 98] width 32 height 20
click at [716, 175] on span "Weekly" at bounding box center [704, 176] width 45 height 20
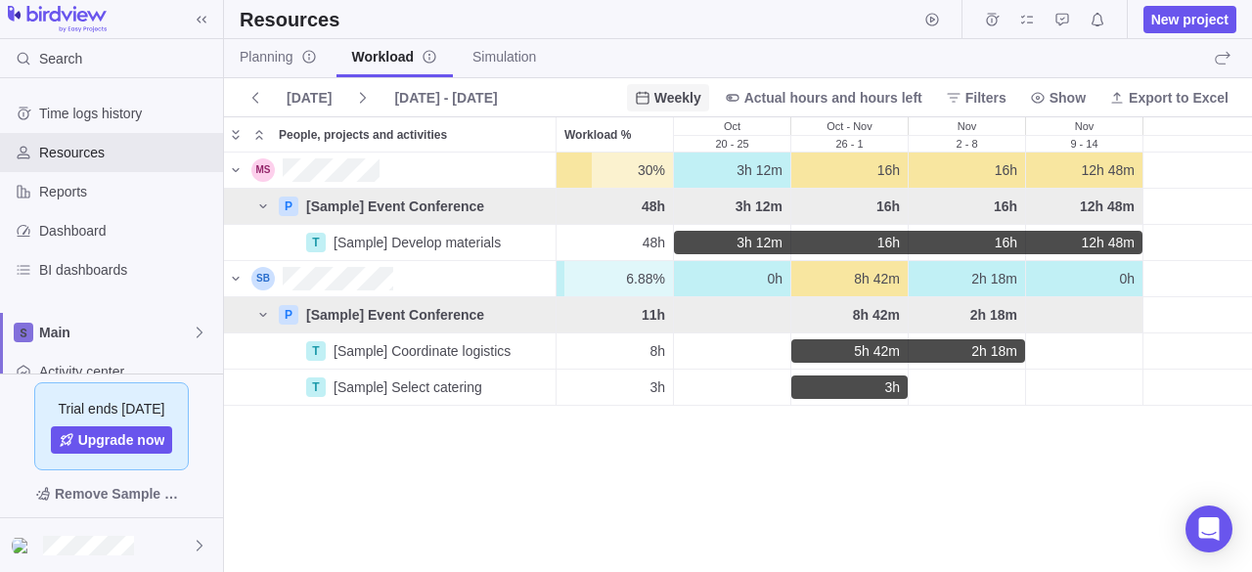
click at [701, 97] on span "Weekly" at bounding box center [677, 98] width 47 height 20
click at [698, 214] on span "Monthly" at bounding box center [692, 211] width 48 height 20
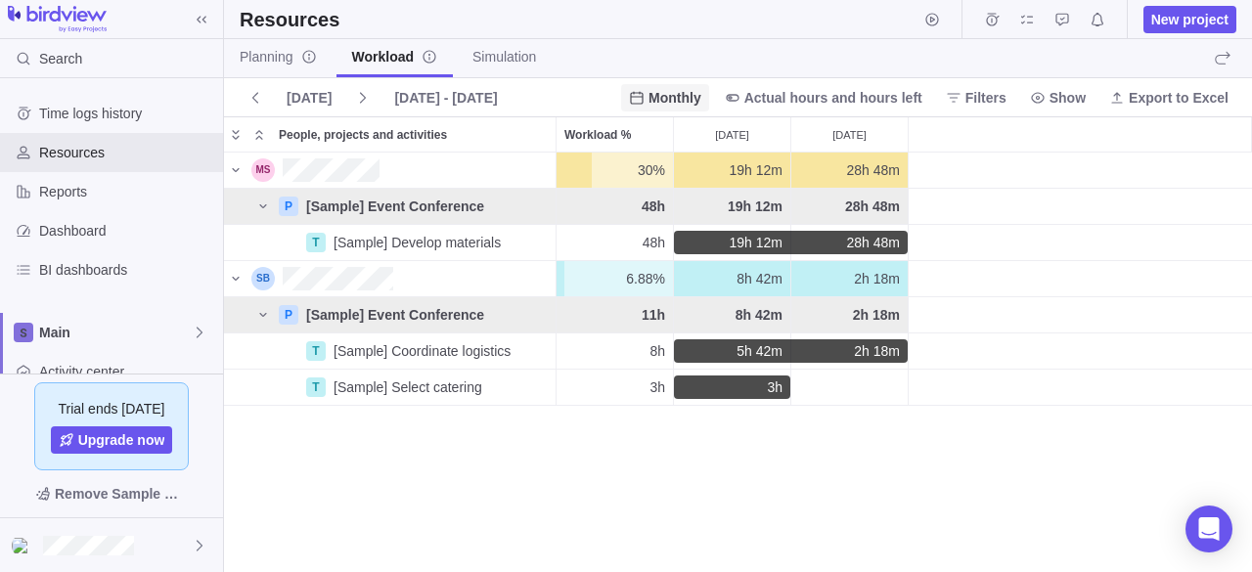
click at [643, 96] on icon at bounding box center [636, 97] width 13 height 13
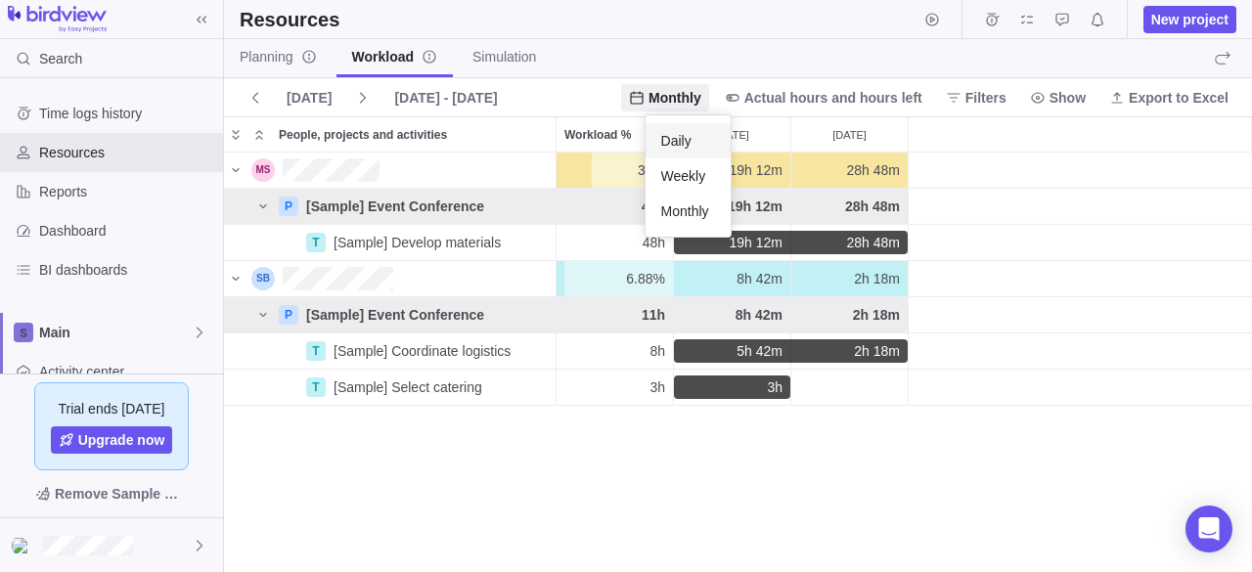
click at [666, 150] on span "Daily" at bounding box center [676, 141] width 30 height 20
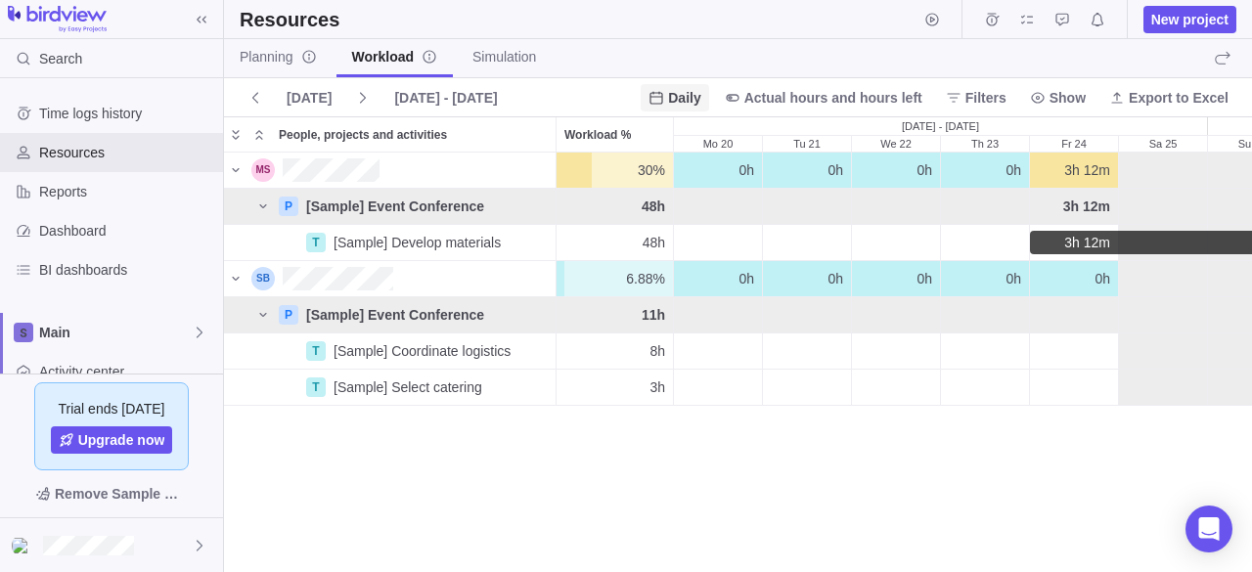
click at [669, 105] on span "Daily" at bounding box center [674, 97] width 67 height 27
click at [693, 173] on span "Weekly" at bounding box center [704, 176] width 45 height 20
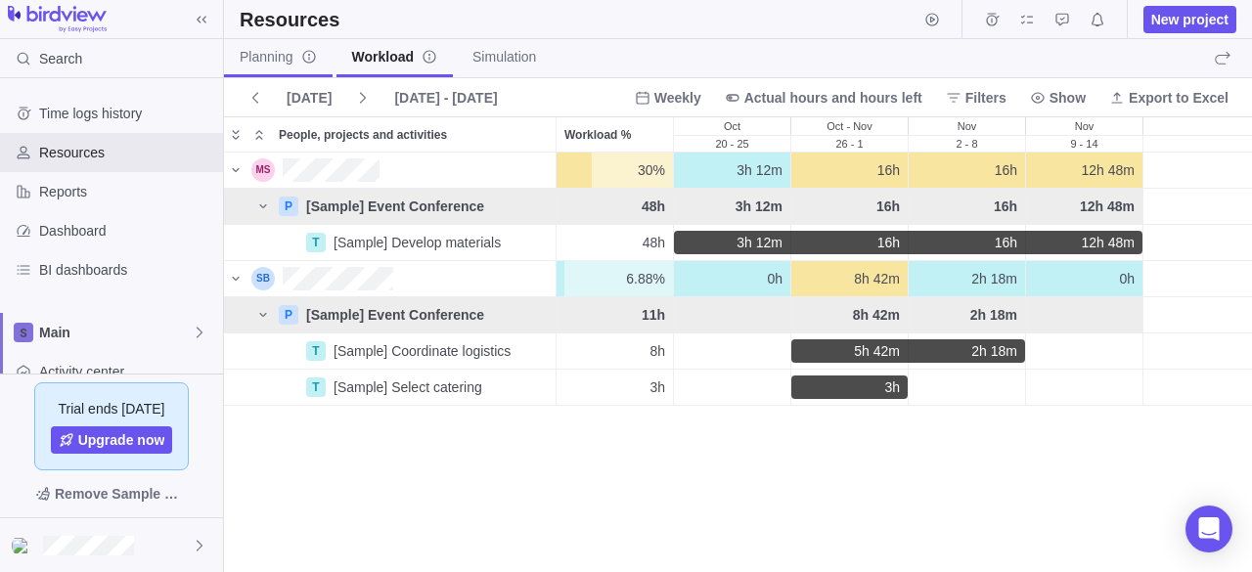
click at [287, 64] on span "Planning" at bounding box center [278, 57] width 77 height 20
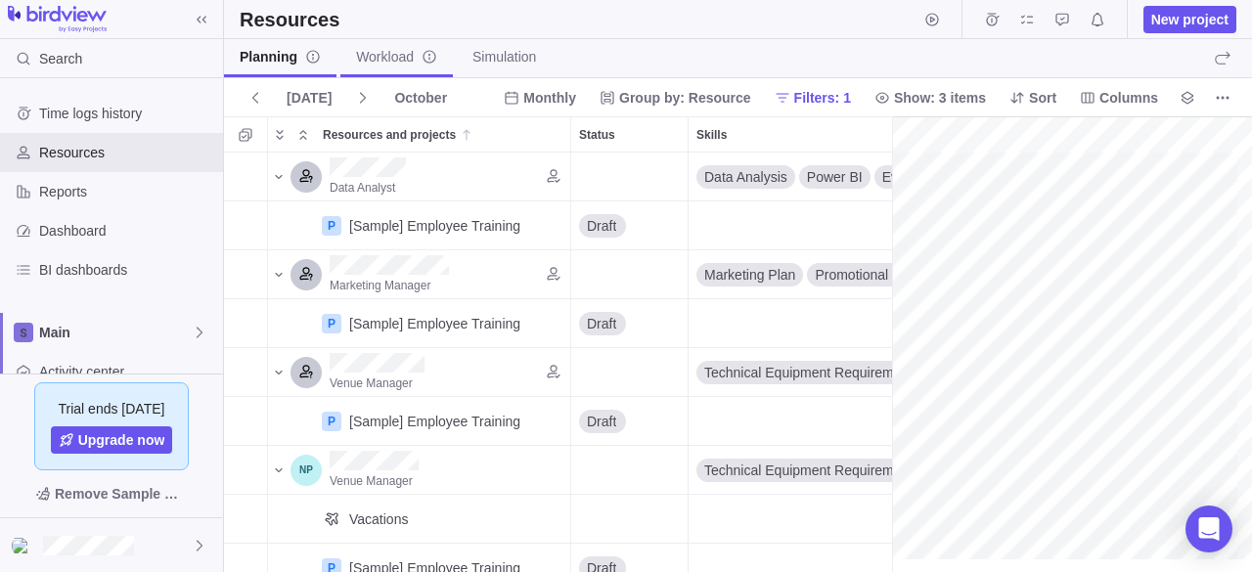
scroll to position [0, 347]
click at [387, 57] on span "Workload" at bounding box center [396, 57] width 81 height 20
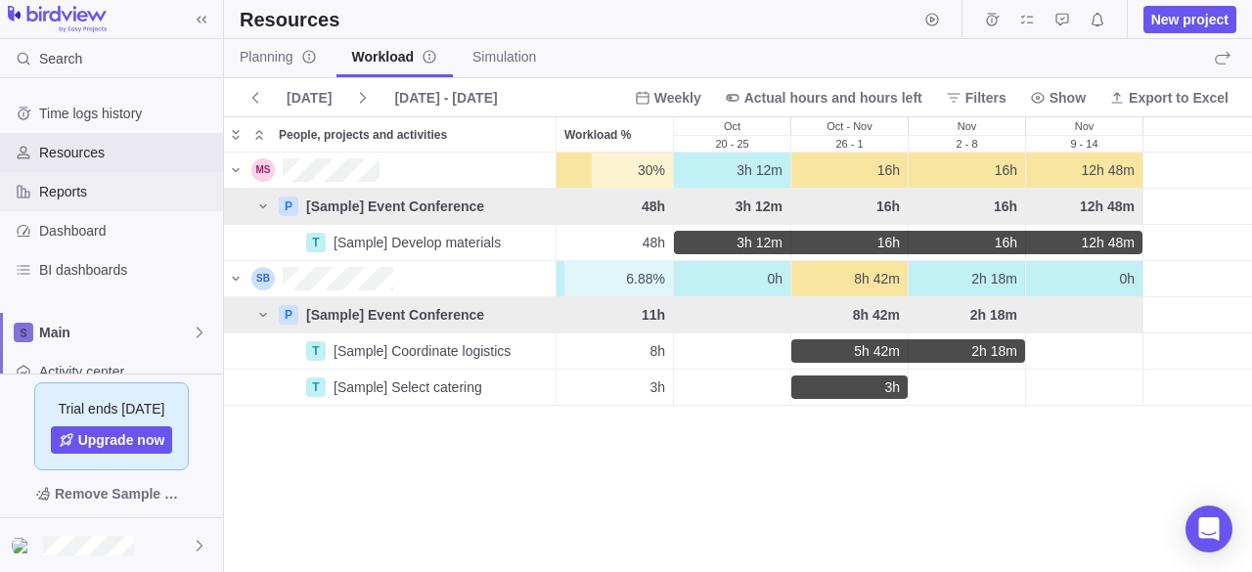
scroll to position [405, 1013]
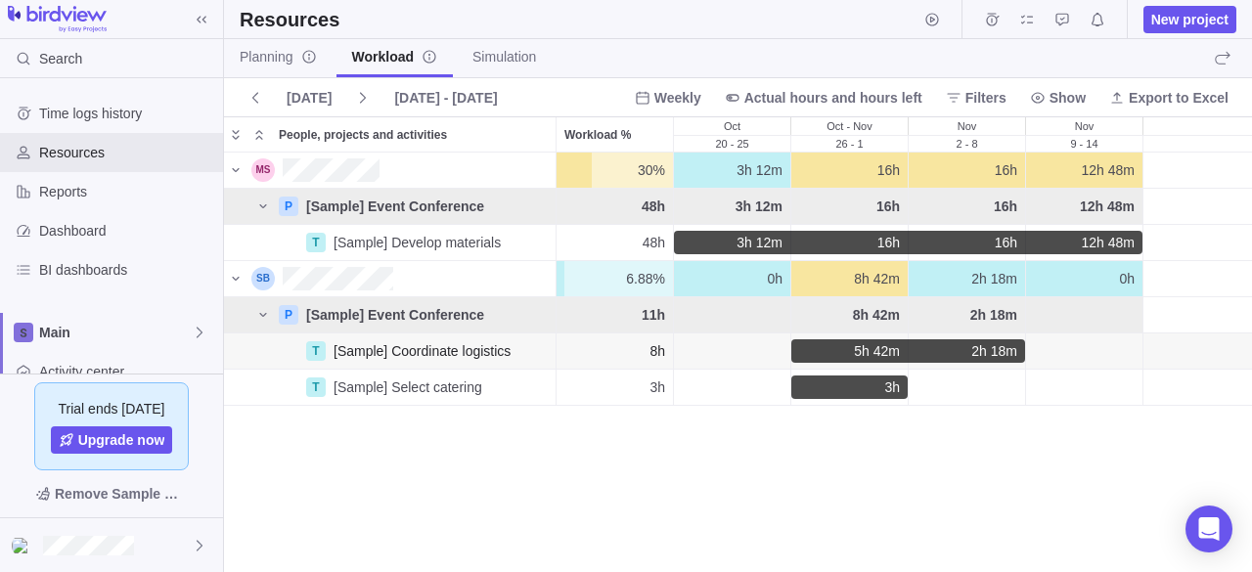
click at [878, 359] on span "5h 42m" at bounding box center [877, 351] width 46 height 20
click at [878, 349] on span "5h 42m" at bounding box center [877, 351] width 46 height 20
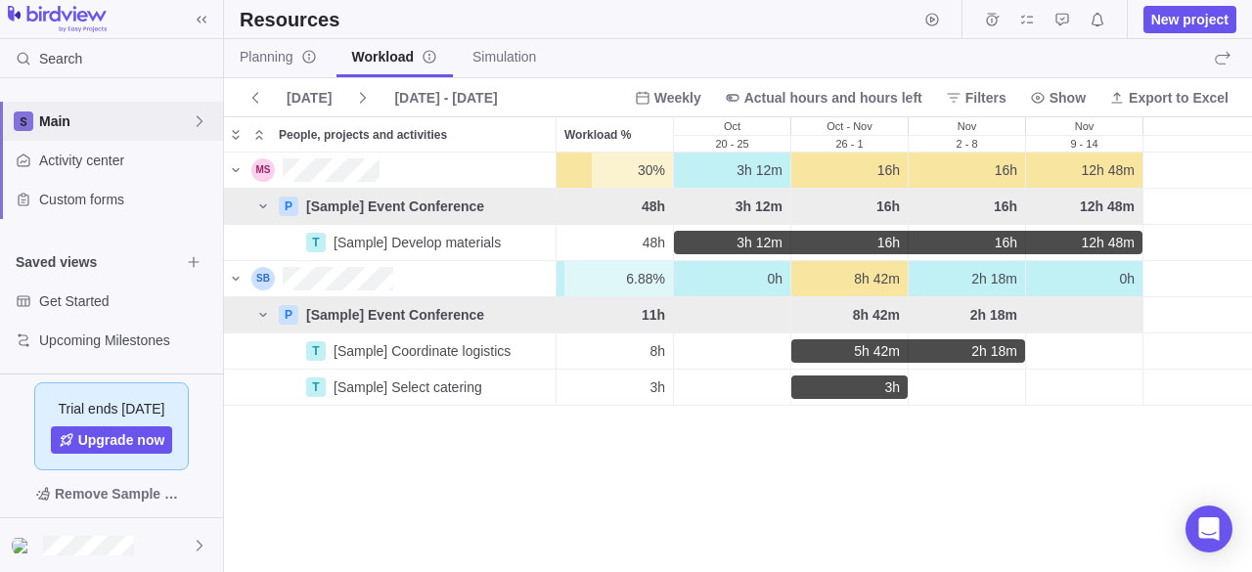
scroll to position [0, 0]
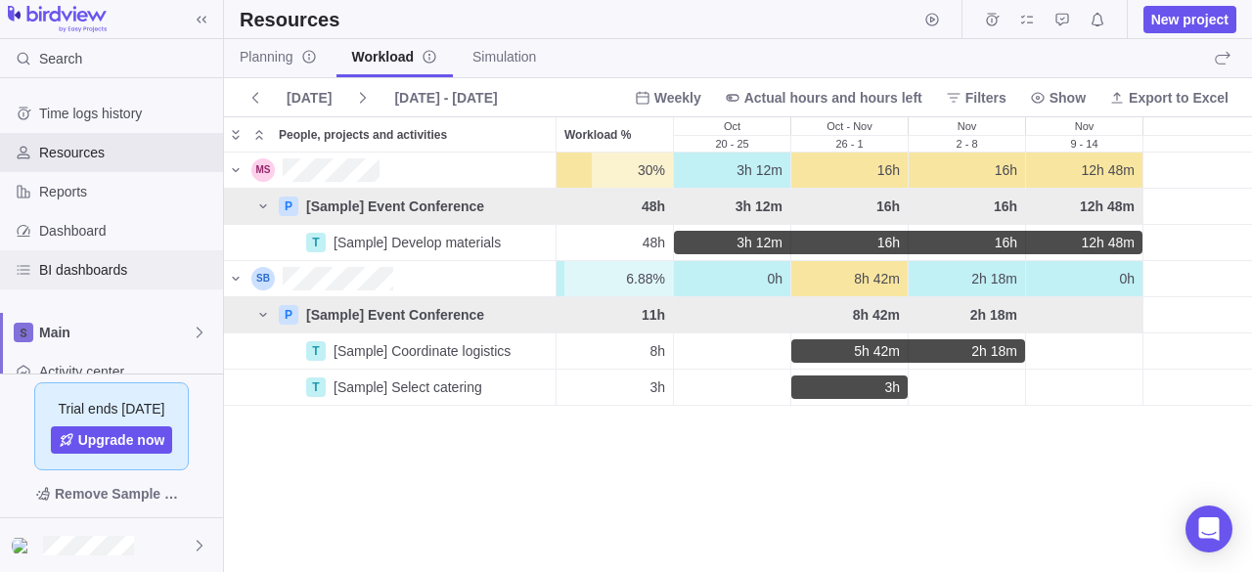
click at [39, 270] on span "BI dashboards" at bounding box center [127, 270] width 176 height 20
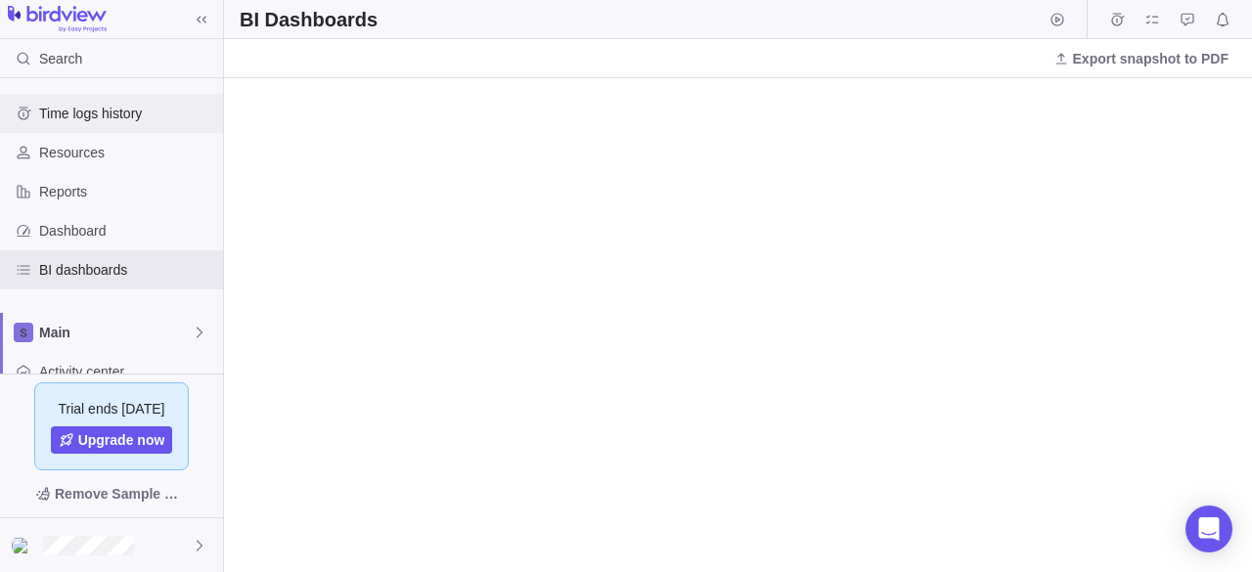
click at [80, 109] on span "Time logs history" at bounding box center [127, 114] width 176 height 20
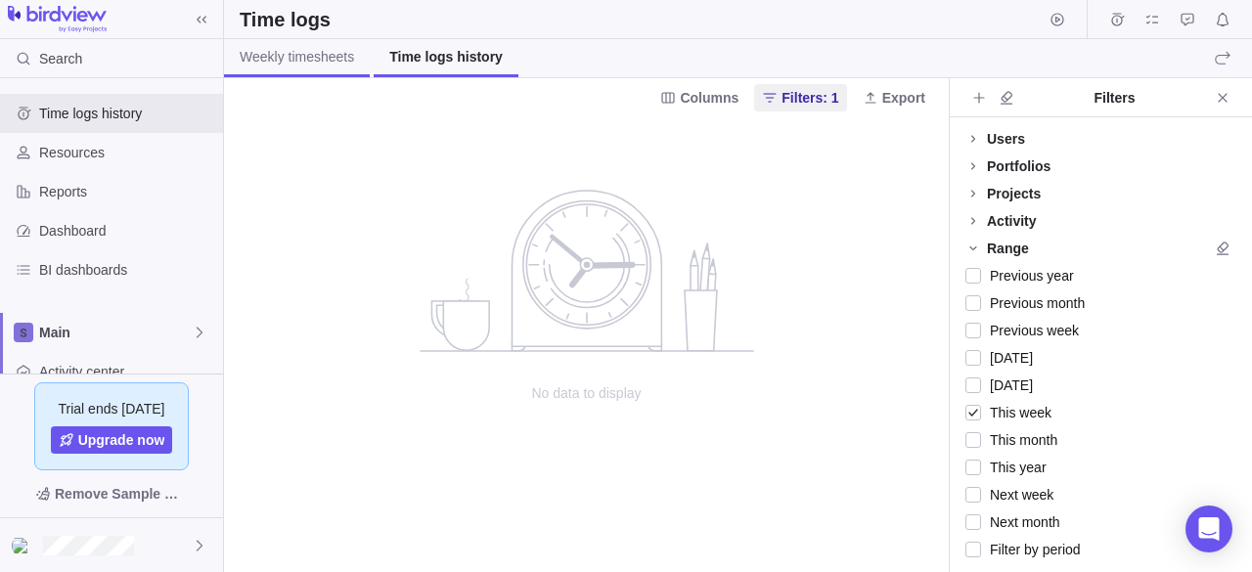
click at [289, 69] on link "Weekly timesheets" at bounding box center [297, 58] width 146 height 38
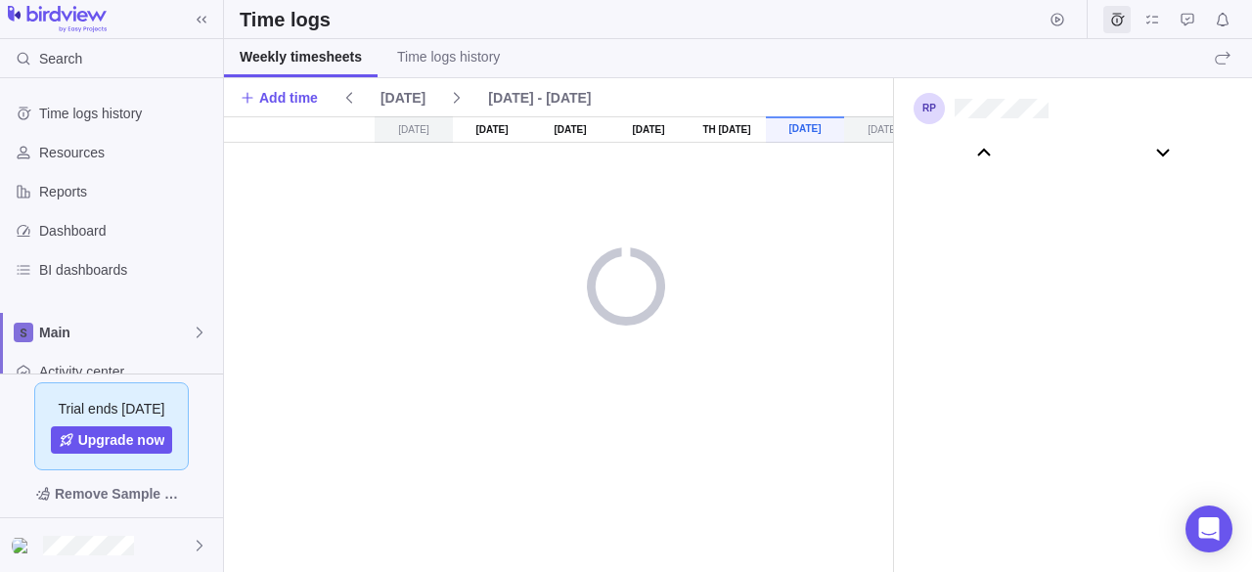
scroll to position [109430, 0]
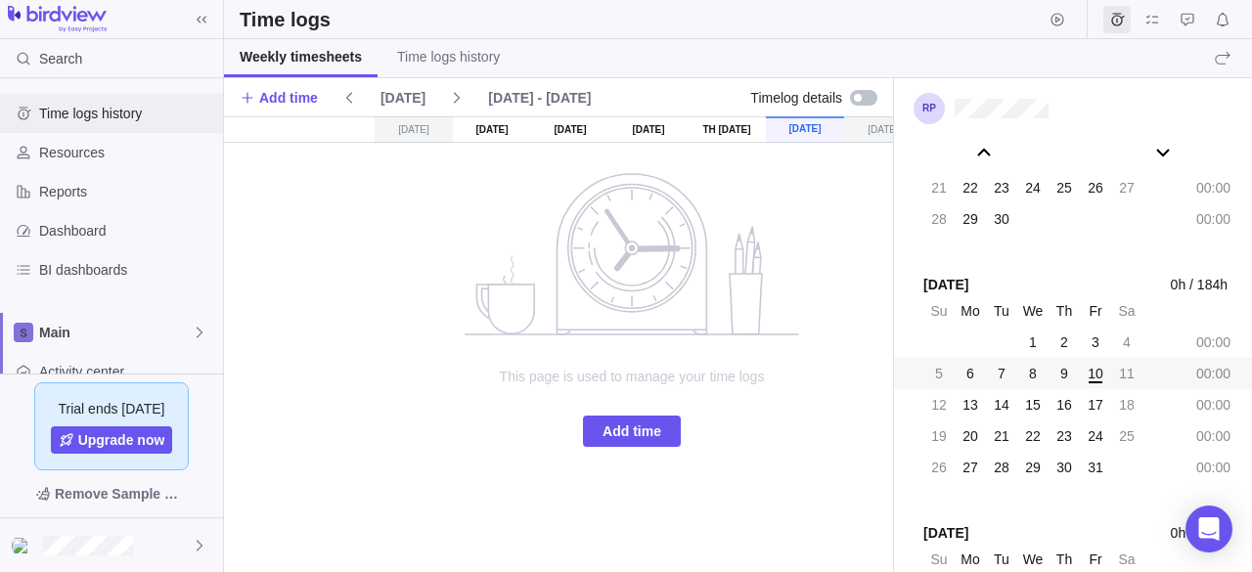
click at [156, 120] on span "Time logs history" at bounding box center [127, 114] width 176 height 20
